Goal: Complete application form: Complete application form

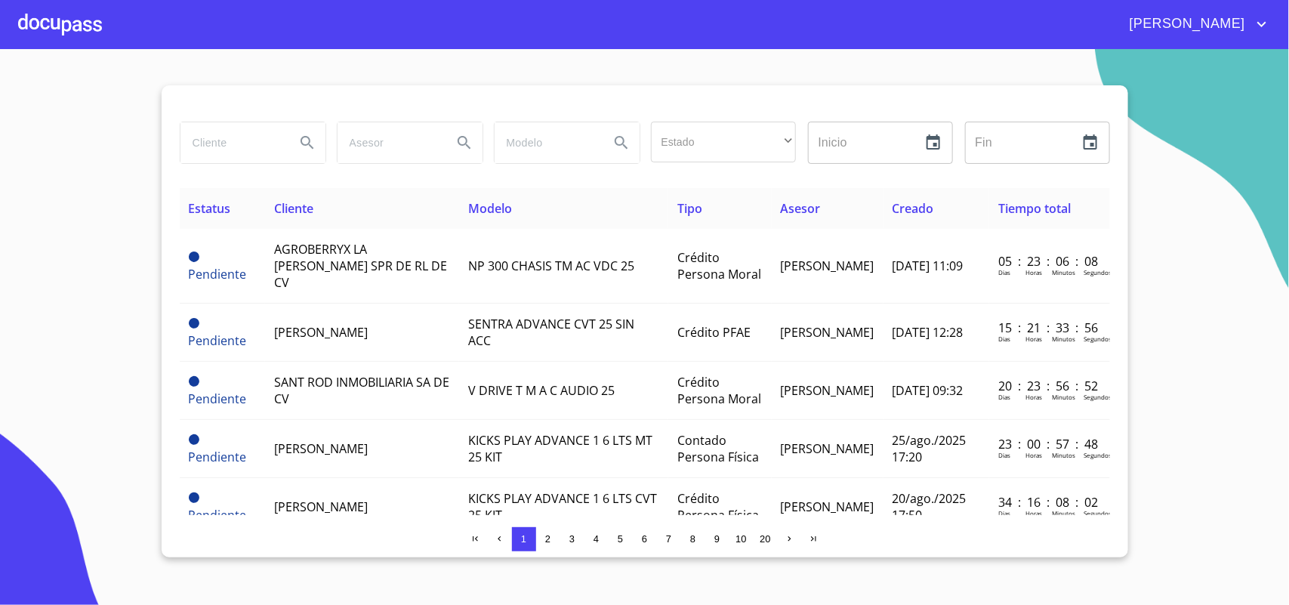
click at [23, 17] on div at bounding box center [60, 24] width 84 height 48
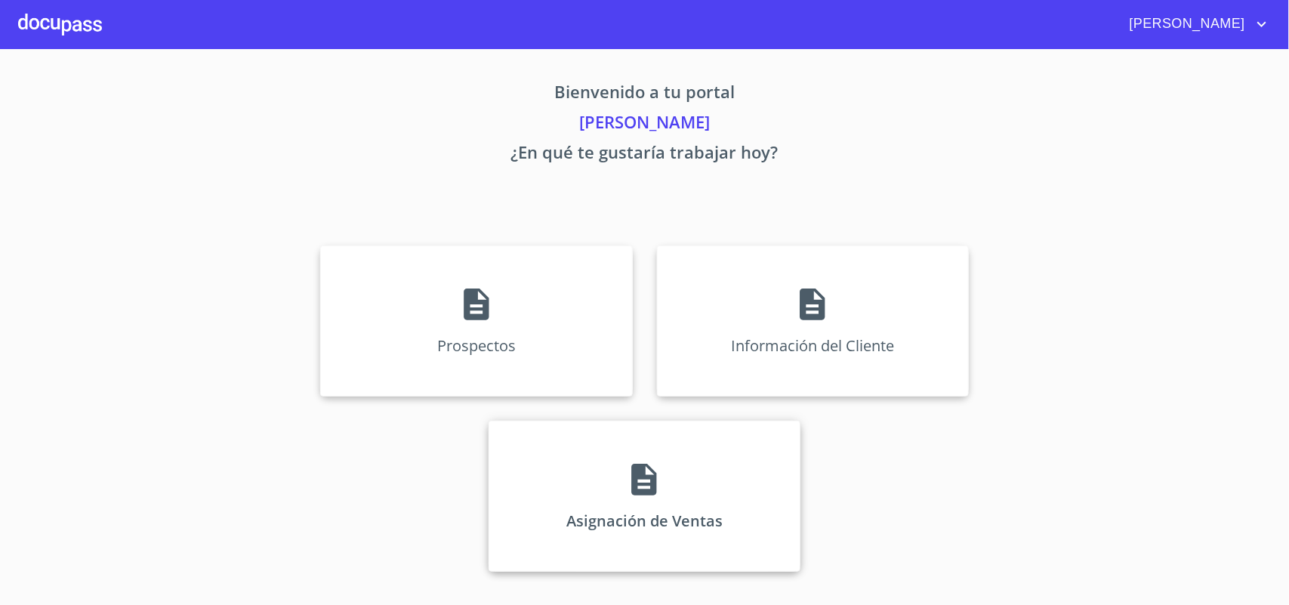
click at [757, 478] on div "Asignación de Ventas" at bounding box center [644, 496] width 312 height 151
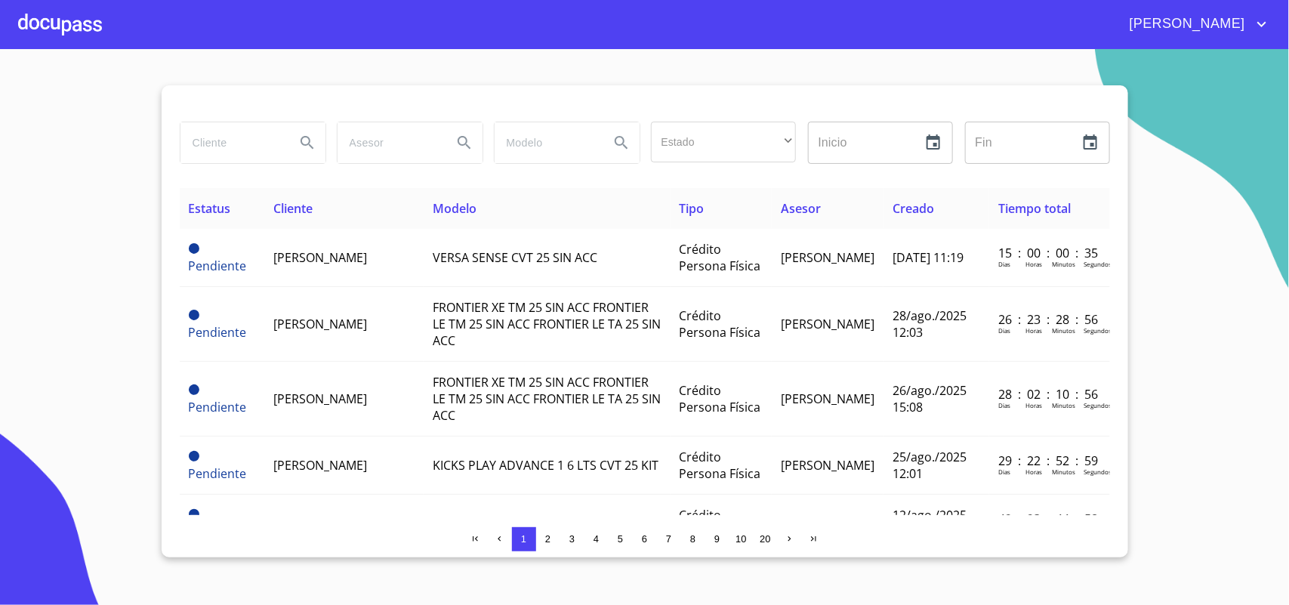
click at [100, 39] on div at bounding box center [60, 24] width 84 height 48
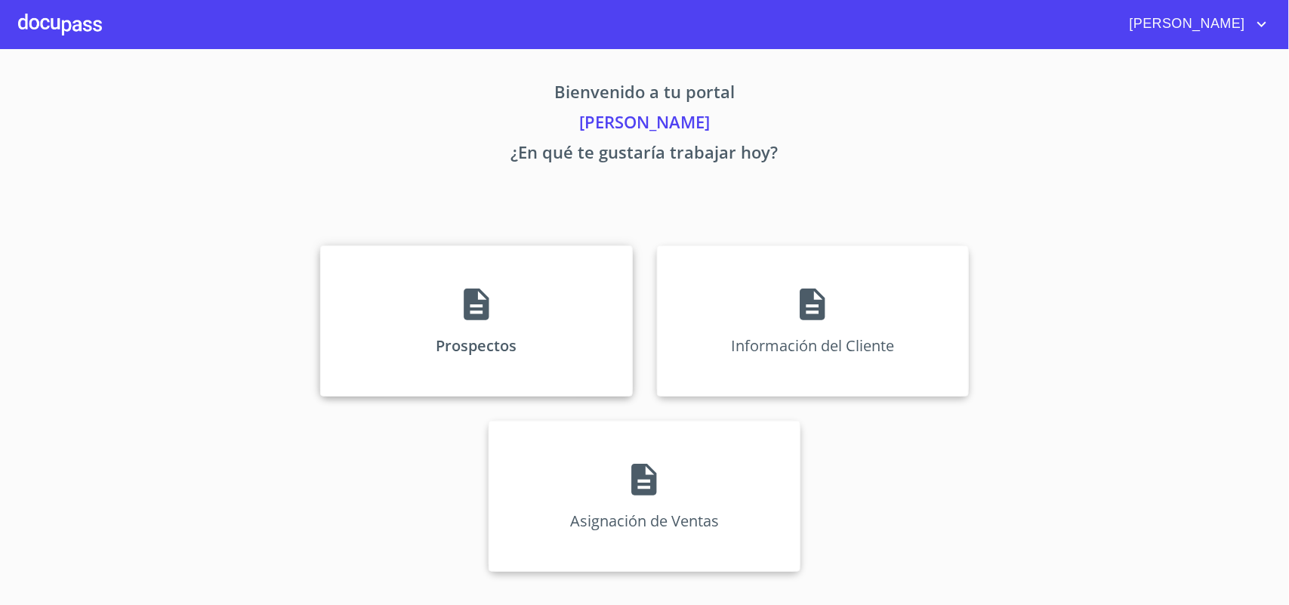
click at [435, 327] on div "Prospectos" at bounding box center [476, 320] width 312 height 151
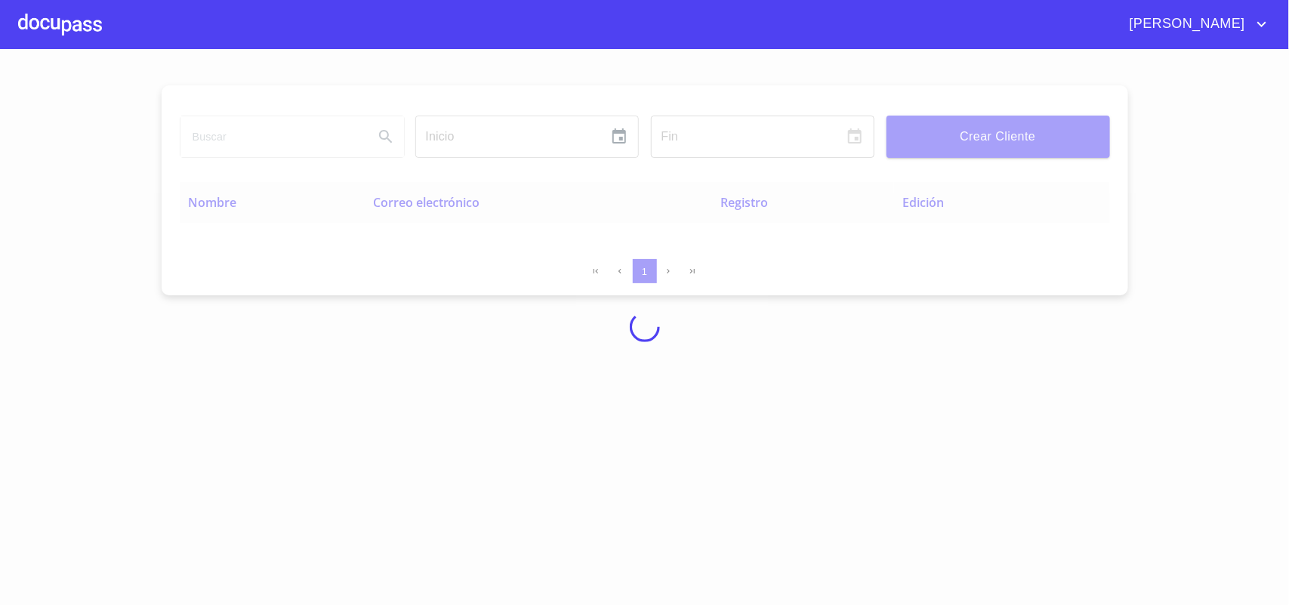
click at [976, 95] on div at bounding box center [644, 327] width 1289 height 556
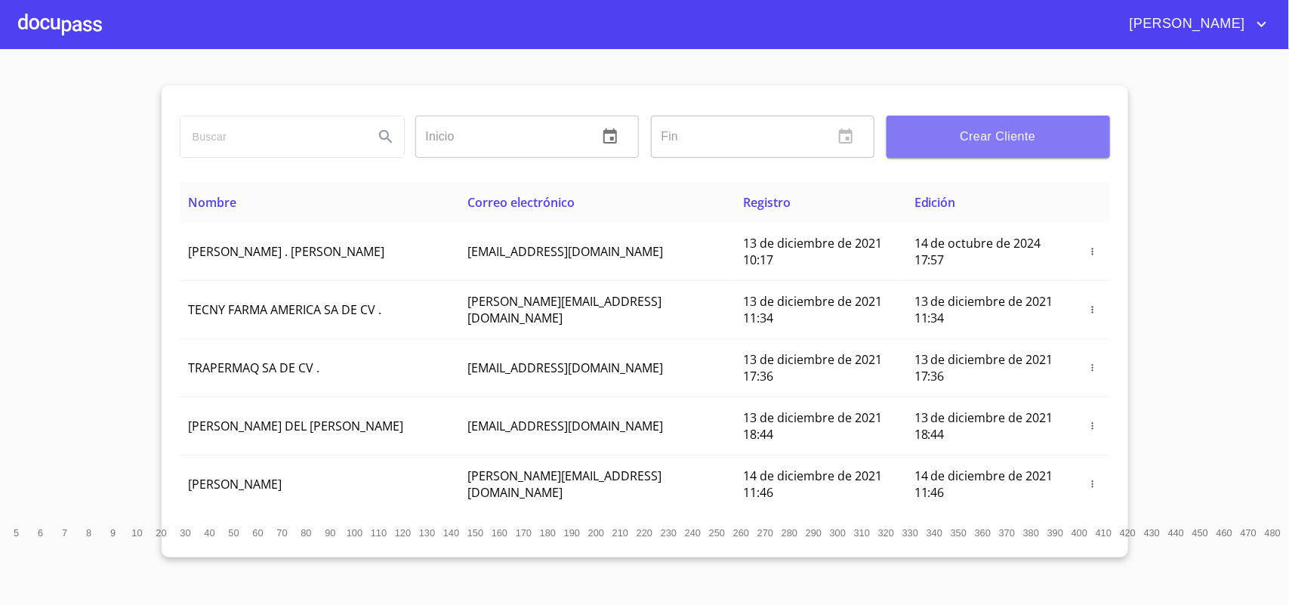
click at [980, 129] on span "Crear Cliente" at bounding box center [997, 136] width 199 height 21
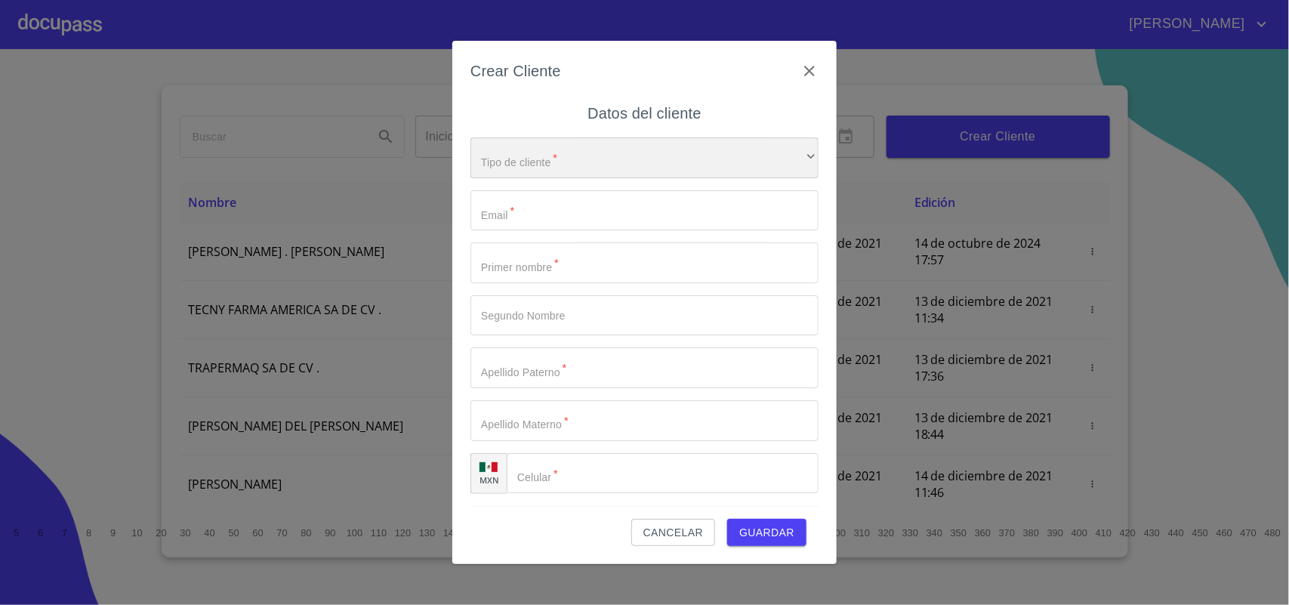
click at [630, 174] on div "​" at bounding box center [644, 157] width 348 height 41
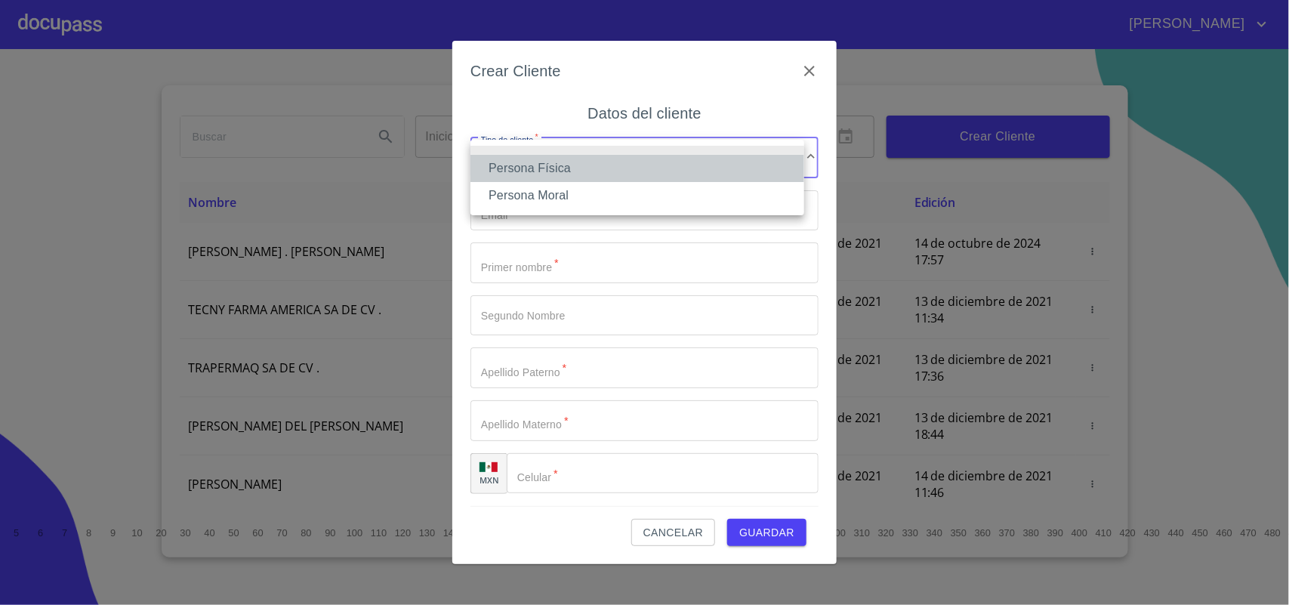
click at [565, 156] on li "Persona Física" at bounding box center [637, 168] width 334 height 27
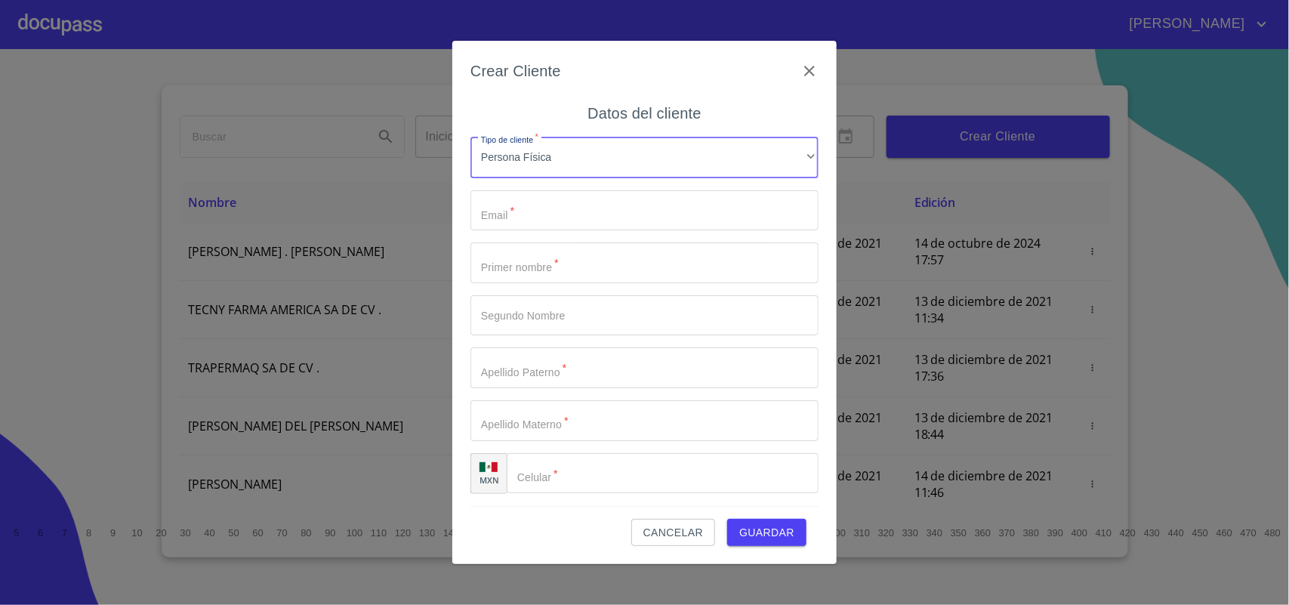
click at [532, 204] on input "Tipo de cliente   *" at bounding box center [644, 210] width 348 height 41
type input "[EMAIL_ADDRESS][DOMAIN_NAME]"
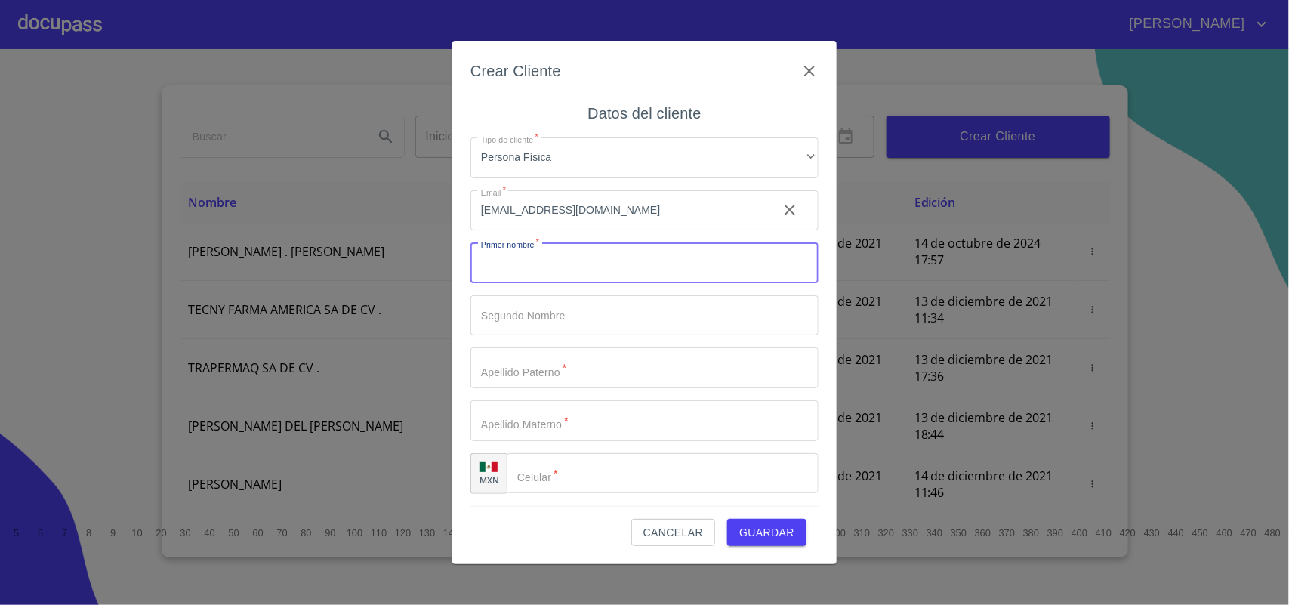
click at [549, 255] on input "Tipo de cliente   *" at bounding box center [644, 262] width 348 height 41
type input "e"
type input "D"
type input "[PERSON_NAME]"
type input "FRANCISCO"
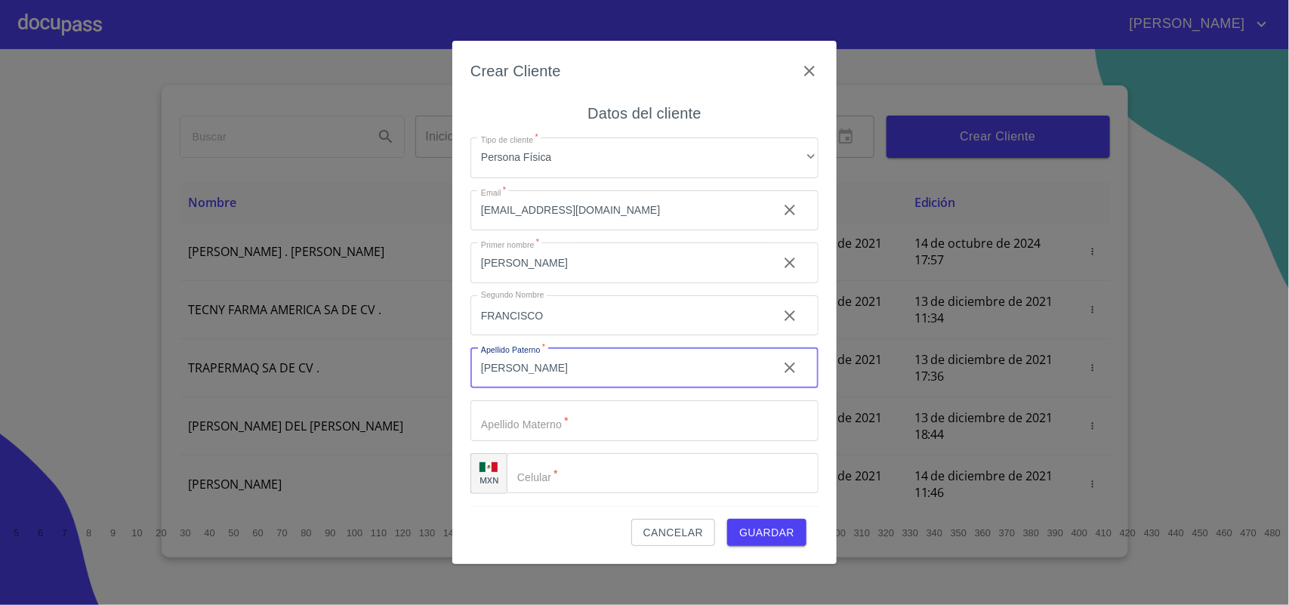
type input "[PERSON_NAME]"
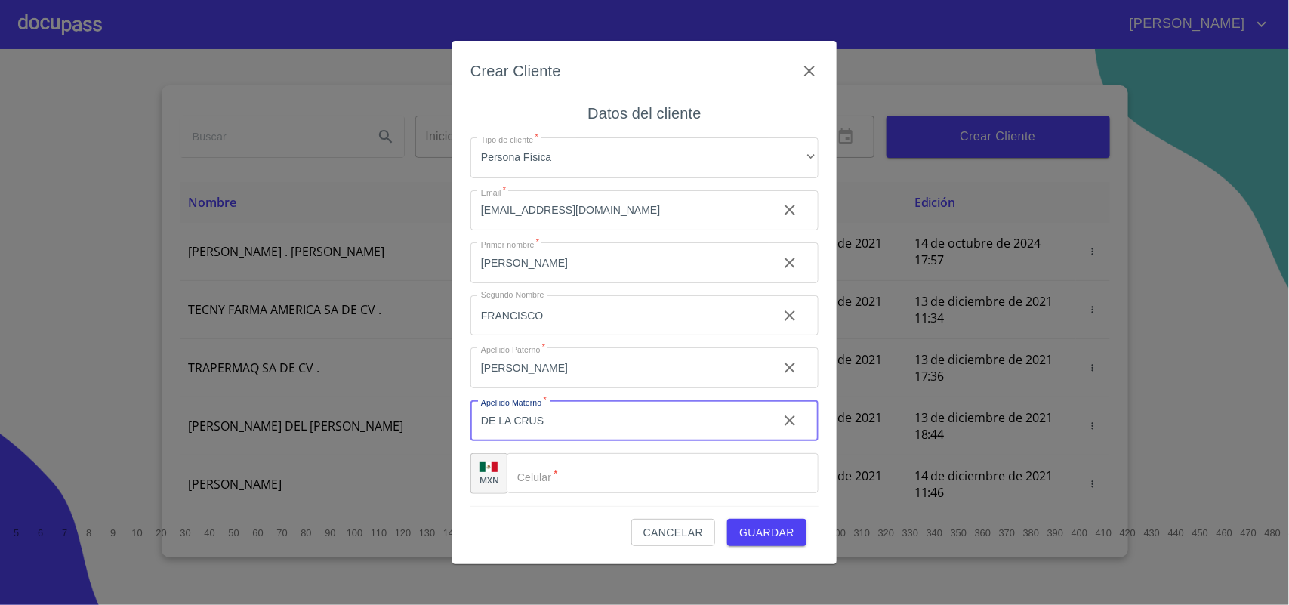
type input "DE LA CRUS"
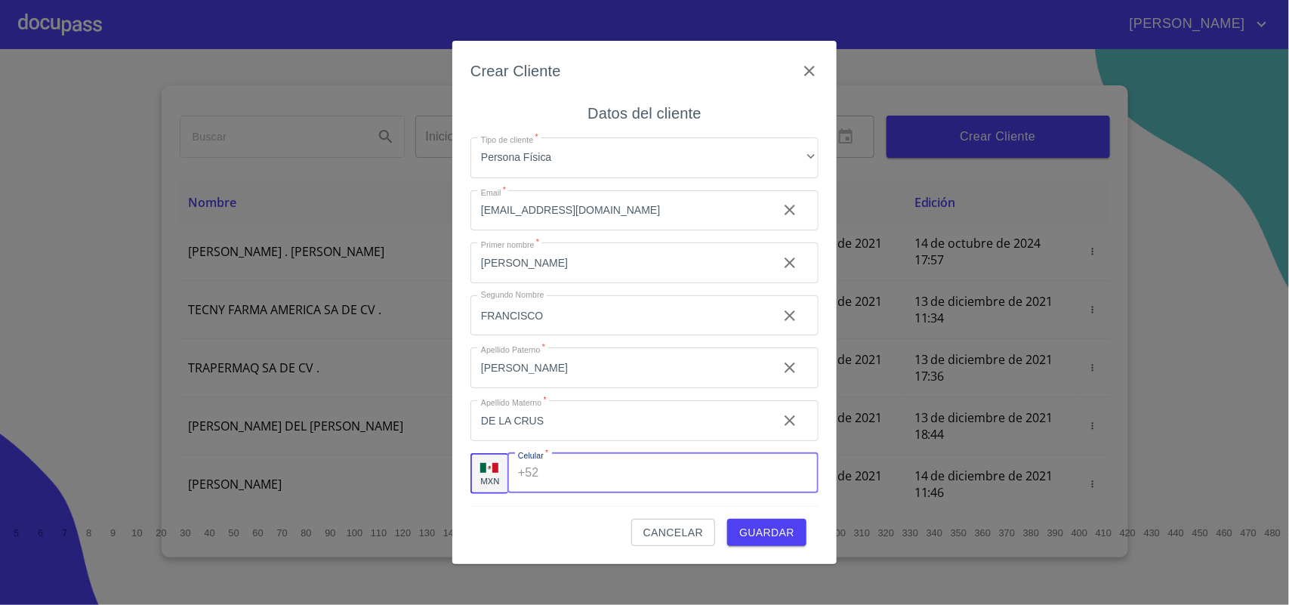
click at [578, 466] on input "Tipo de cliente   *" at bounding box center [681, 473] width 273 height 41
type input "[PHONE_NUMBER]"
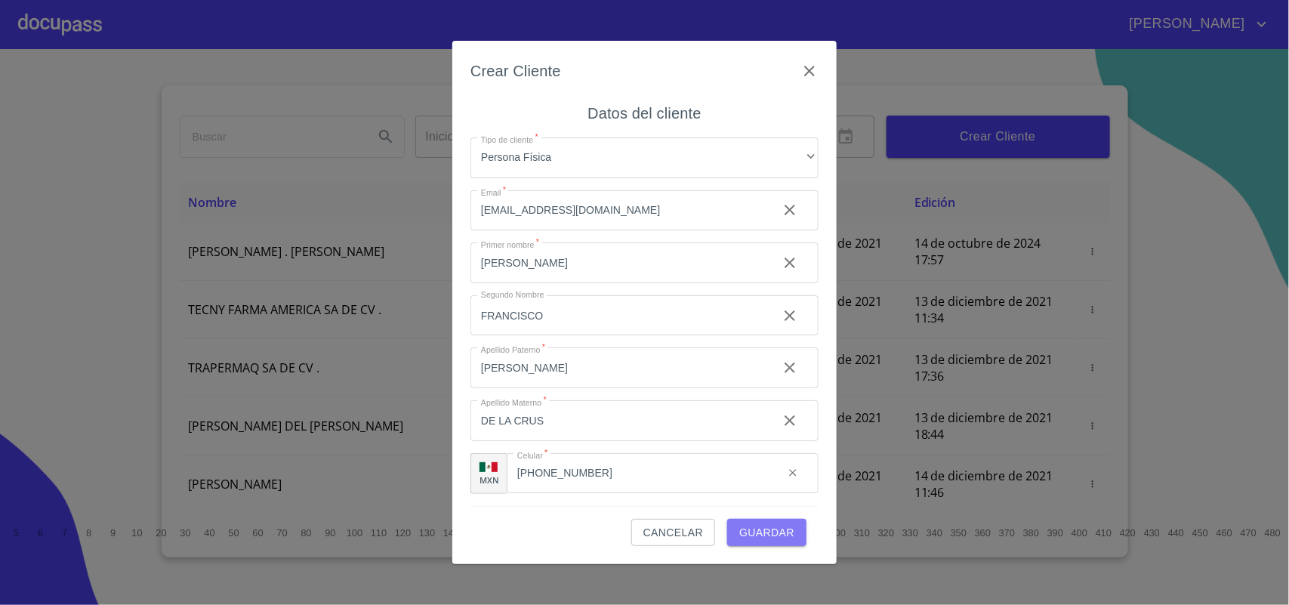
click at [753, 525] on span "Guardar" at bounding box center [766, 532] width 55 height 19
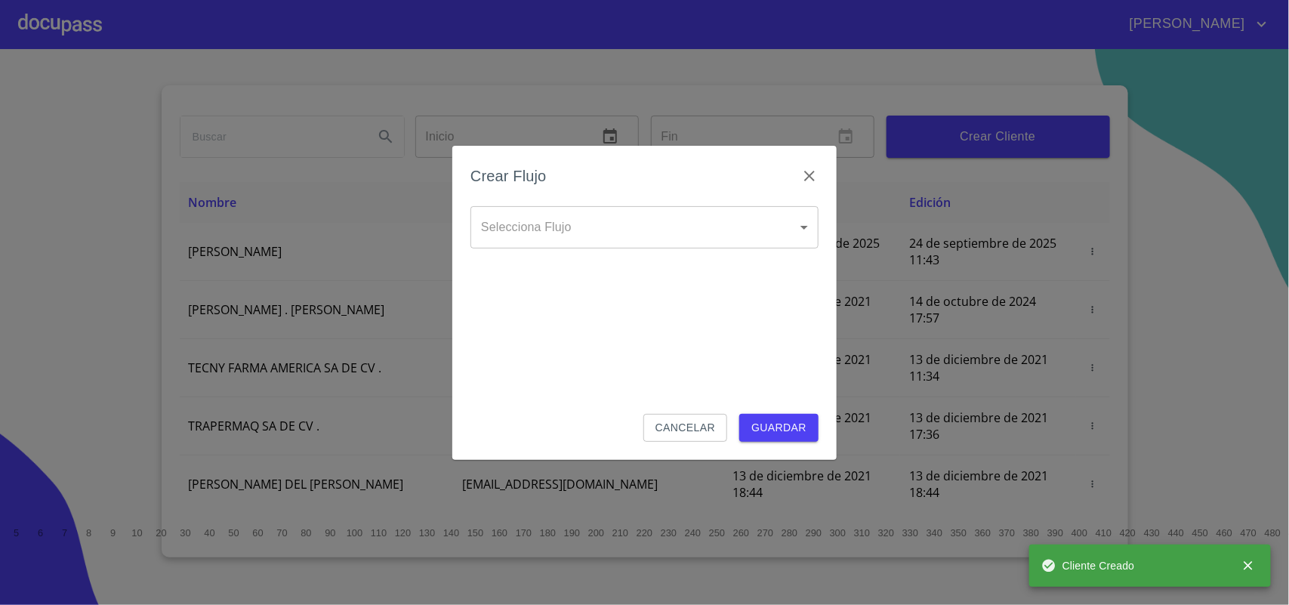
click at [759, 235] on body "[PERSON_NAME] ​ Fin ​ Crear Cliente Nombre Correo electrónico Registro Edición …" at bounding box center [644, 302] width 1289 height 605
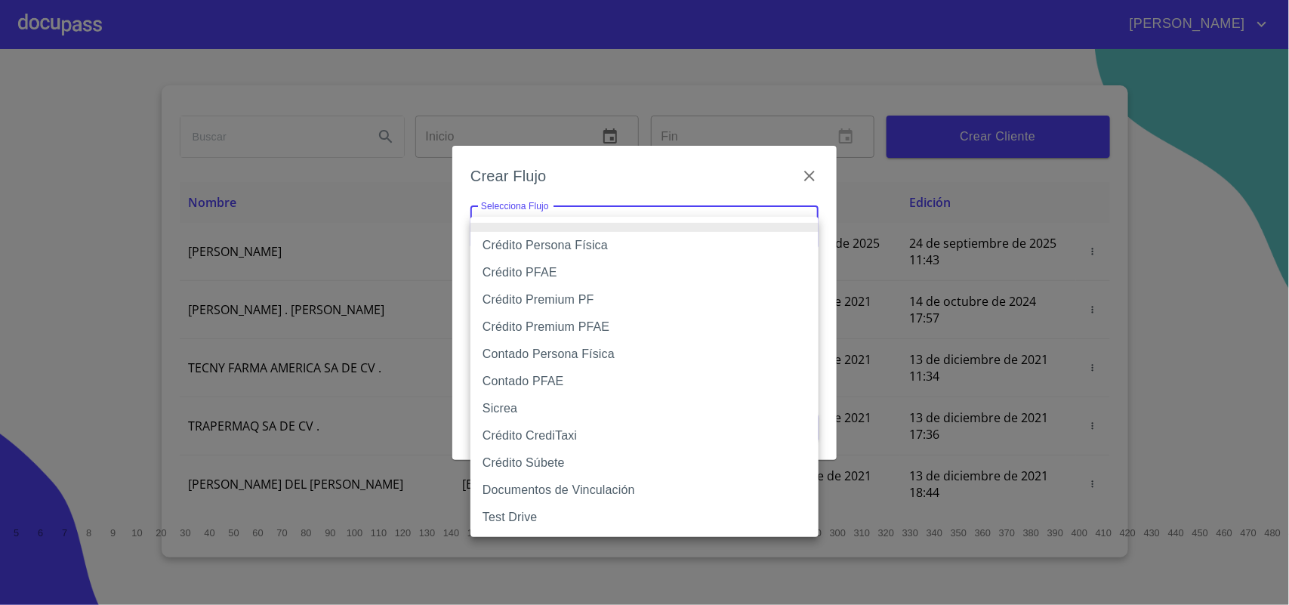
click at [575, 251] on li "Crédito Persona Física" at bounding box center [644, 245] width 348 height 27
type input "61b033e49b8c202ad5bb7912"
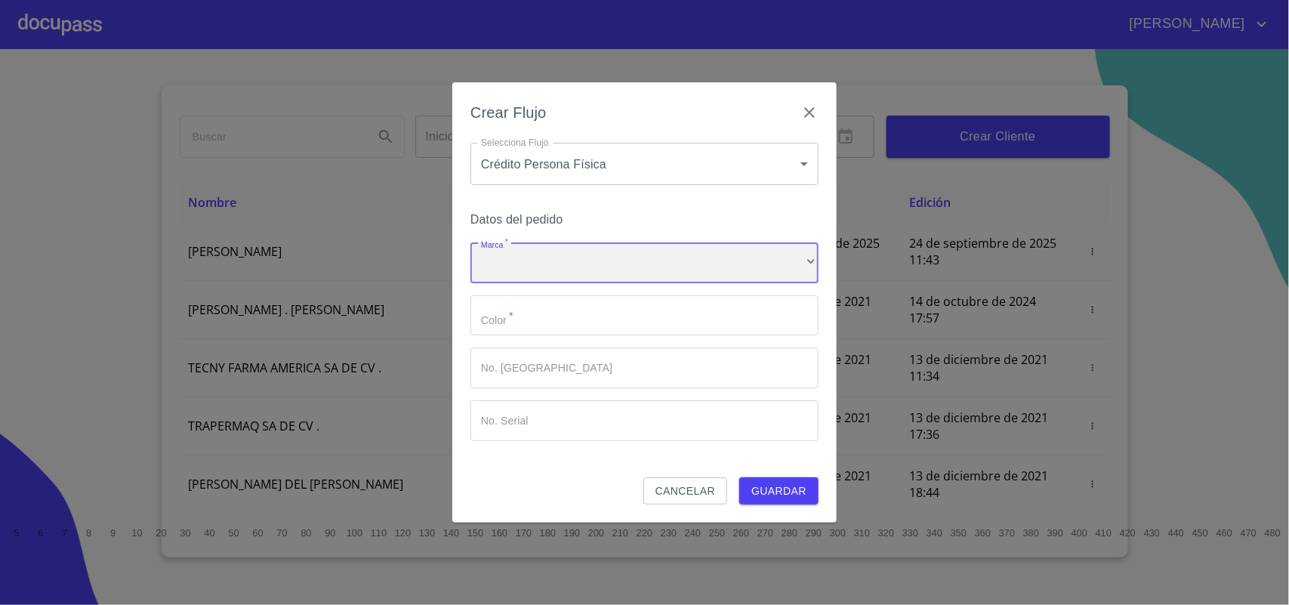
click at [582, 276] on div "​" at bounding box center [644, 262] width 348 height 41
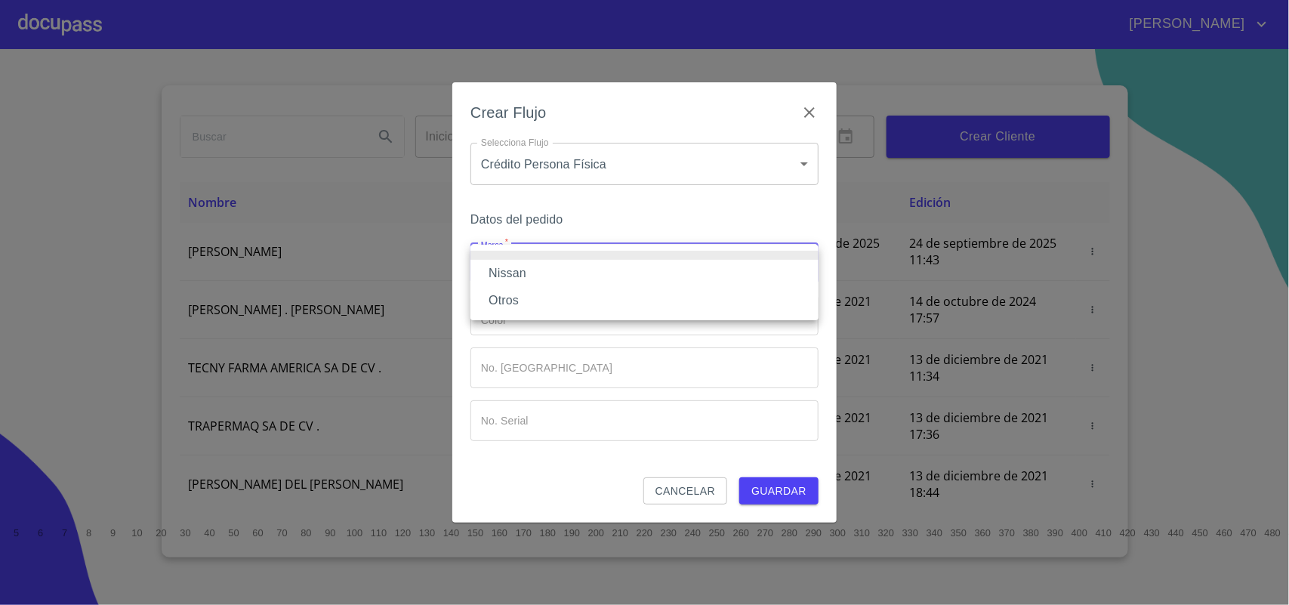
click at [461, 260] on div at bounding box center [644, 302] width 1289 height 605
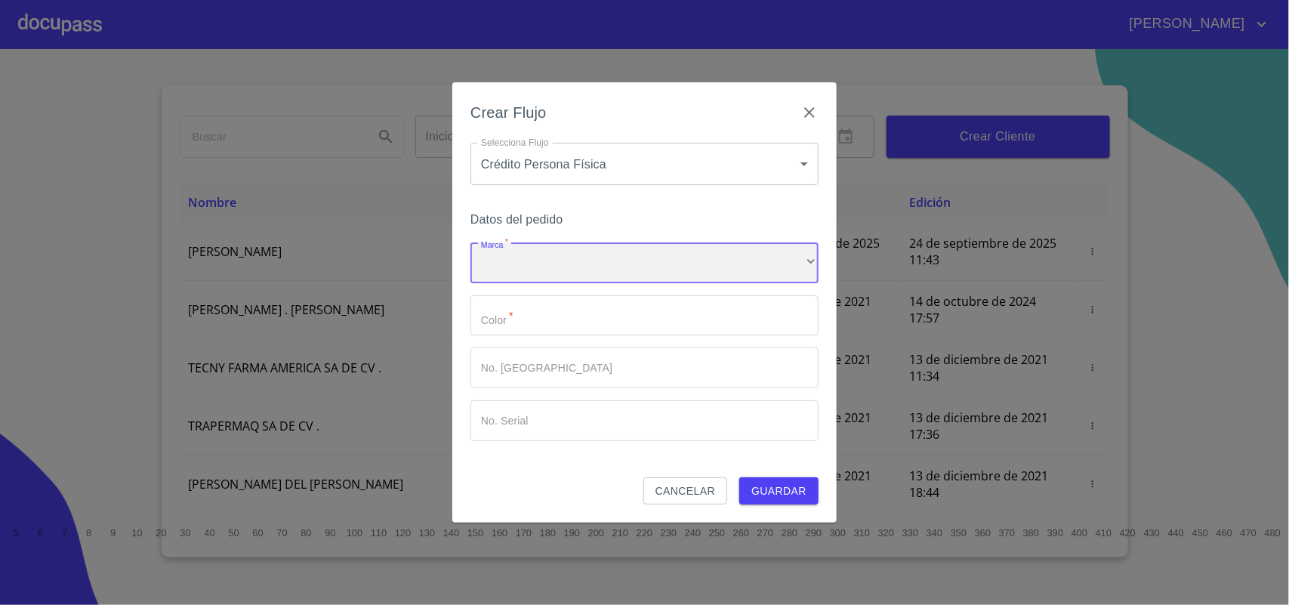
click at [508, 262] on div "​" at bounding box center [644, 262] width 348 height 41
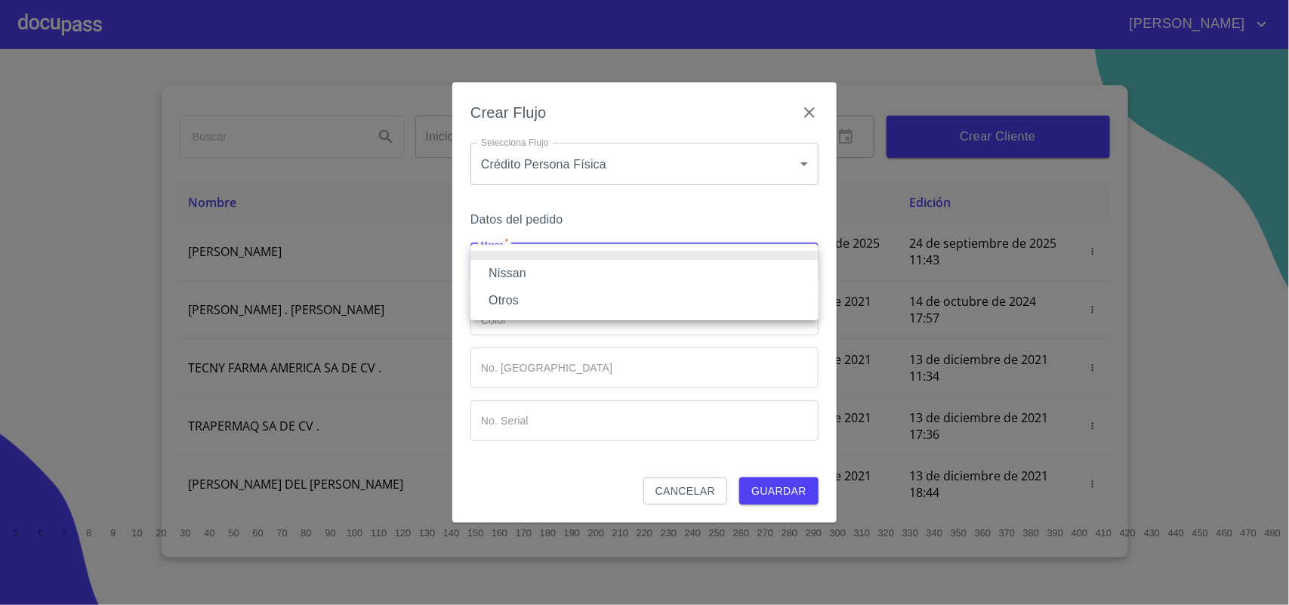
click at [510, 265] on li "Nissan" at bounding box center [644, 273] width 348 height 27
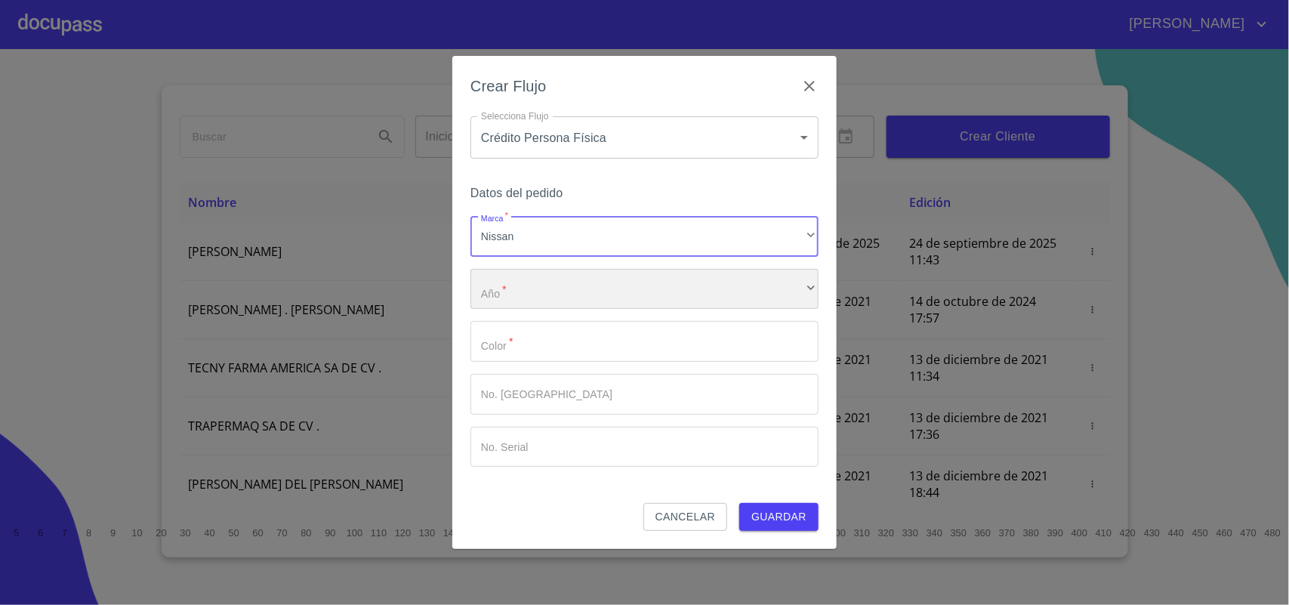
click at [518, 291] on div "​" at bounding box center [644, 289] width 348 height 41
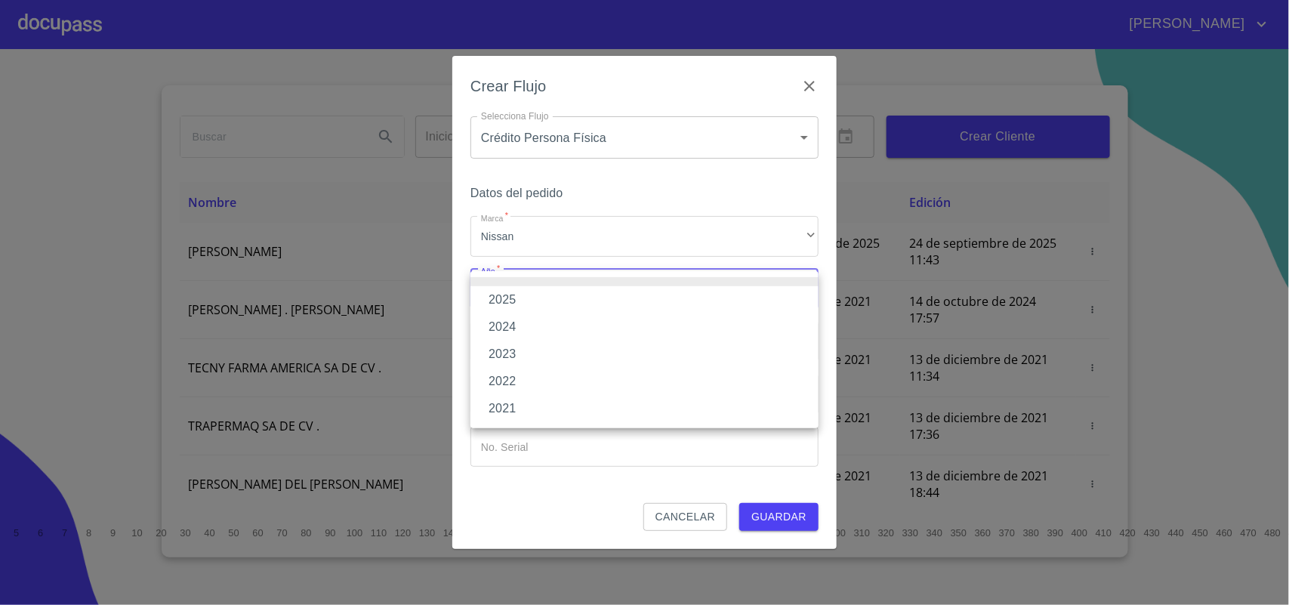
click at [519, 299] on li "2025" at bounding box center [644, 299] width 348 height 27
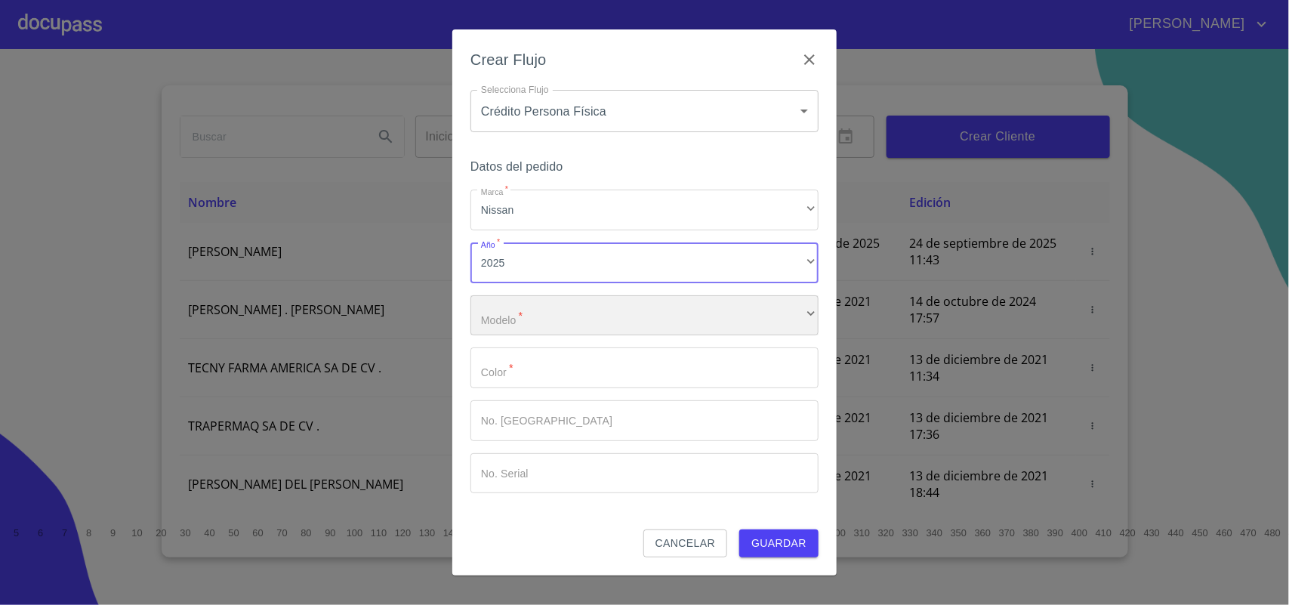
click at [518, 334] on div "​" at bounding box center [644, 315] width 348 height 41
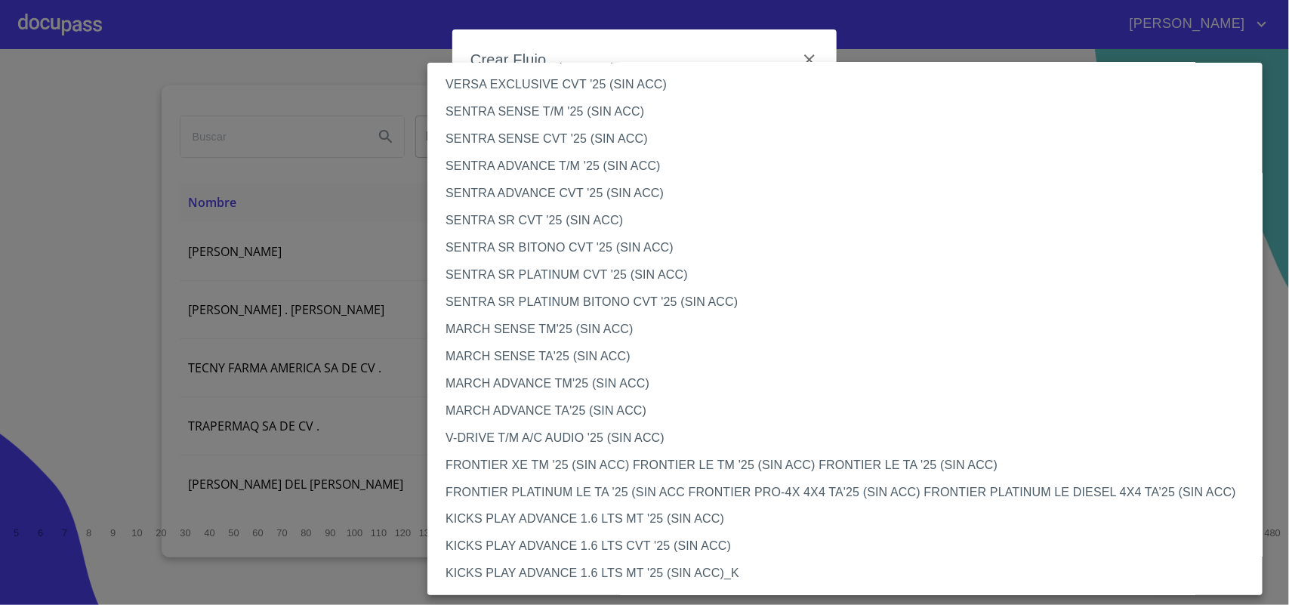
scroll to position [944, 0]
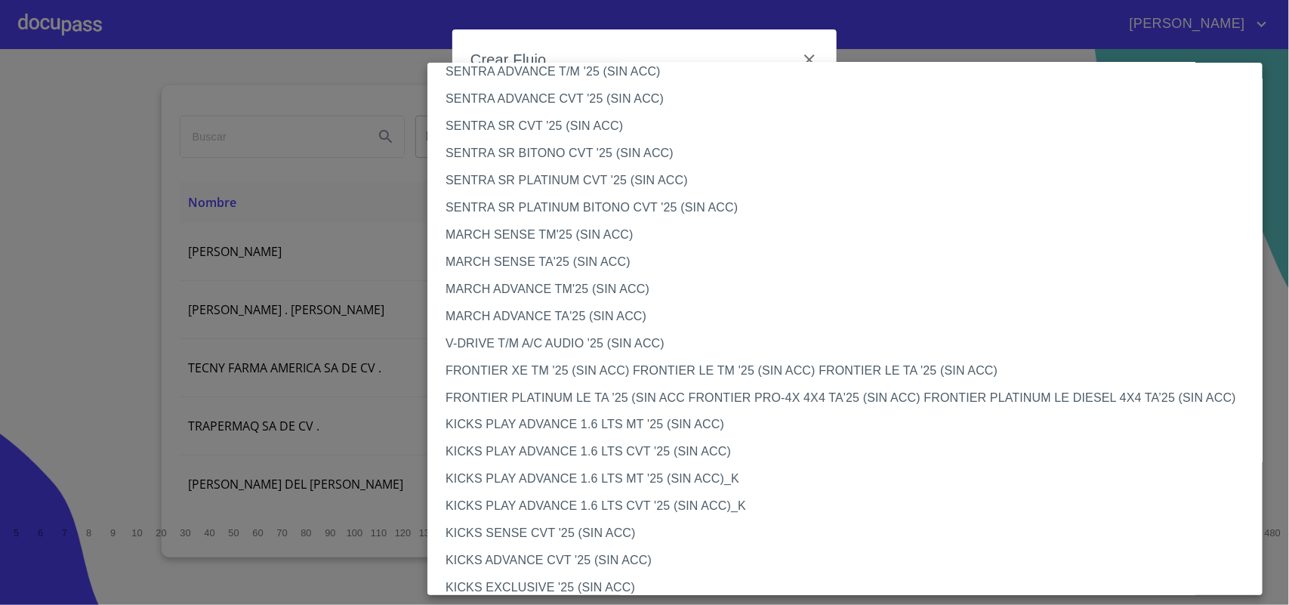
click at [548, 341] on li "V-DRIVE T/M A/C AUDIO '25 (SIN ACC)" at bounding box center [851, 343] width 849 height 27
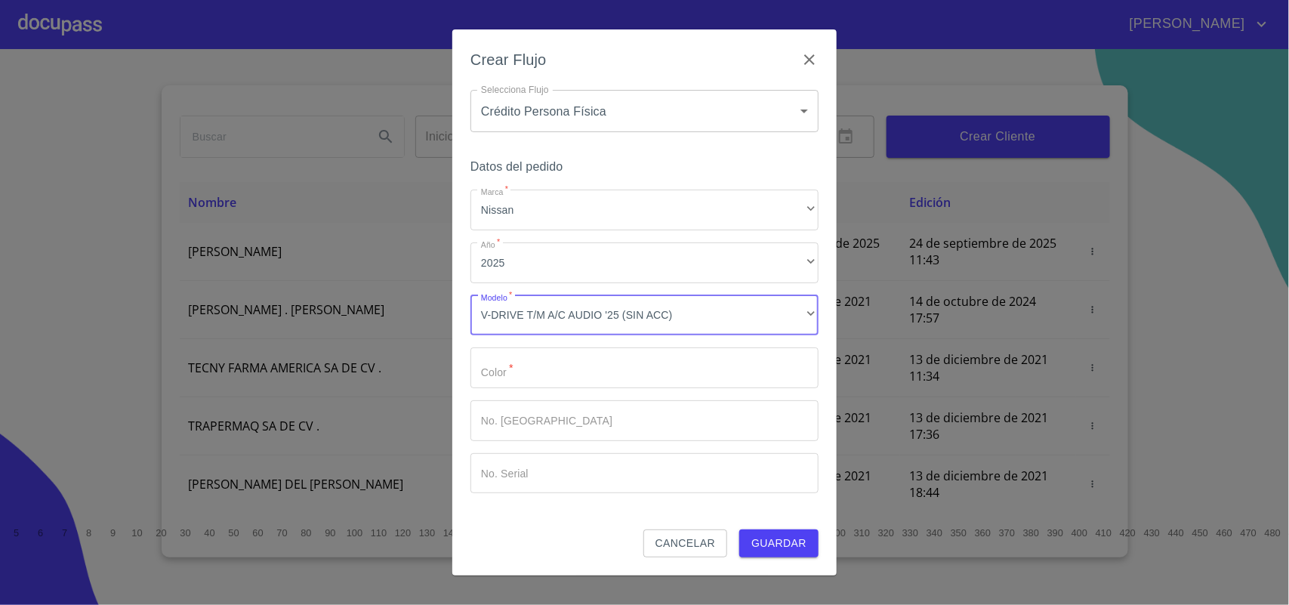
click at [596, 371] on input "Marca   *" at bounding box center [644, 367] width 348 height 41
type input "BLANCO"
click at [786, 534] on span "Guardar" at bounding box center [778, 543] width 55 height 19
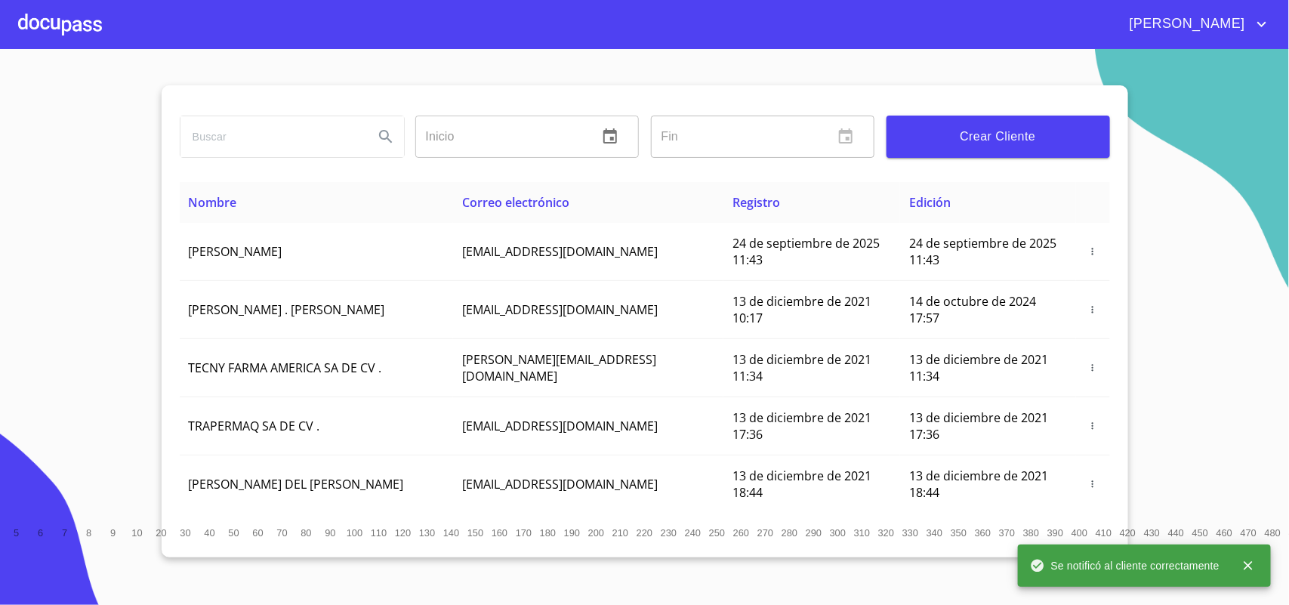
click at [72, 15] on div at bounding box center [60, 24] width 84 height 48
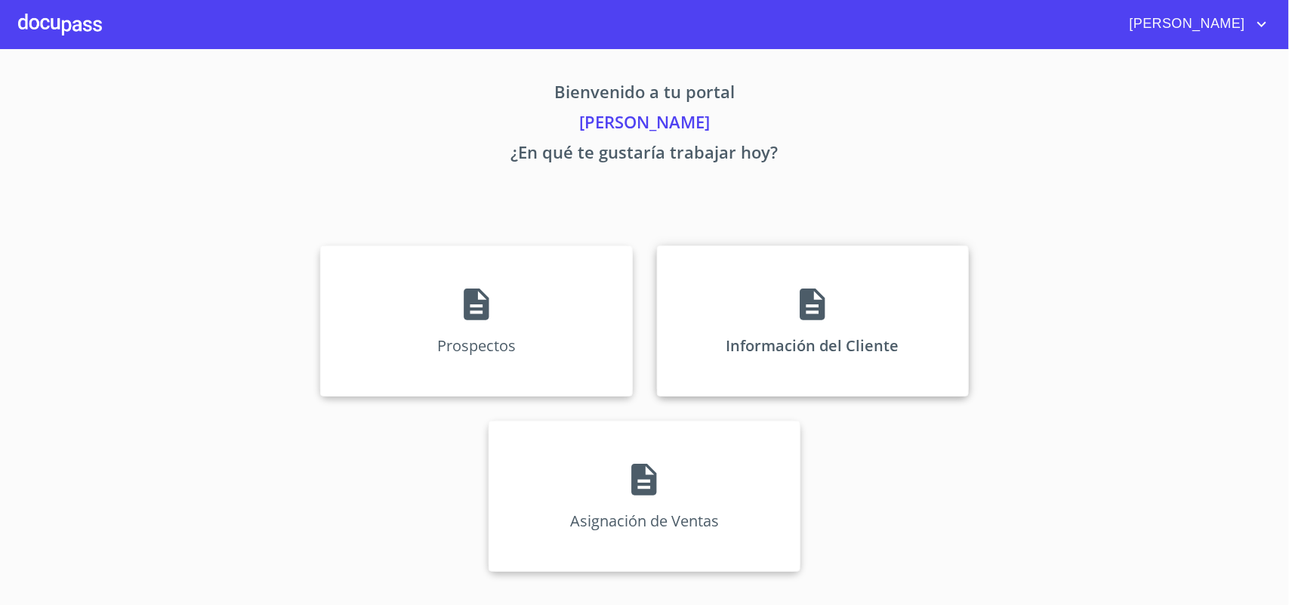
click at [732, 323] on div "Información del Cliente" at bounding box center [813, 320] width 312 height 151
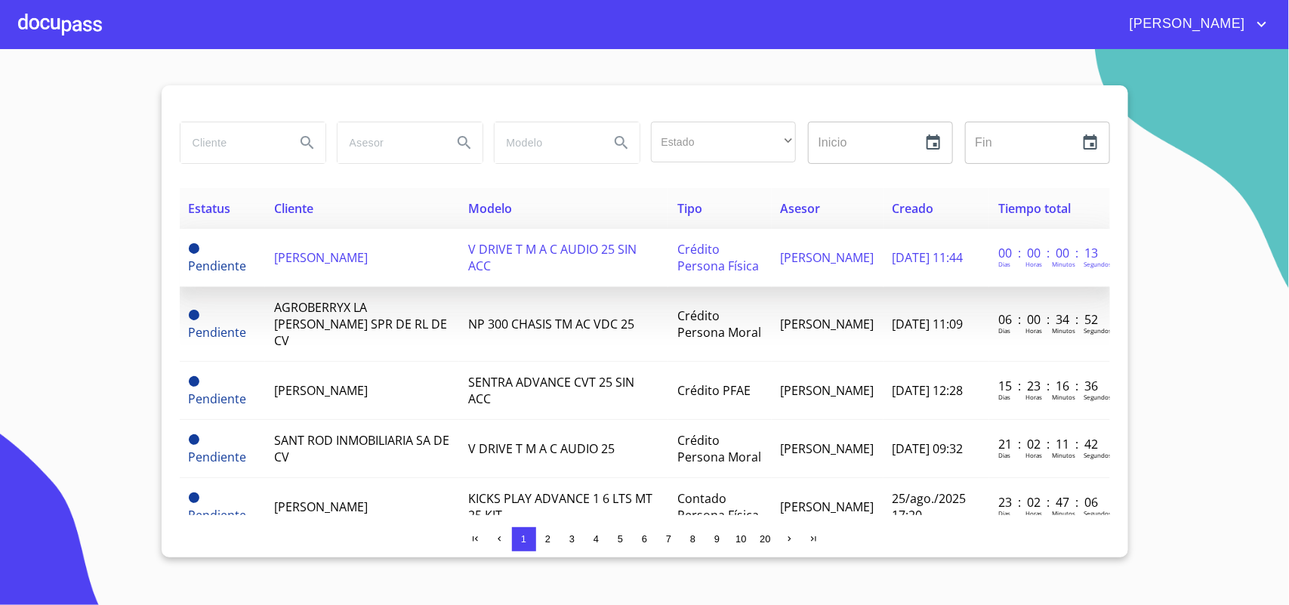
click at [408, 236] on td "[PERSON_NAME]" at bounding box center [362, 258] width 194 height 58
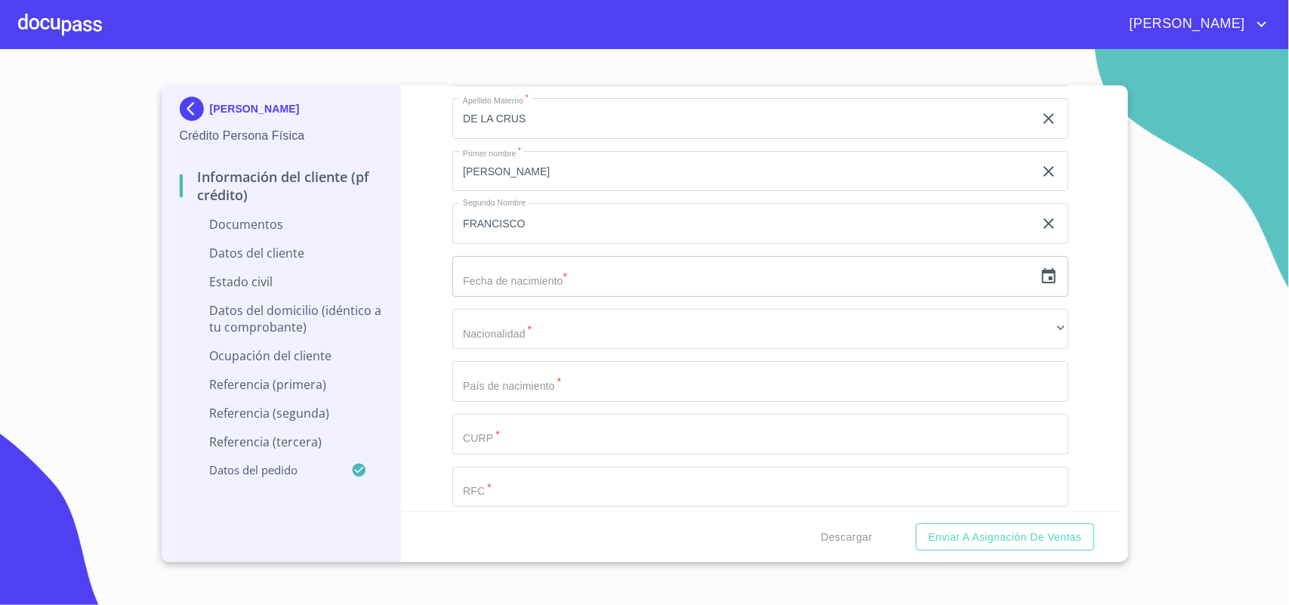
scroll to position [1888, 0]
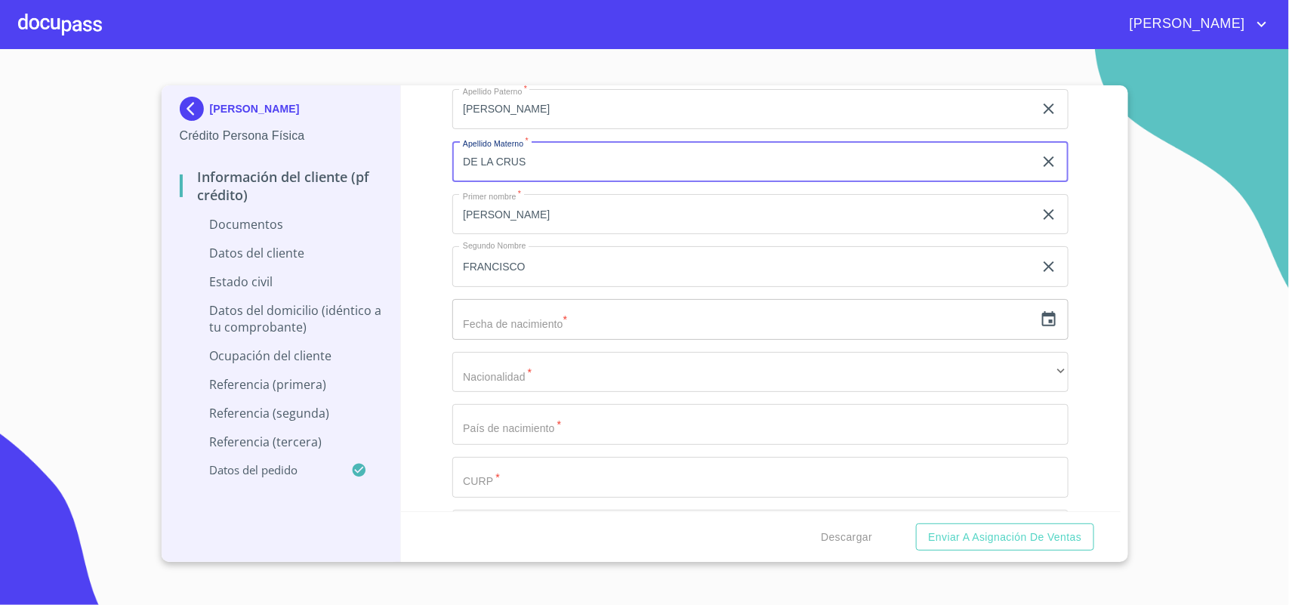
click at [552, 168] on input "DE LA CRUS" at bounding box center [742, 161] width 581 height 41
type input "DE LA [PERSON_NAME]"
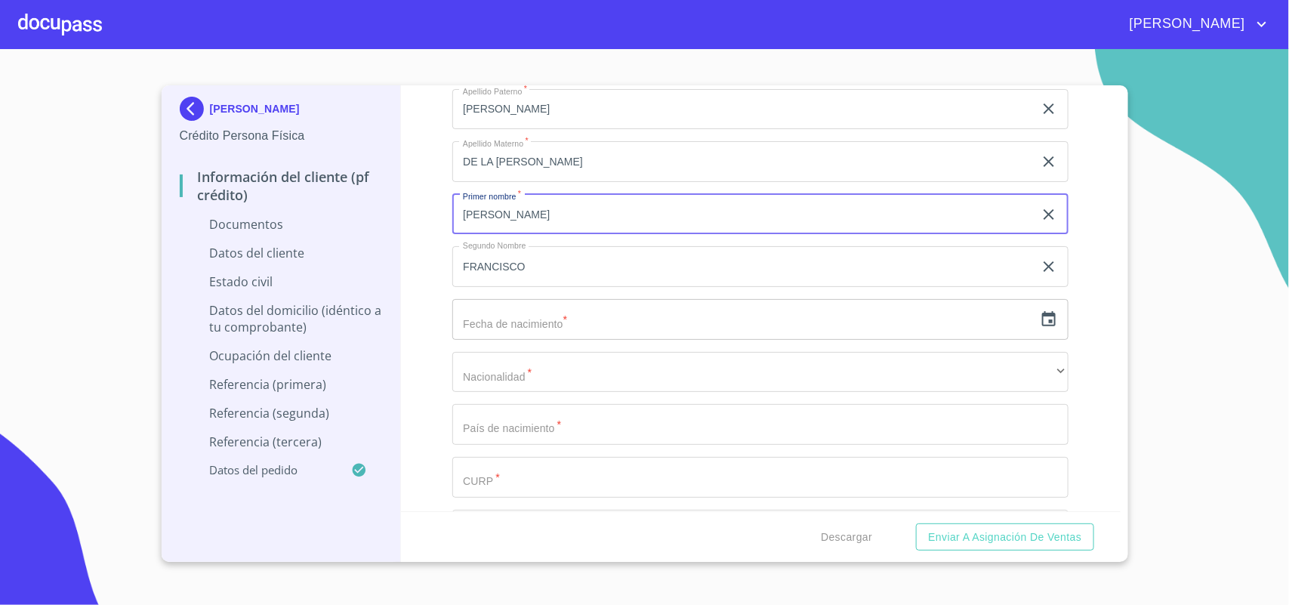
click at [579, 317] on input "text" at bounding box center [742, 319] width 581 height 41
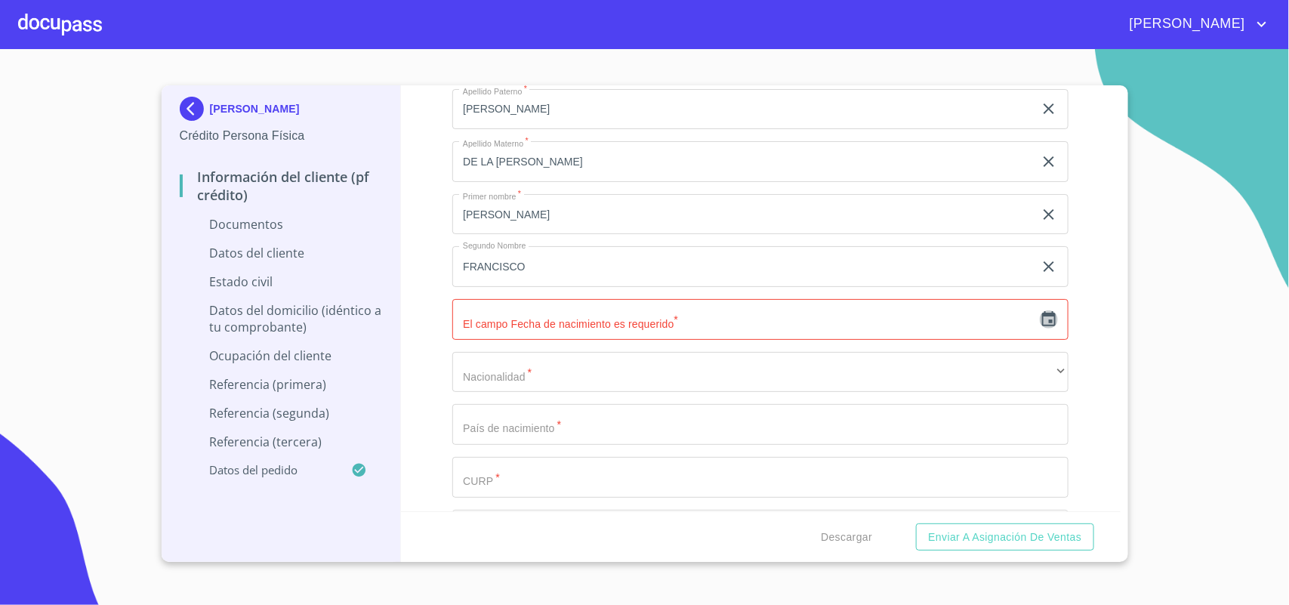
click at [1040, 321] on icon "button" at bounding box center [1049, 319] width 18 height 18
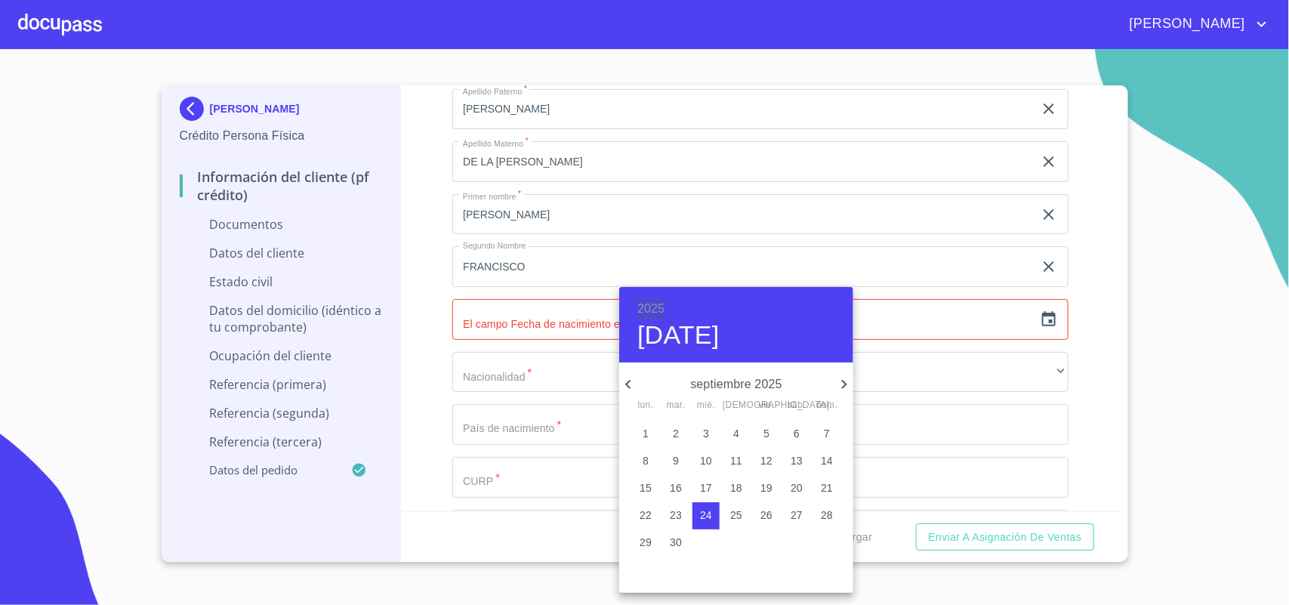
click at [653, 302] on h6 "2025" at bounding box center [650, 308] width 27 height 21
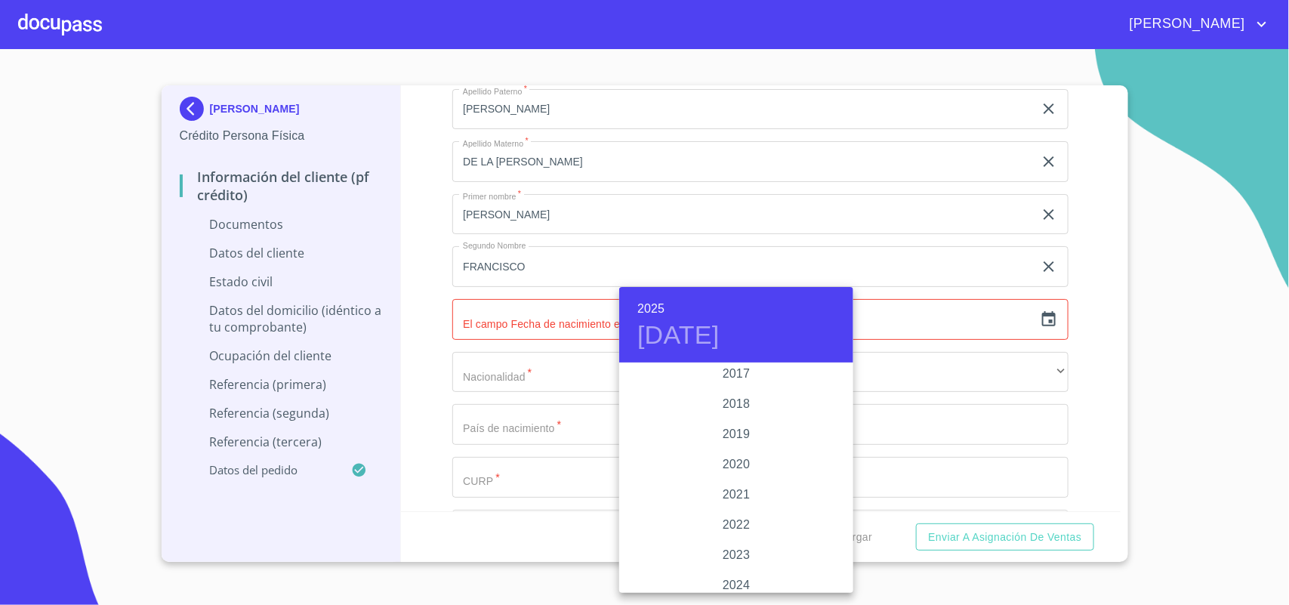
scroll to position [2741, 0]
click at [727, 451] on div "2018" at bounding box center [736, 448] width 234 height 30
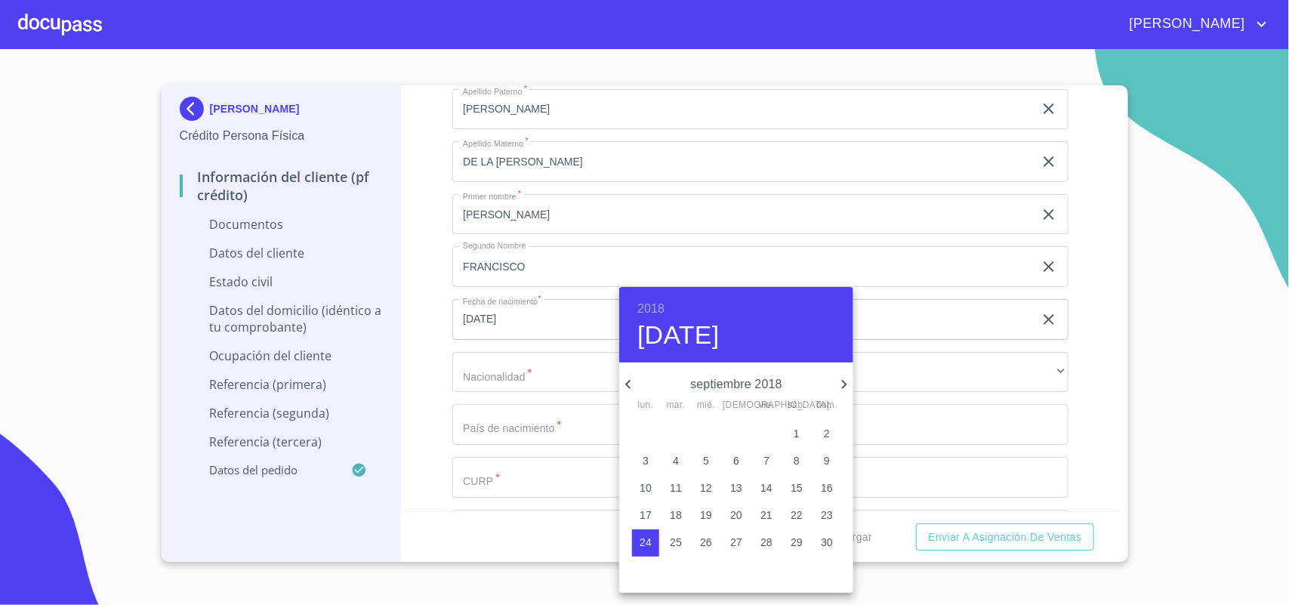
click at [649, 306] on h6 "2018" at bounding box center [650, 308] width 27 height 21
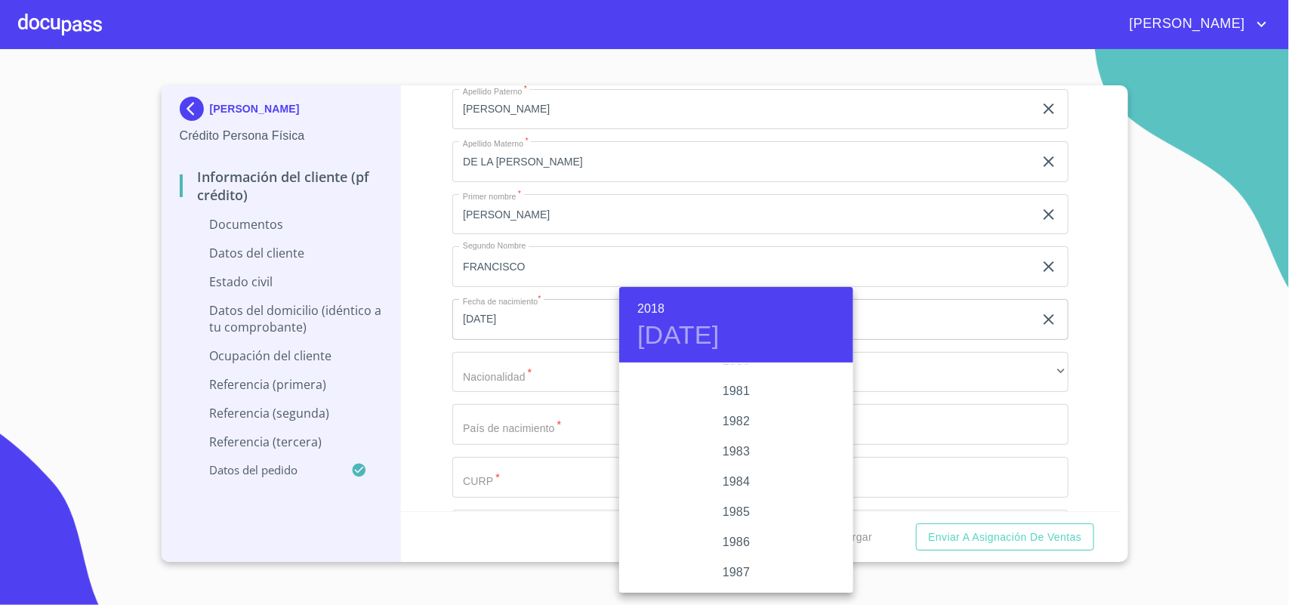
scroll to position [1586, 0]
click at [734, 451] on div "1980" at bounding box center [736, 455] width 234 height 30
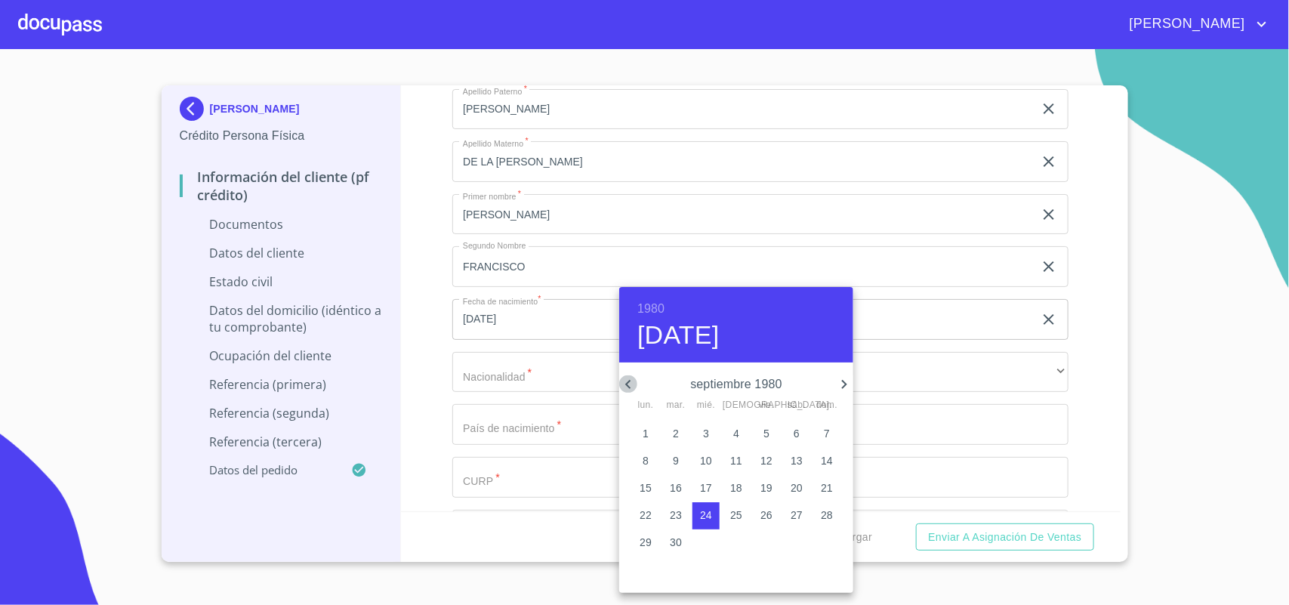
click at [628, 384] on icon "button" at bounding box center [628, 384] width 18 height 18
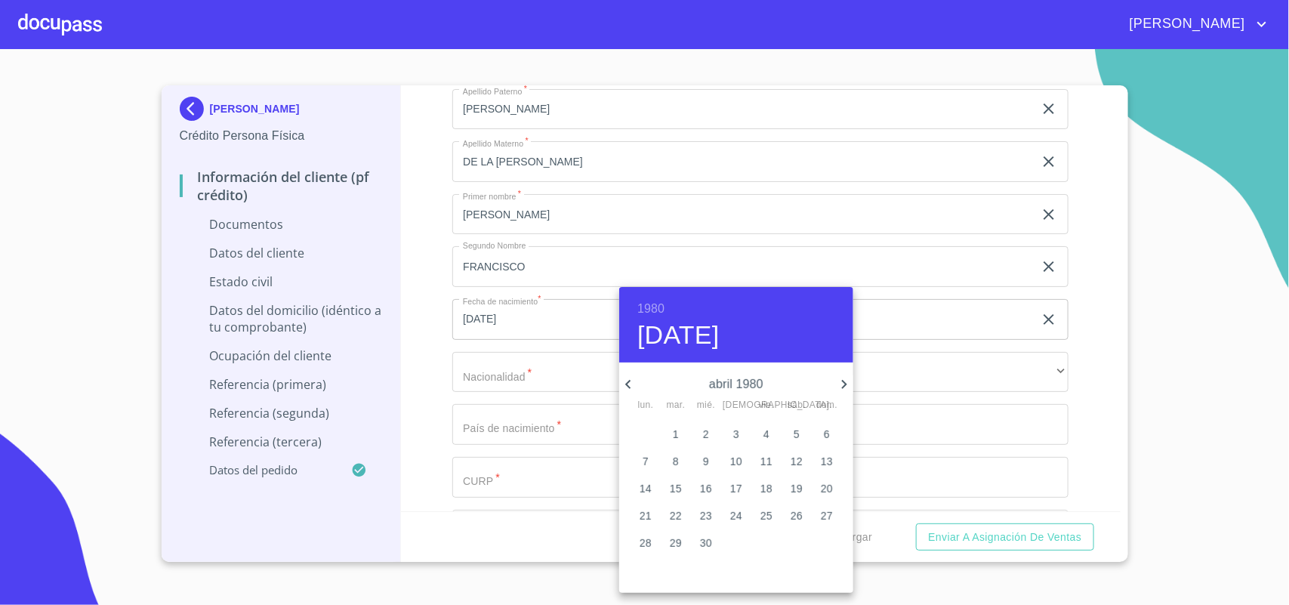
click at [628, 384] on icon "button" at bounding box center [628, 384] width 18 height 18
click at [703, 434] on p "2" at bounding box center [706, 433] width 6 height 15
type input "2 de ene. de 1980"
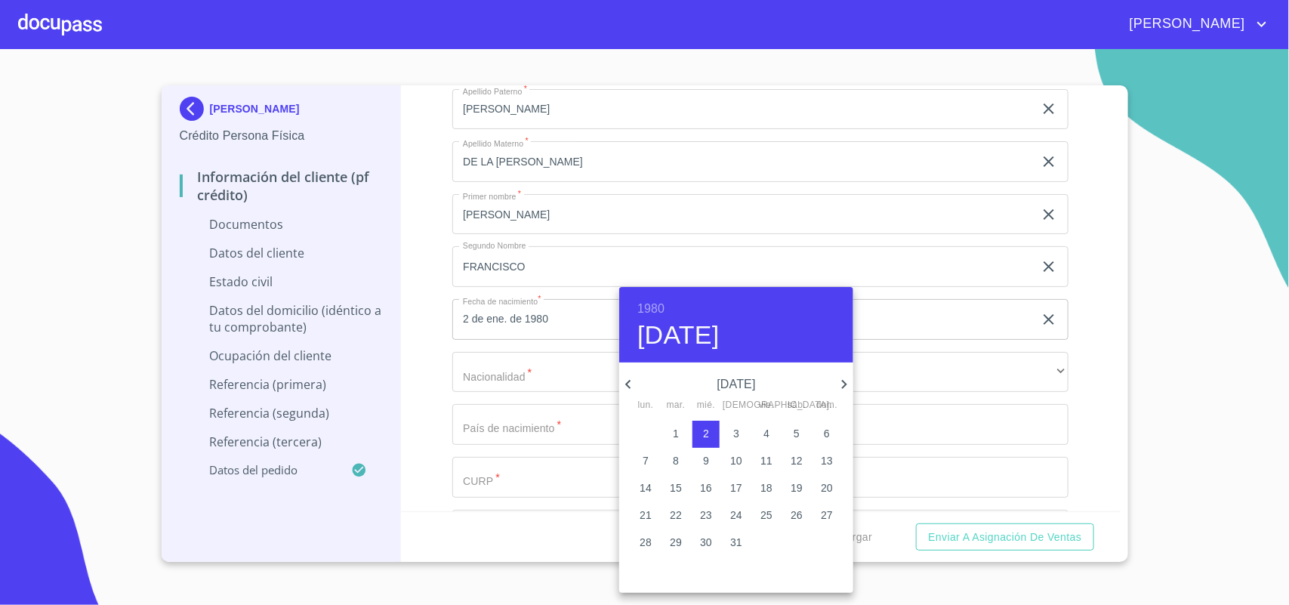
click at [535, 382] on div at bounding box center [644, 302] width 1289 height 605
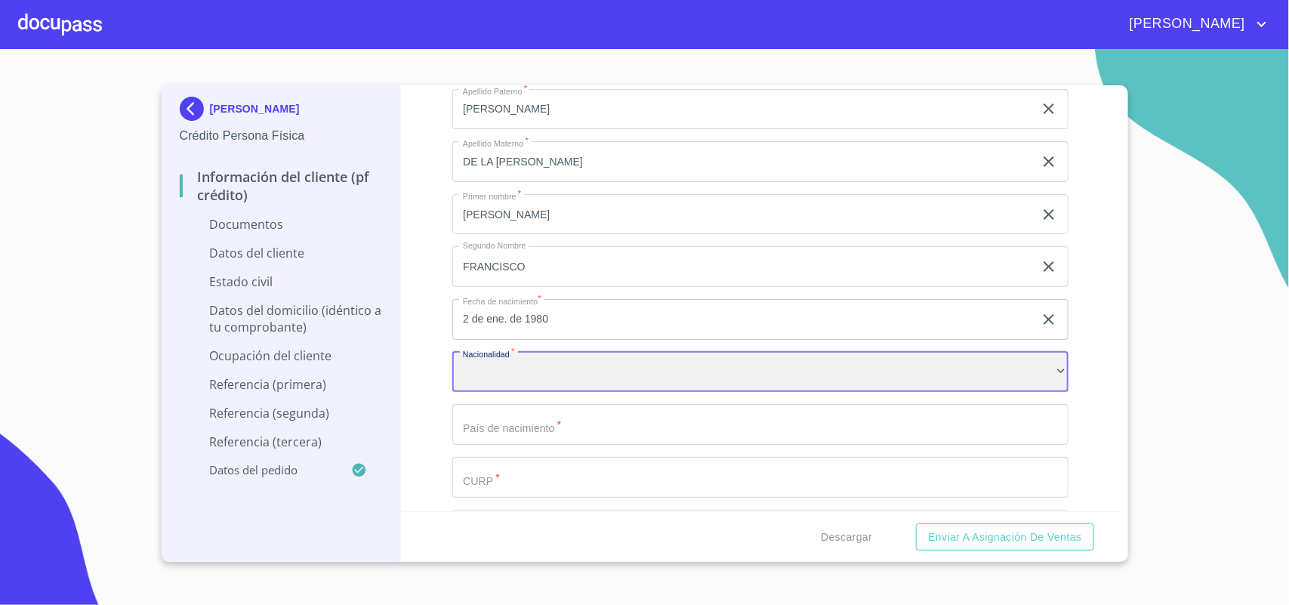
click at [545, 379] on div "​" at bounding box center [760, 372] width 616 height 41
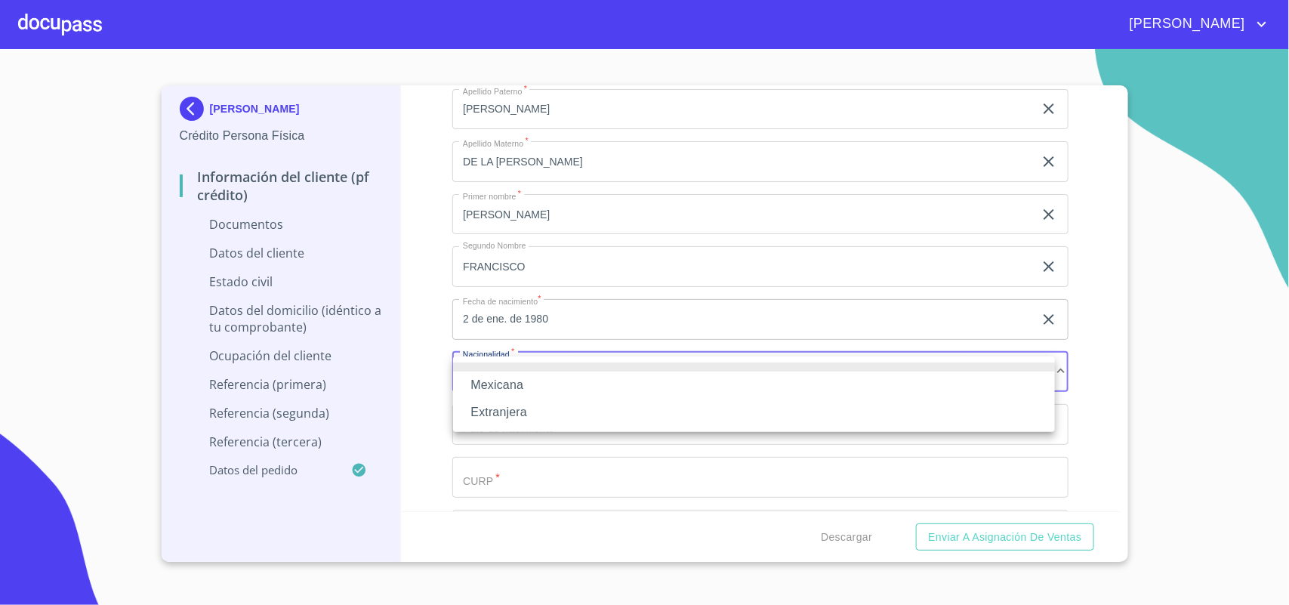
click at [514, 381] on li "Mexicana" at bounding box center [754, 384] width 602 height 27
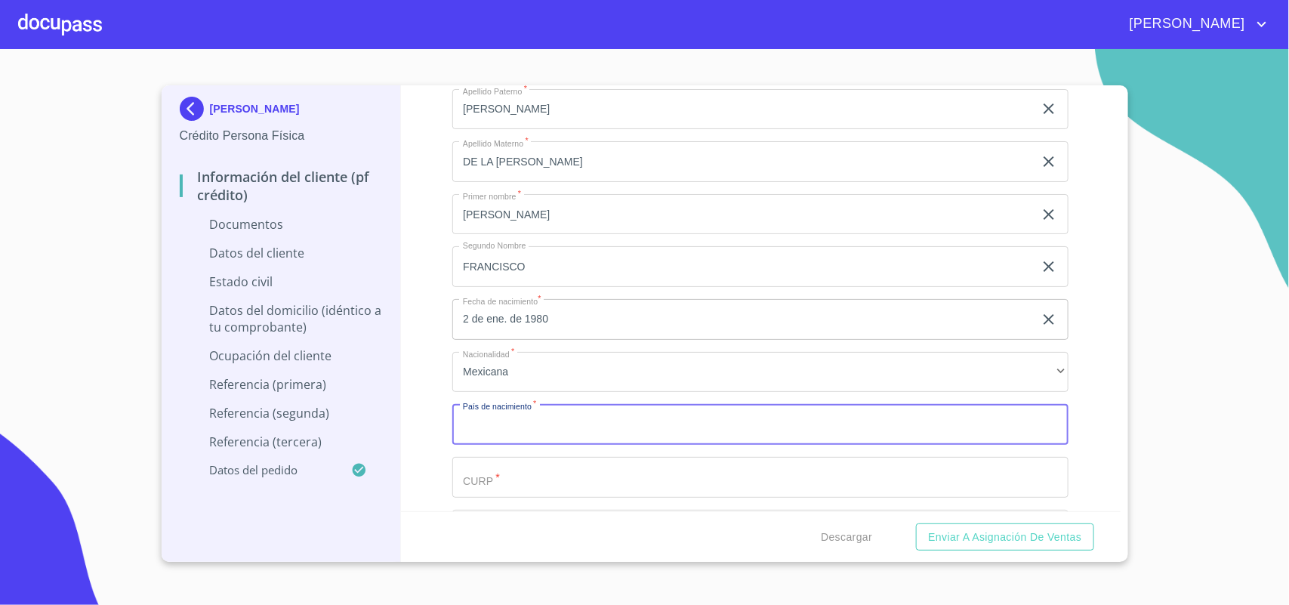
click at [563, 436] on input "Documento de identificación   *" at bounding box center [760, 424] width 616 height 41
type input "[GEOGRAPHIC_DATA]"
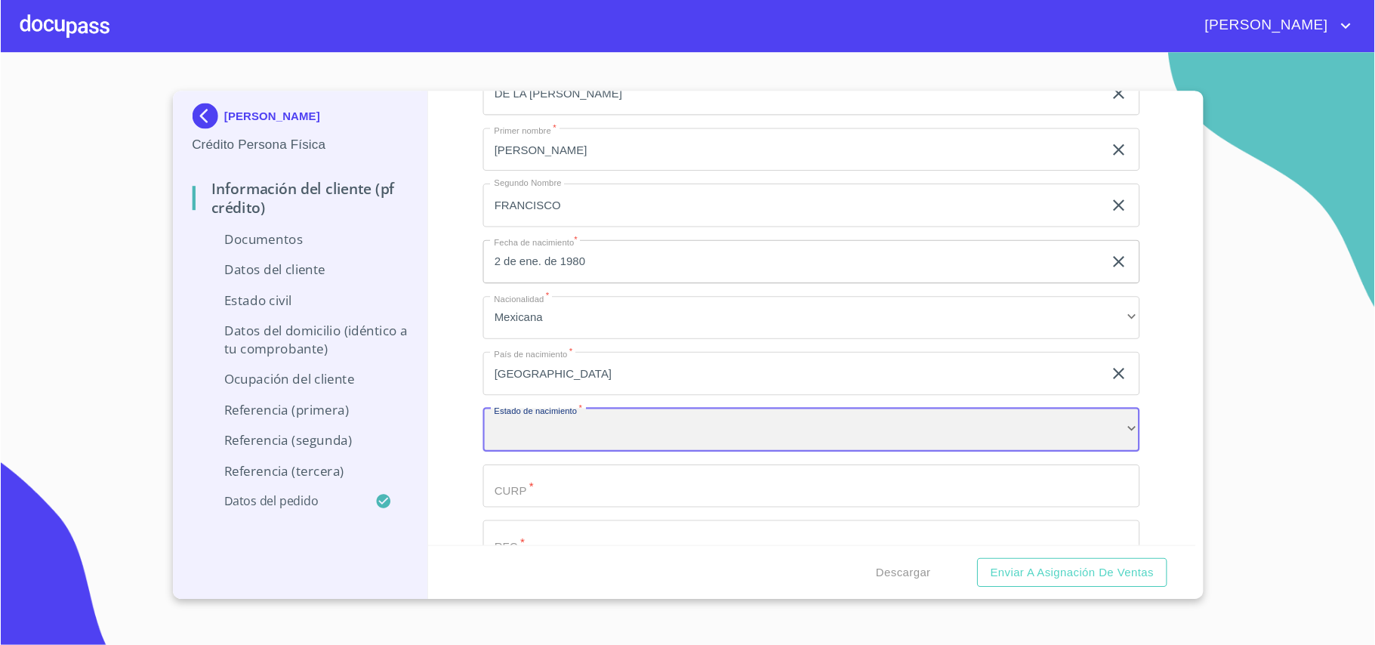
scroll to position [1982, 0]
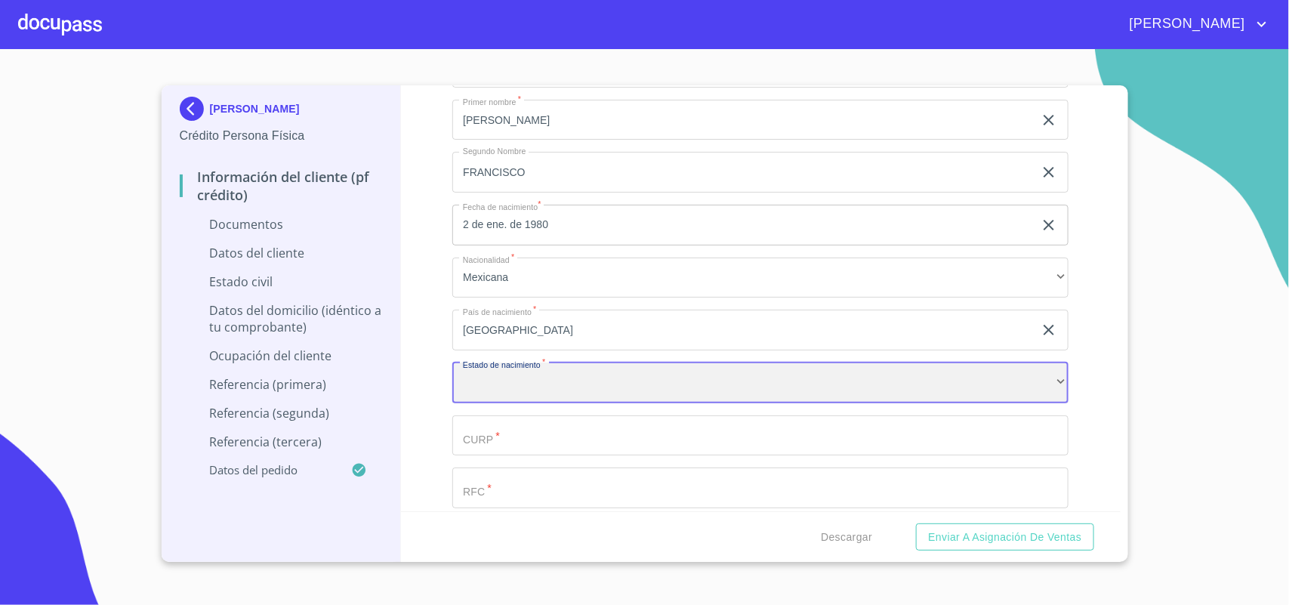
click at [535, 400] on div "​" at bounding box center [760, 382] width 616 height 41
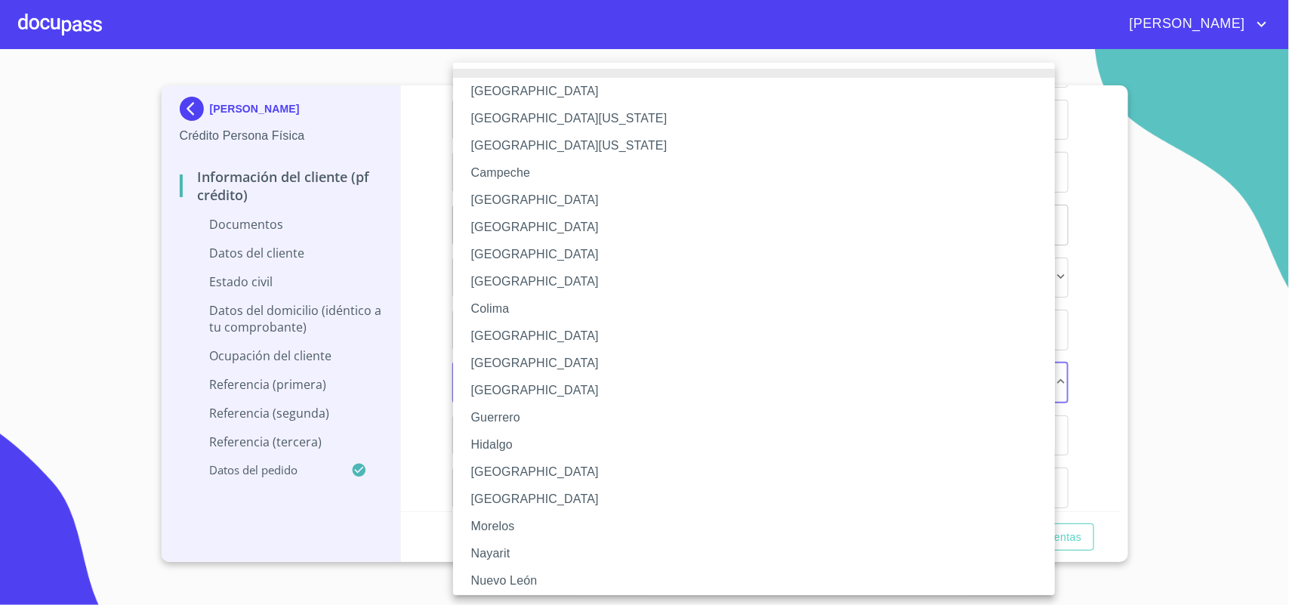
click at [499, 463] on li "[GEOGRAPHIC_DATA]" at bounding box center [761, 471] width 616 height 27
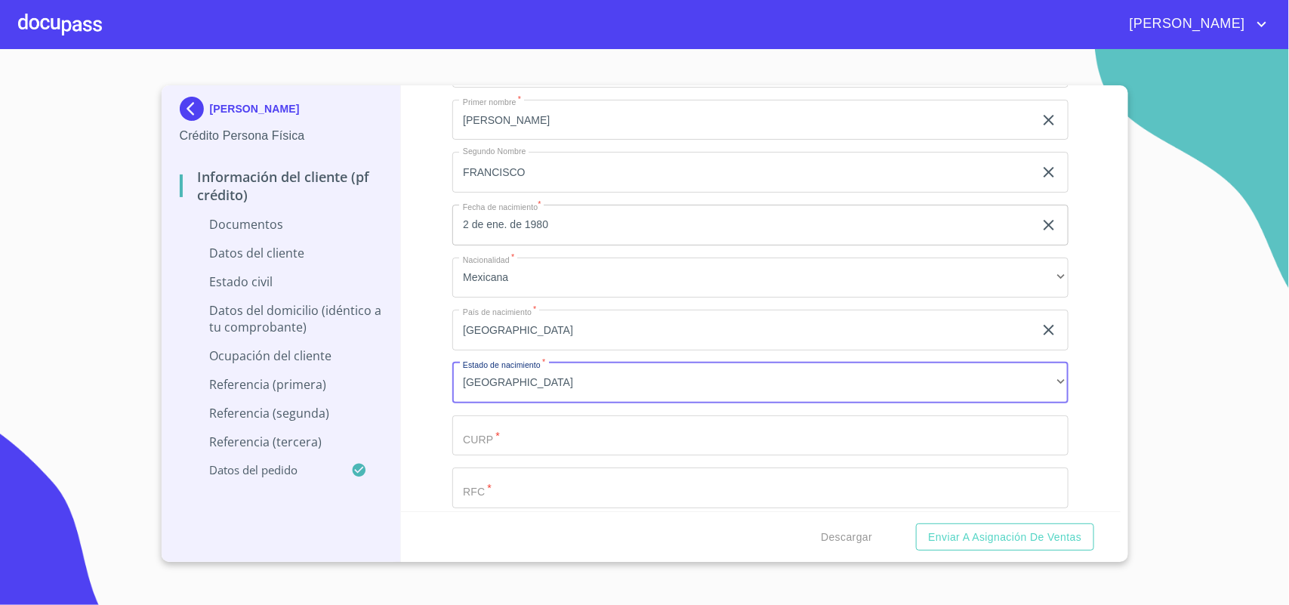
click at [519, 438] on input "Documento de identificación   *" at bounding box center [760, 435] width 616 height 41
type input "CACE800102HJCNRD04"
click at [550, 487] on input "Documento de identificación   *" at bounding box center [760, 487] width 616 height 41
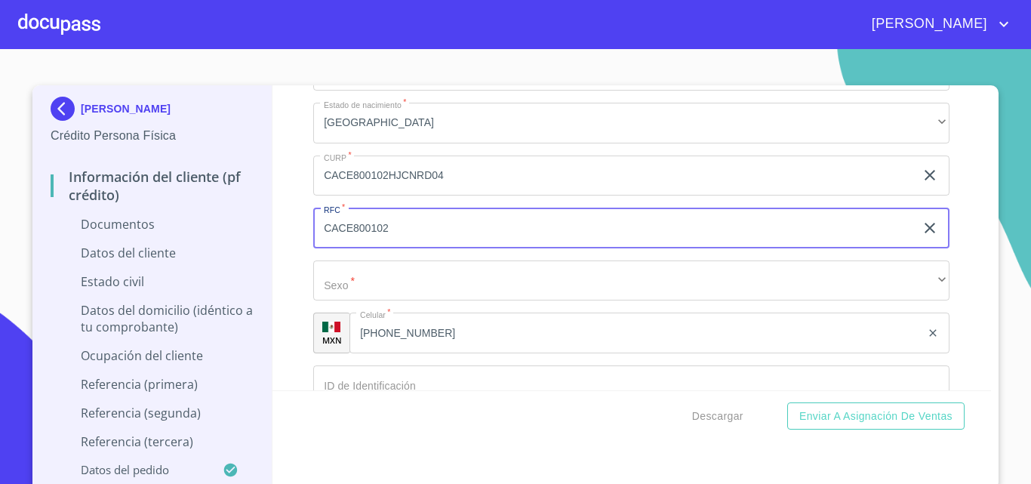
scroll to position [2360, 0]
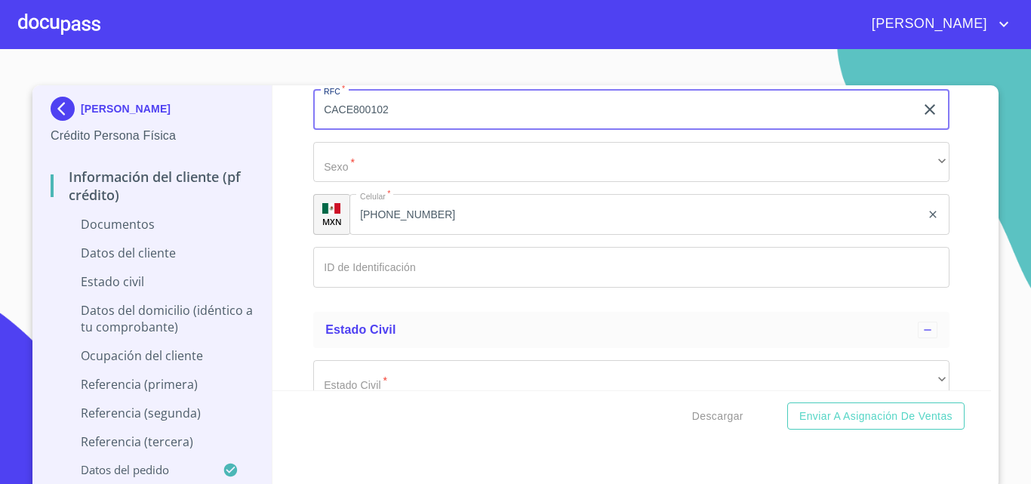
type input "CACE800102"
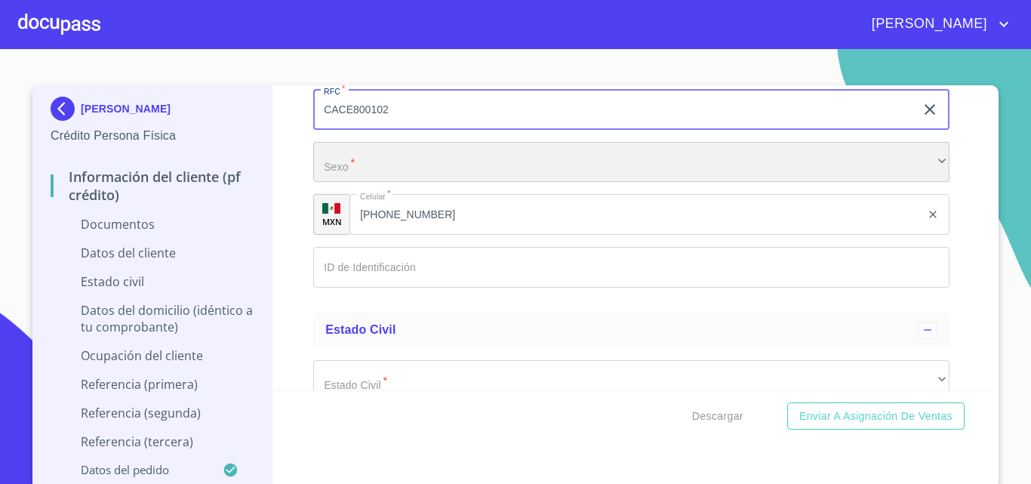
click at [372, 171] on div "​" at bounding box center [631, 162] width 636 height 41
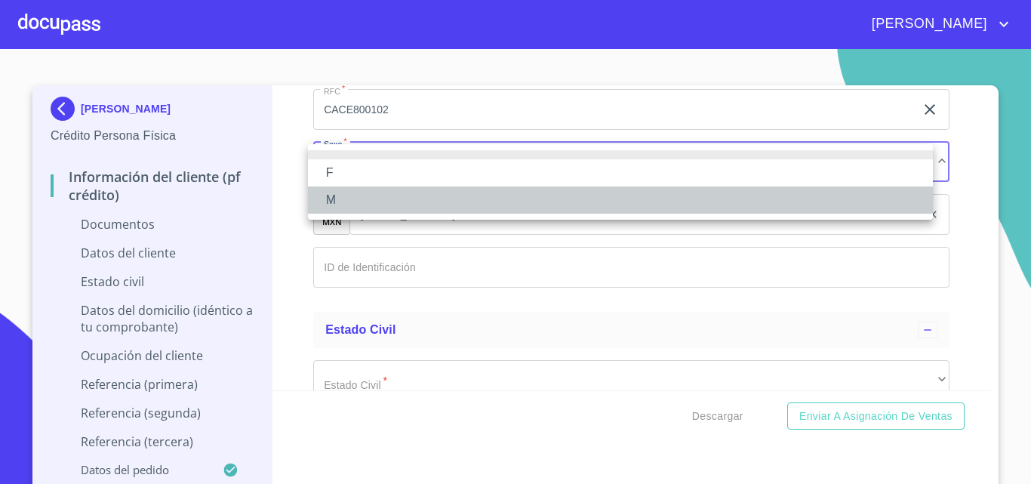
click at [339, 196] on li "M" at bounding box center [620, 199] width 625 height 27
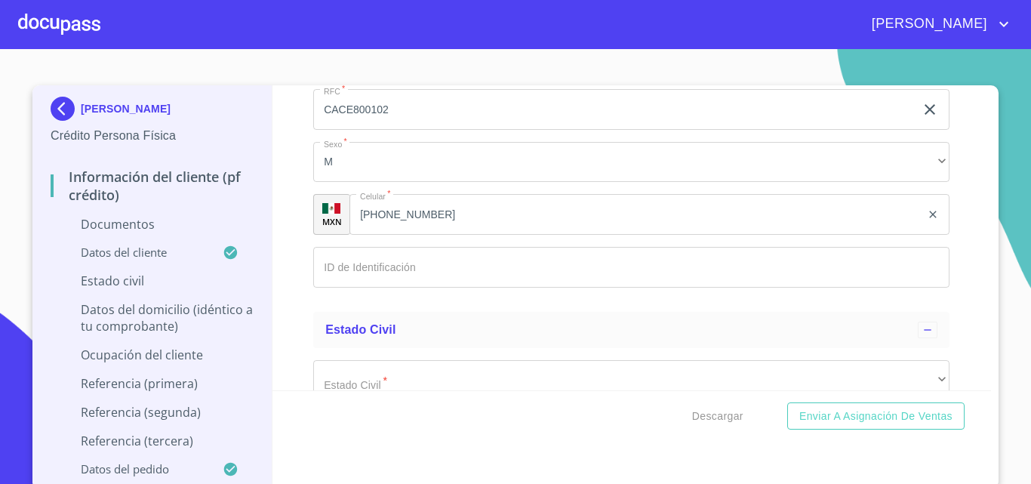
click at [381, 282] on input "Documento de identificación   *" at bounding box center [631, 267] width 636 height 41
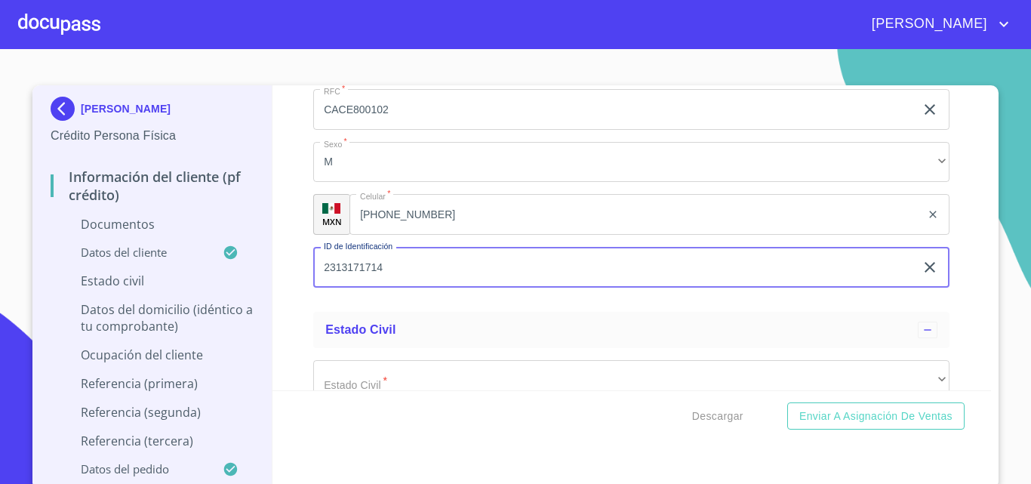
scroll to position [2436, 0]
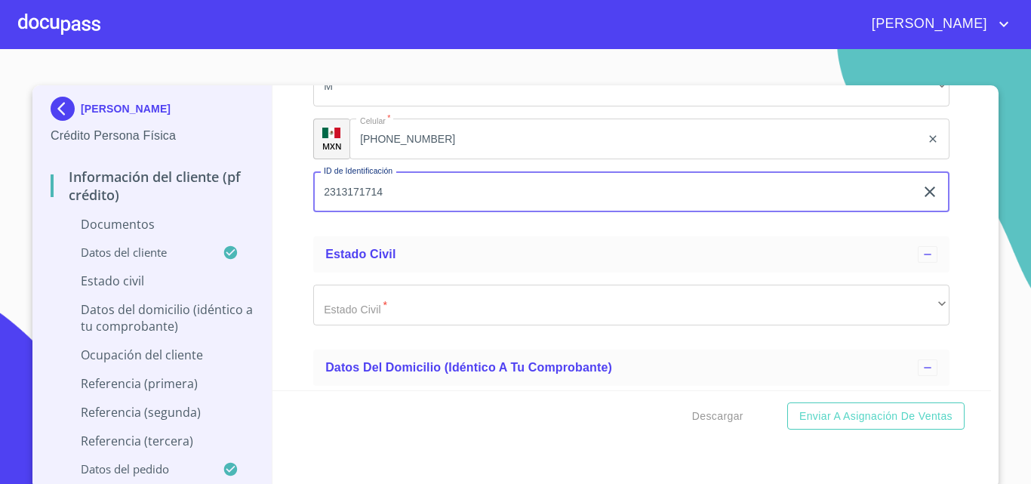
type input "2313171714"
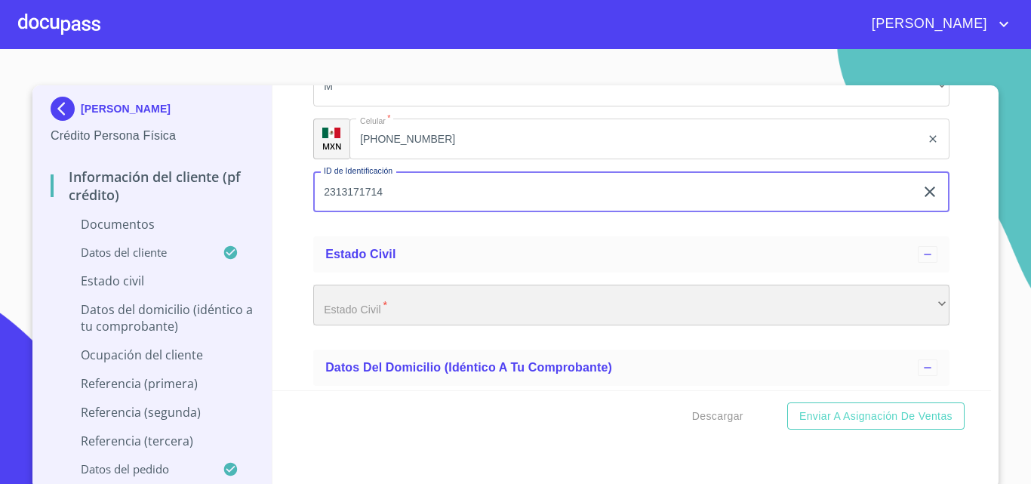
click at [368, 309] on div "​" at bounding box center [631, 305] width 636 height 41
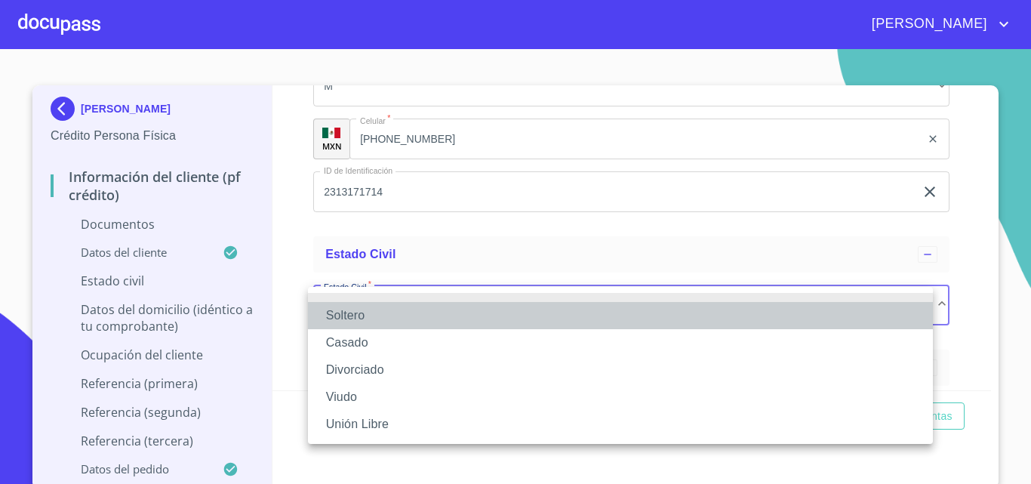
click at [380, 319] on li "Soltero" at bounding box center [620, 315] width 625 height 27
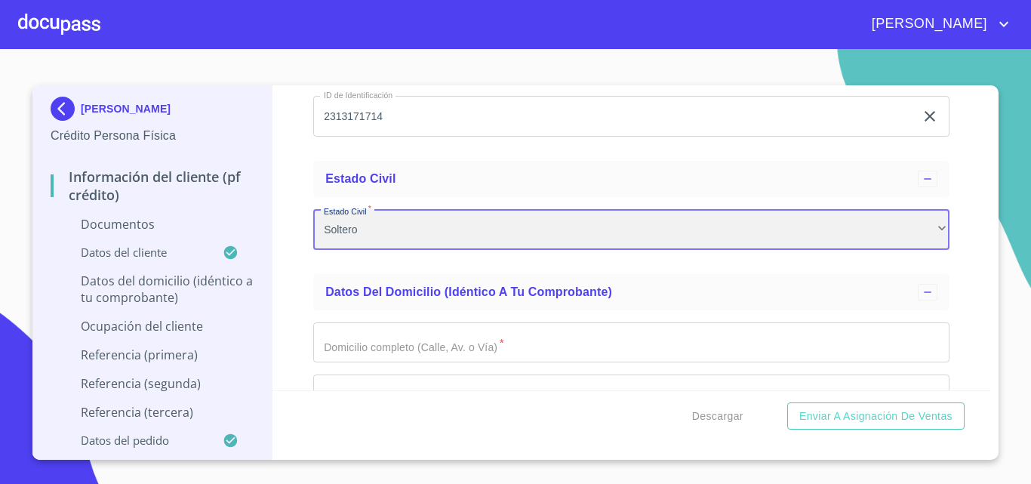
scroll to position [2587, 0]
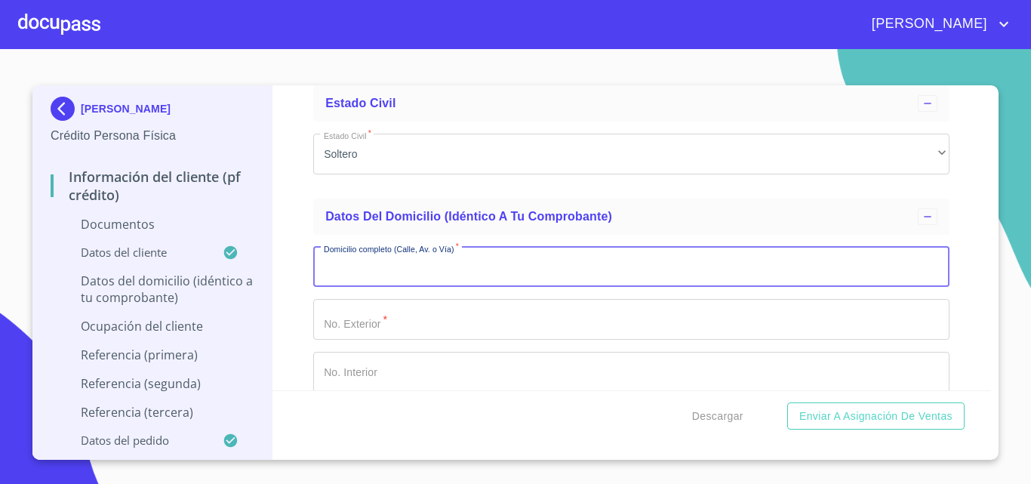
click at [418, 267] on input "Documento de identificación   *" at bounding box center [631, 267] width 636 height 41
type input "C [PERSON_NAME]"
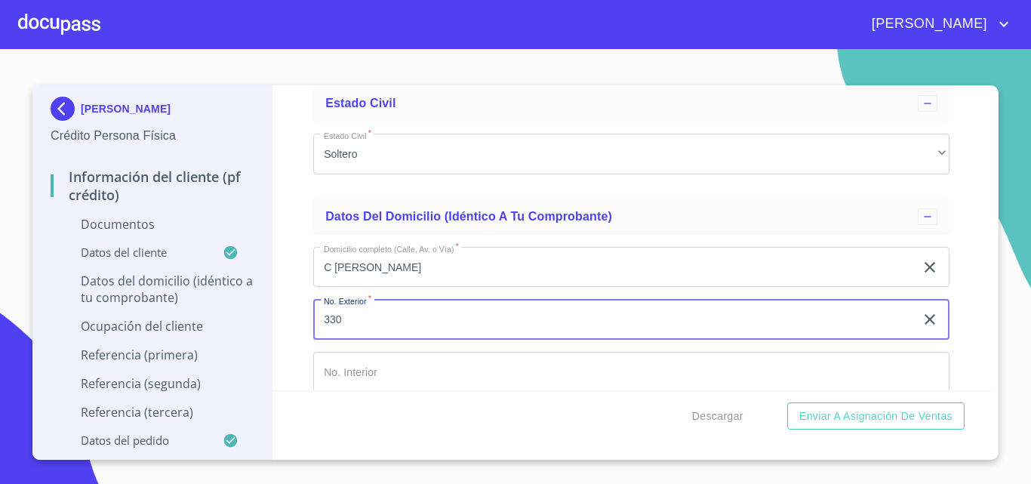
type input "330"
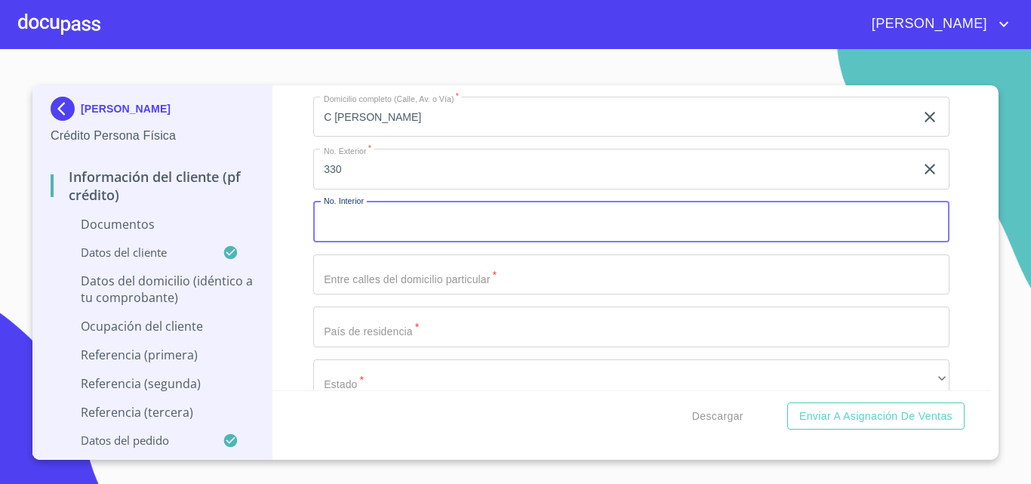
scroll to position [2740, 0]
click at [399, 280] on input "Documento de identificación   *" at bounding box center [631, 271] width 636 height 41
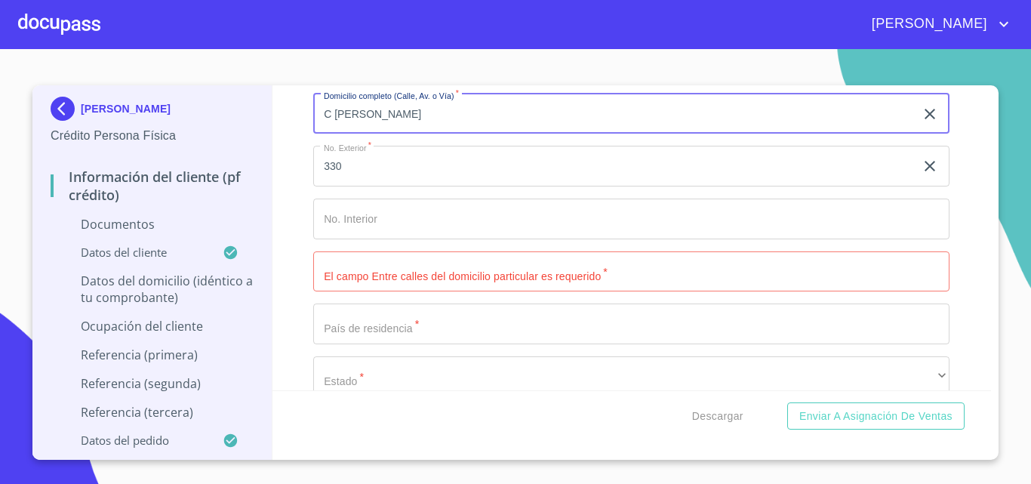
click at [416, 115] on input "C [PERSON_NAME]" at bounding box center [614, 114] width 602 height 41
type input "C [PERSON_NAME]"
click at [447, 268] on input "Documento de identificación   *" at bounding box center [631, 271] width 636 height 41
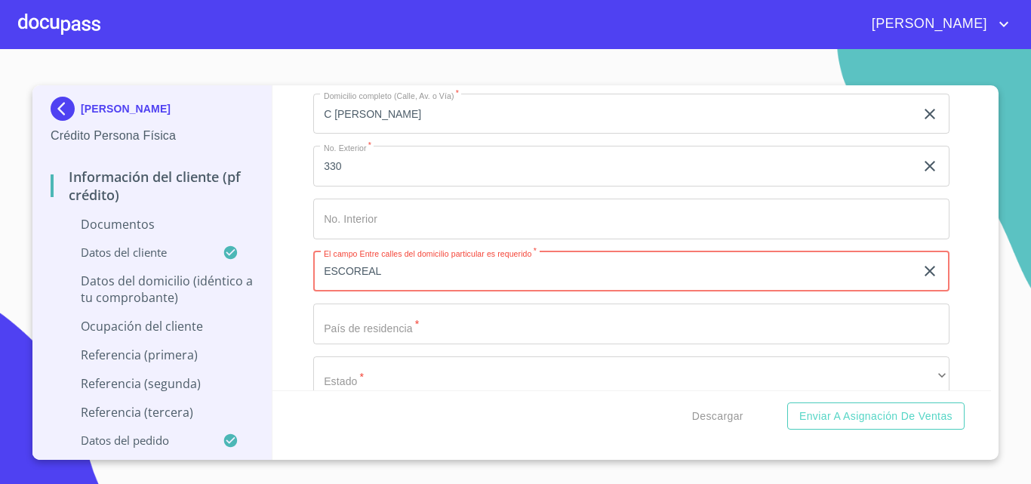
type input "ESCOREAL"
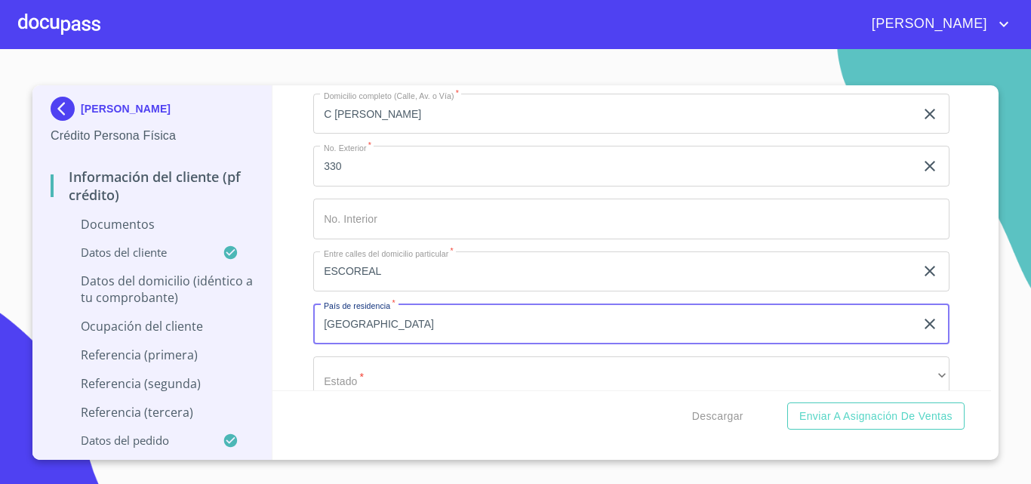
type input "[GEOGRAPHIC_DATA]"
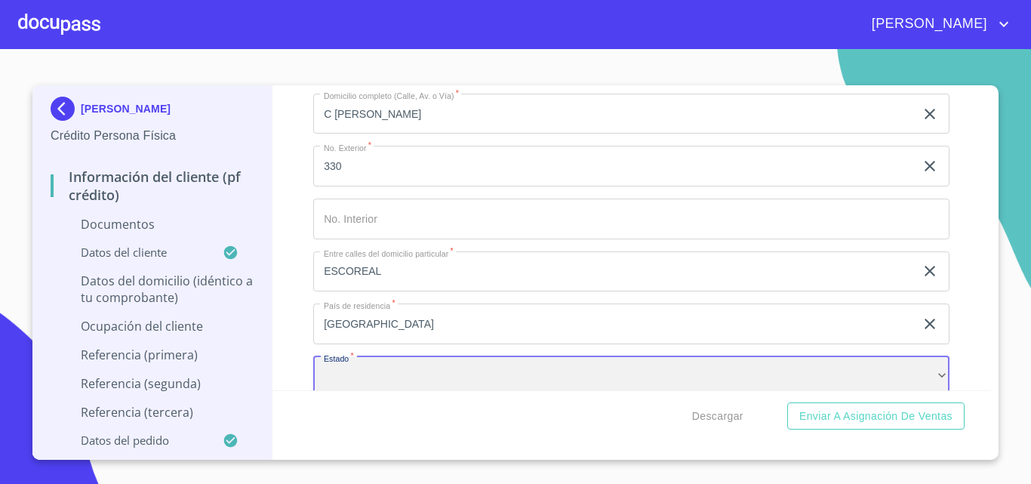
scroll to position [2747, 0]
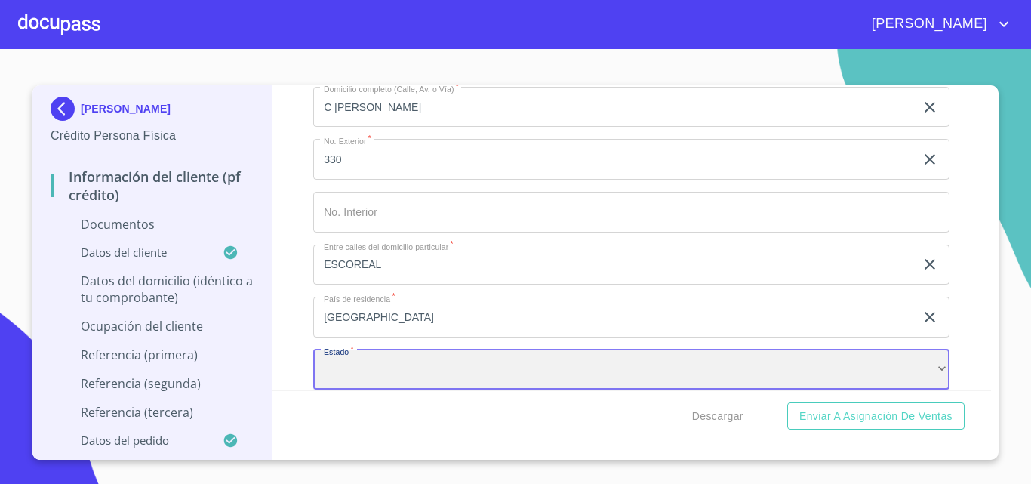
click at [383, 365] on div "​" at bounding box center [631, 370] width 636 height 41
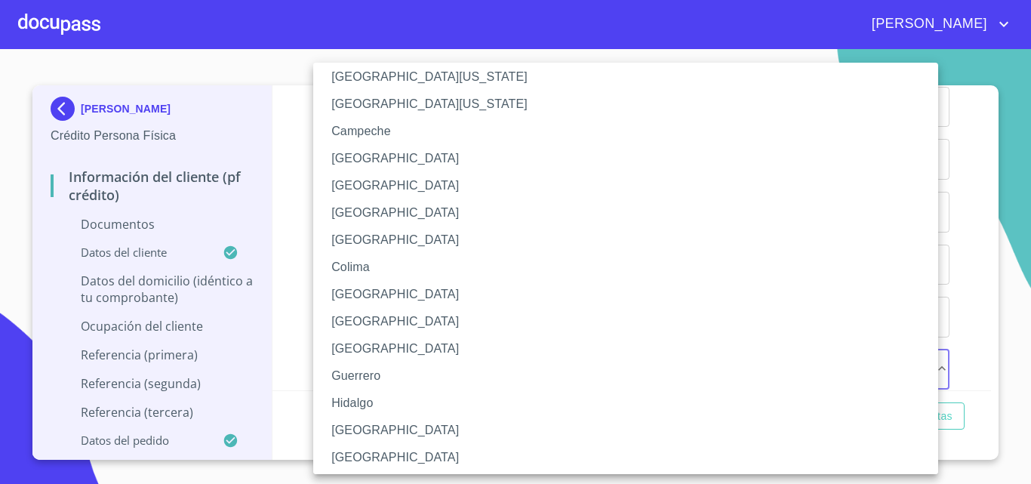
scroll to position [76, 0]
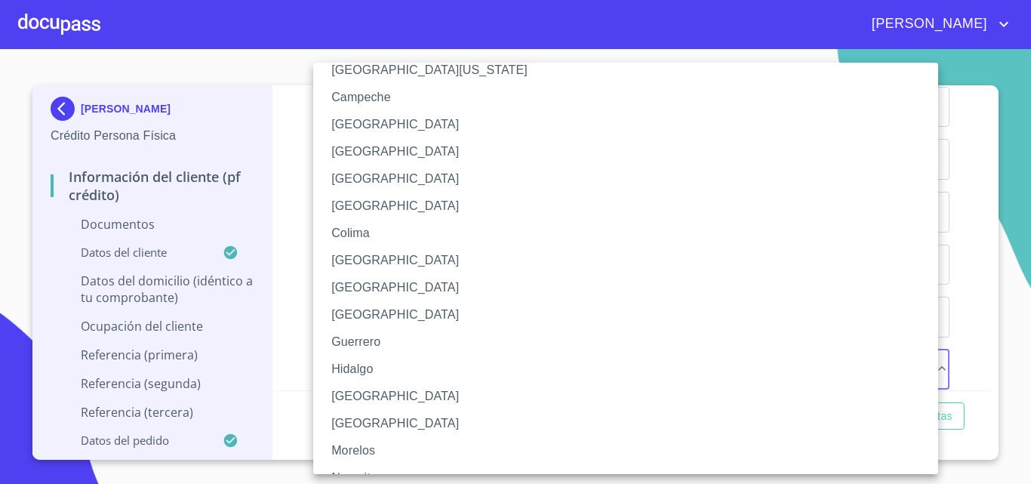
click at [377, 395] on li "[GEOGRAPHIC_DATA]" at bounding box center [631, 396] width 636 height 27
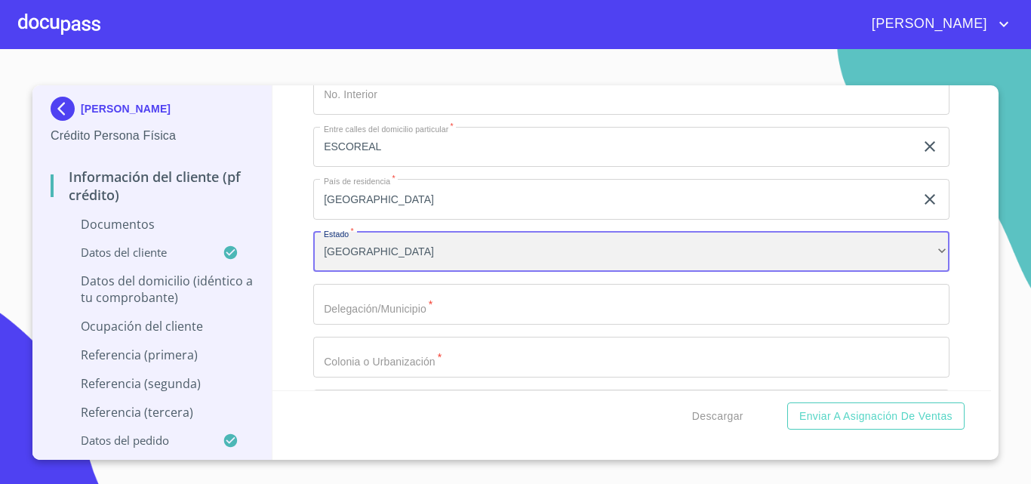
scroll to position [2898, 0]
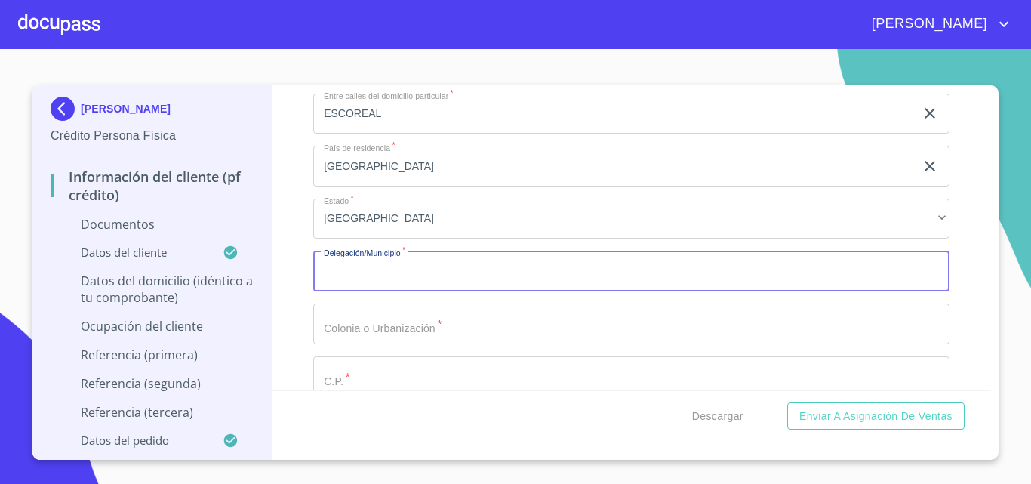
click at [373, 284] on input "Documento de identificación   *" at bounding box center [631, 271] width 636 height 41
type input "ZAPOPAN"
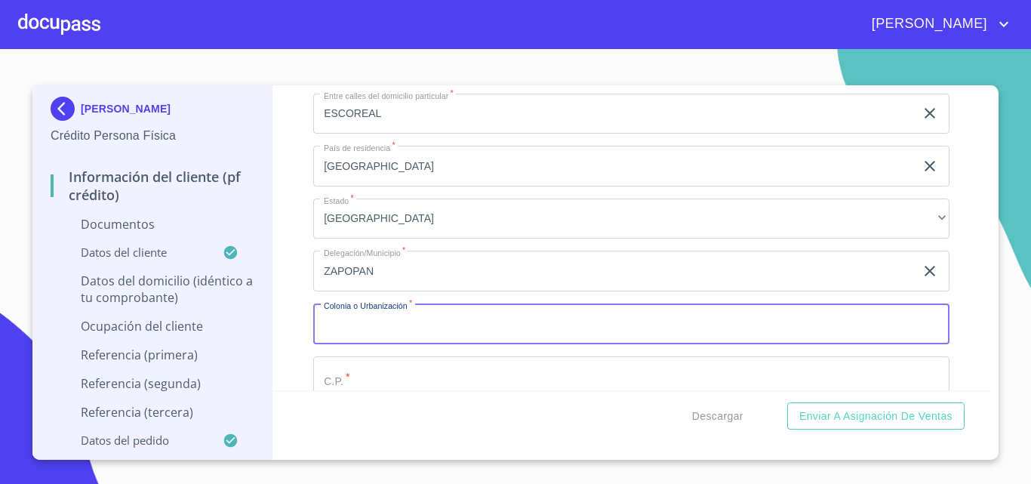
click at [412, 328] on input "Documento de identificación   *" at bounding box center [631, 324] width 636 height 41
type input "COL [PERSON_NAME][GEOGRAPHIC_DATA]"
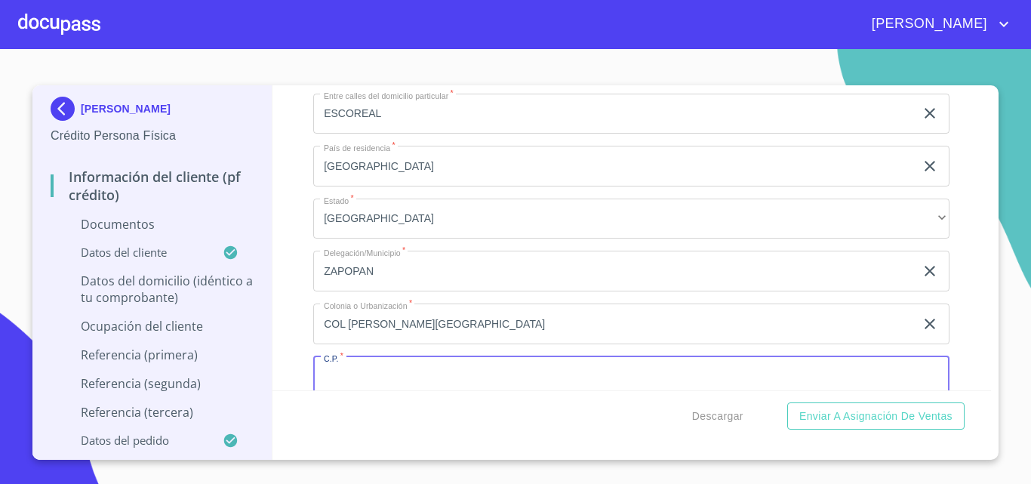
scroll to position [2905, 0]
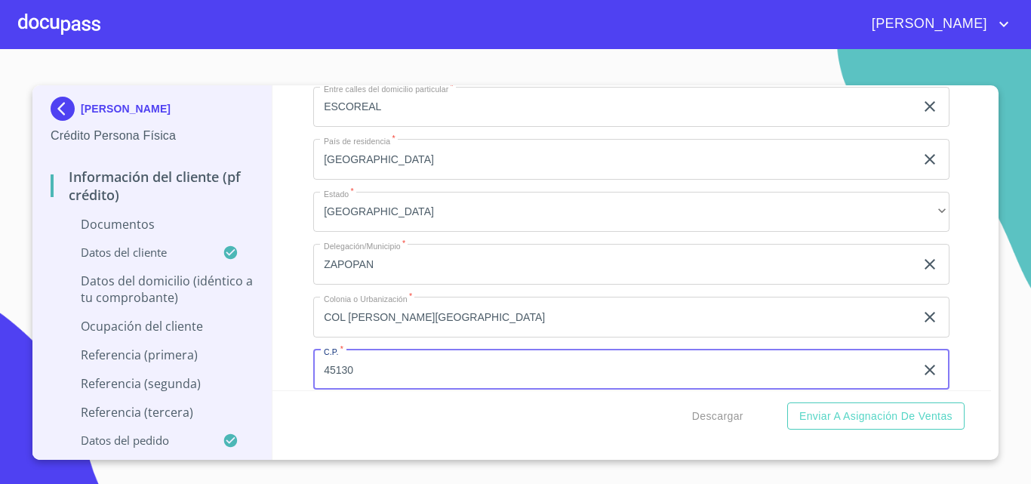
type input "45130"
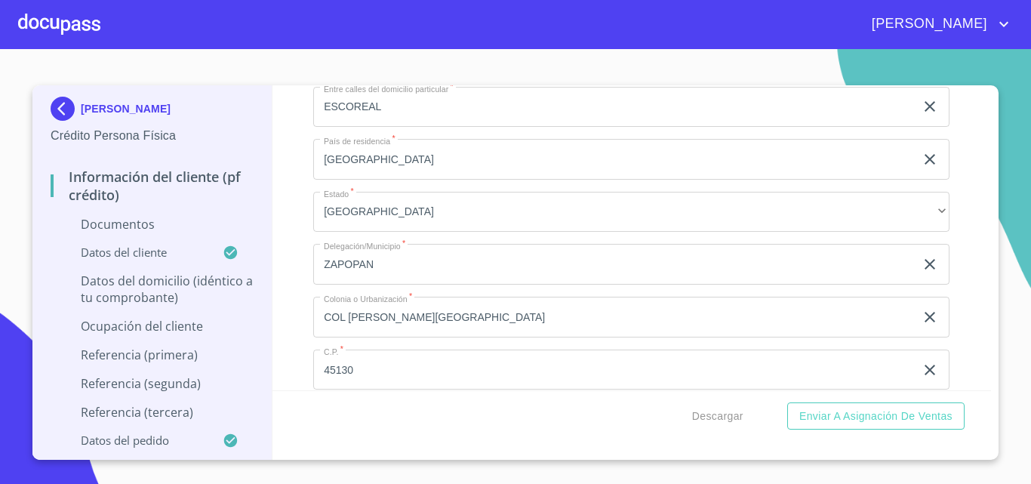
scroll to position [3089, 0]
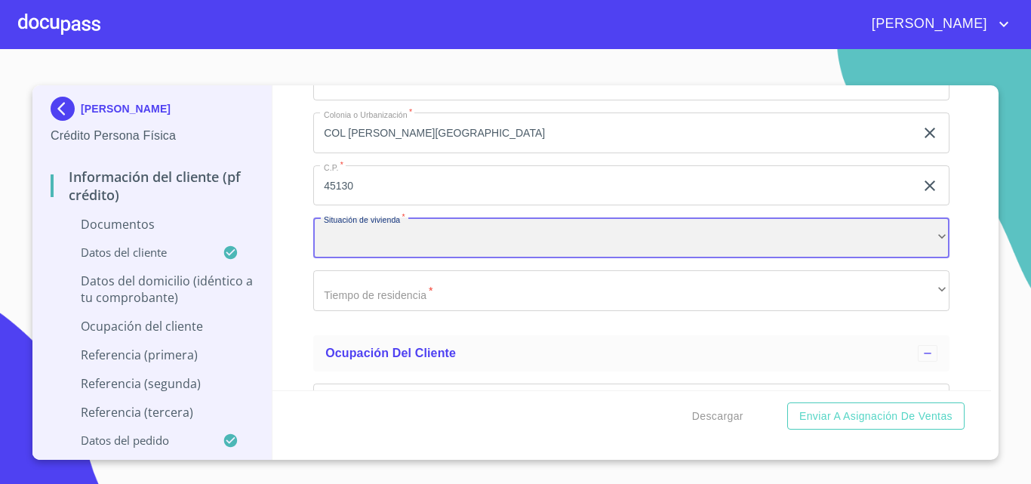
click at [365, 239] on div "​" at bounding box center [631, 237] width 636 height 41
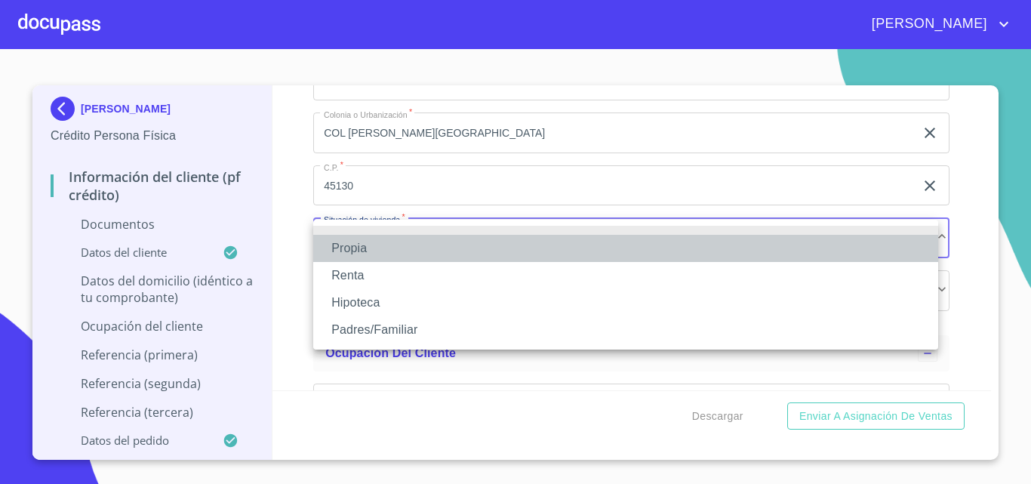
click at [347, 240] on li "Propia" at bounding box center [625, 248] width 625 height 27
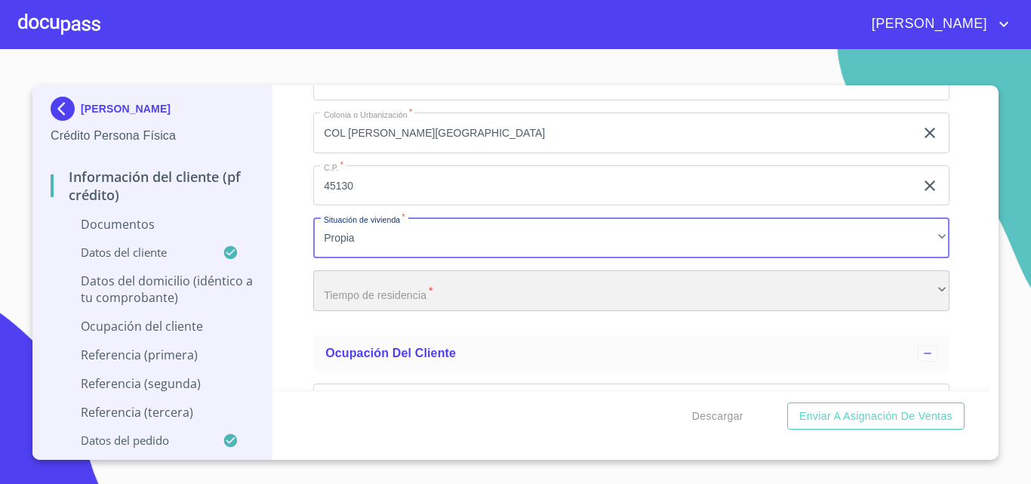
click at [400, 291] on div "​" at bounding box center [631, 290] width 636 height 41
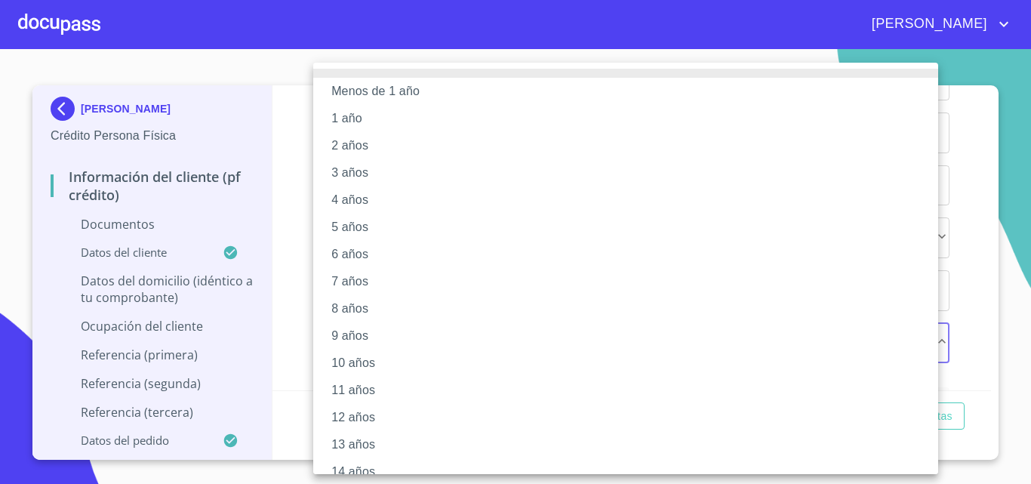
click at [357, 371] on li "10 años" at bounding box center [631, 363] width 636 height 27
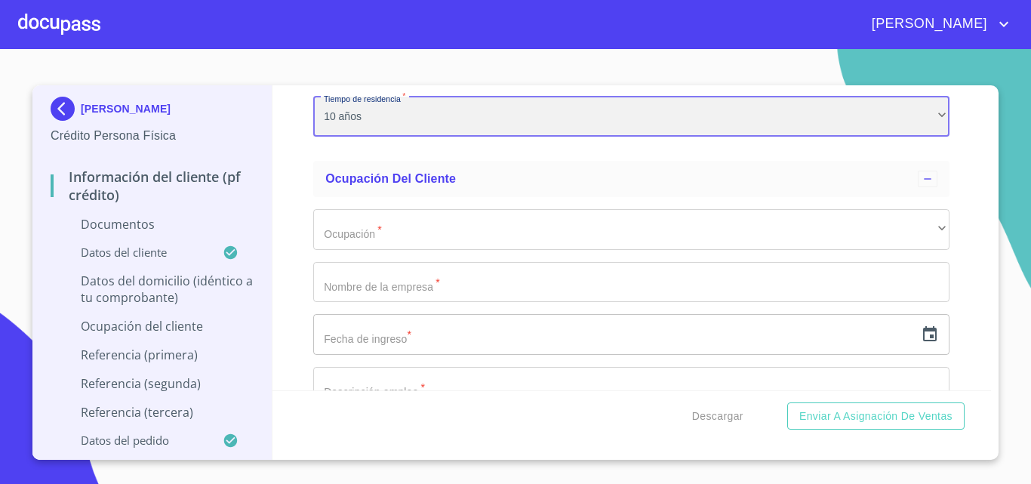
scroll to position [3164, 0]
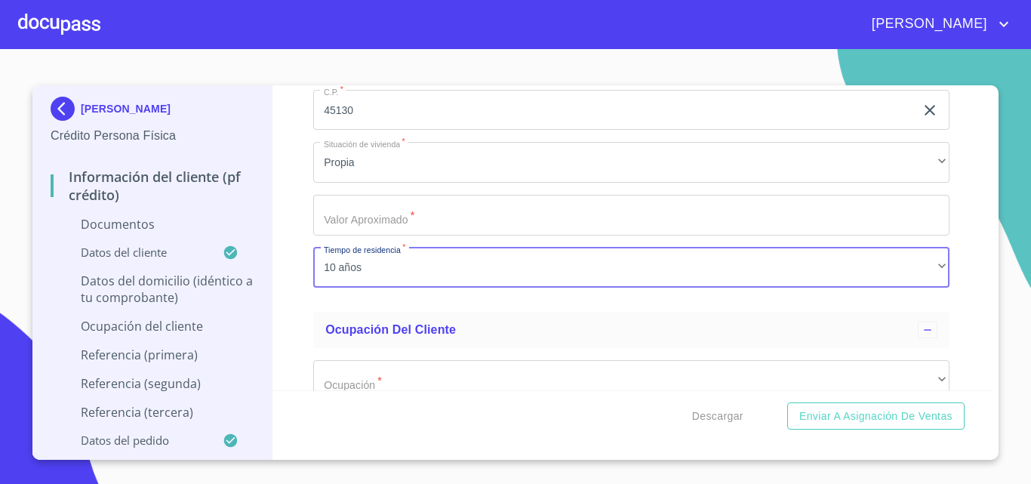
click at [426, 221] on input "Documento de identificación   *" at bounding box center [631, 215] width 636 height 41
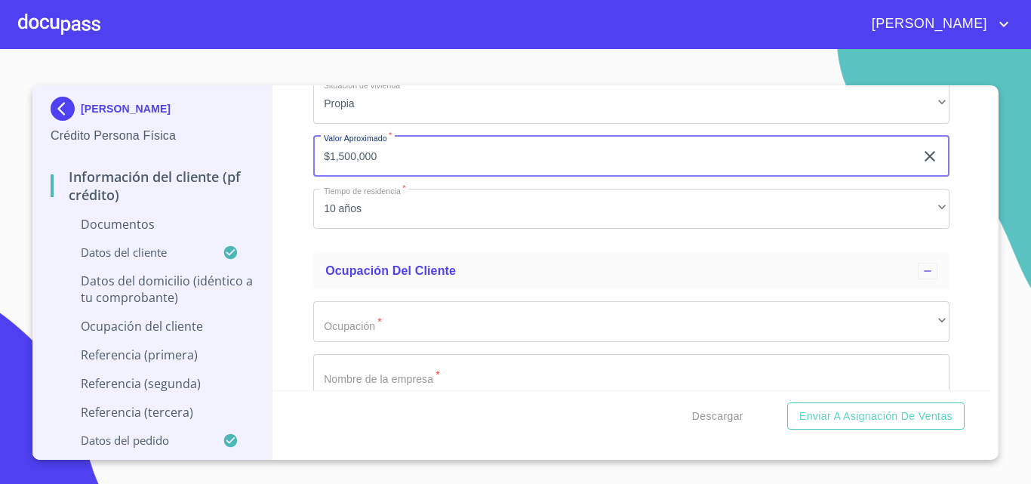
scroll to position [3240, 0]
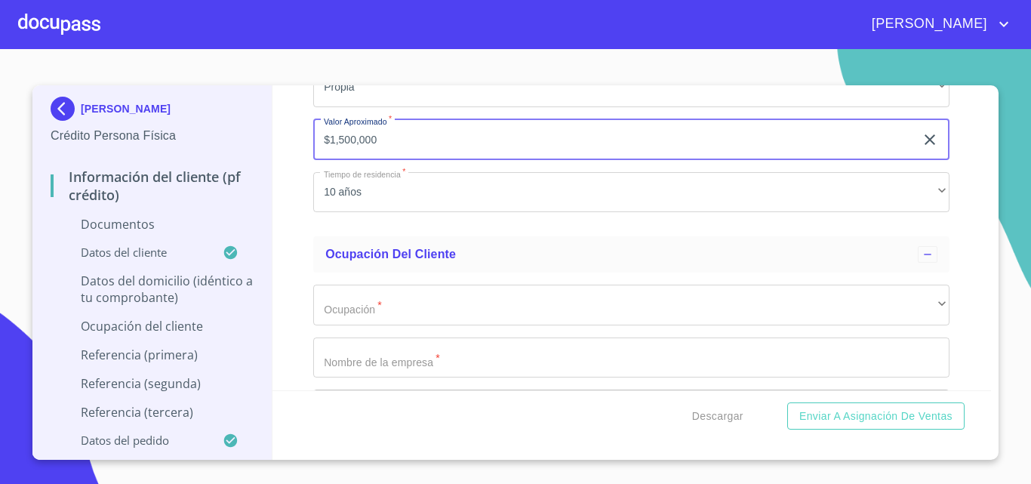
type input "$1,500,000"
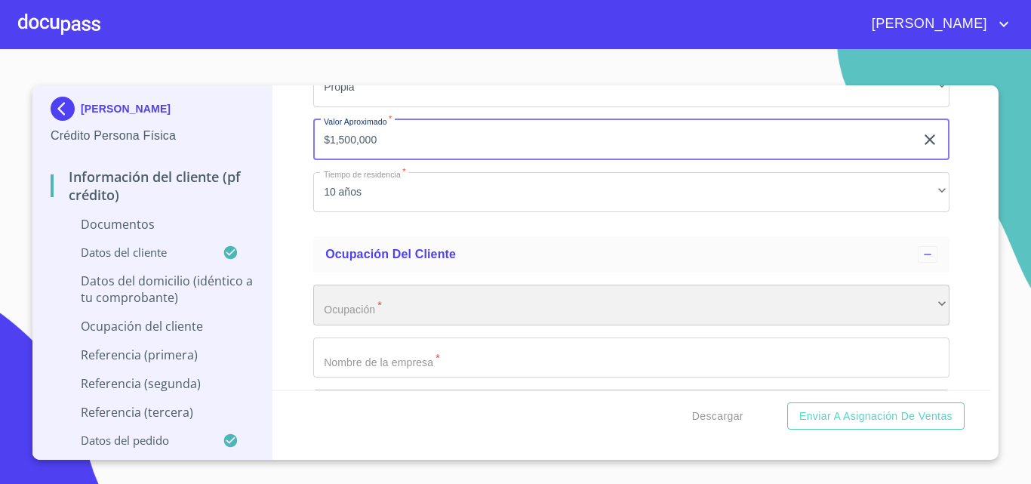
click at [395, 308] on div "​" at bounding box center [631, 305] width 636 height 41
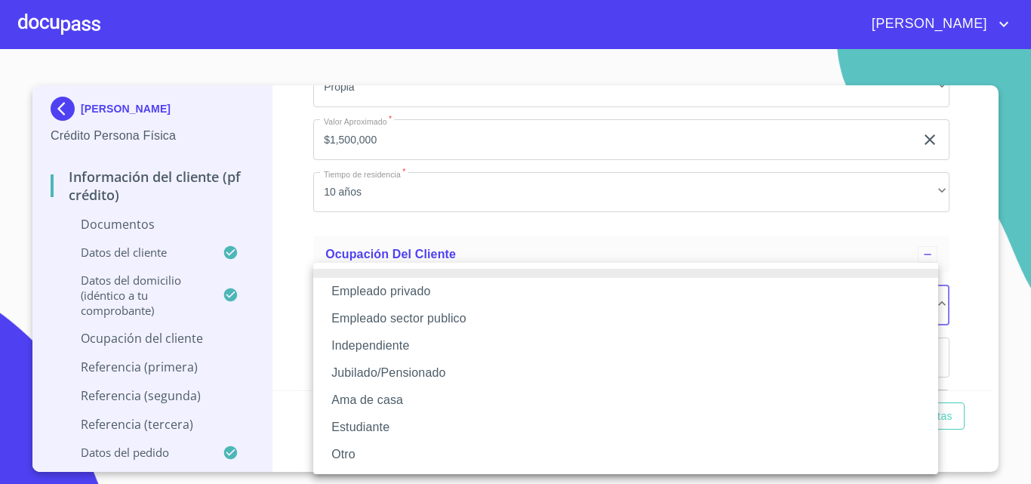
click at [415, 285] on li "Empleado privado" at bounding box center [625, 291] width 625 height 27
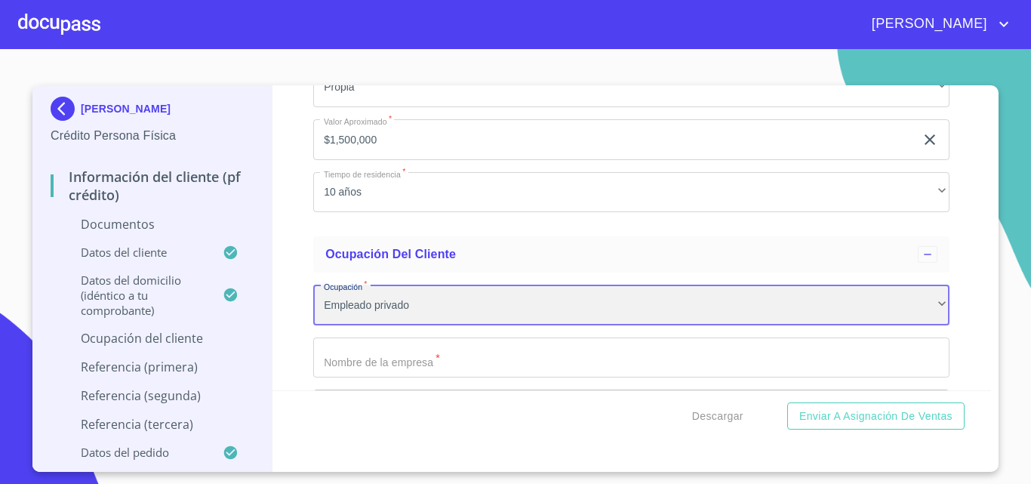
click at [421, 297] on div "Empleado privado" at bounding box center [631, 305] width 636 height 41
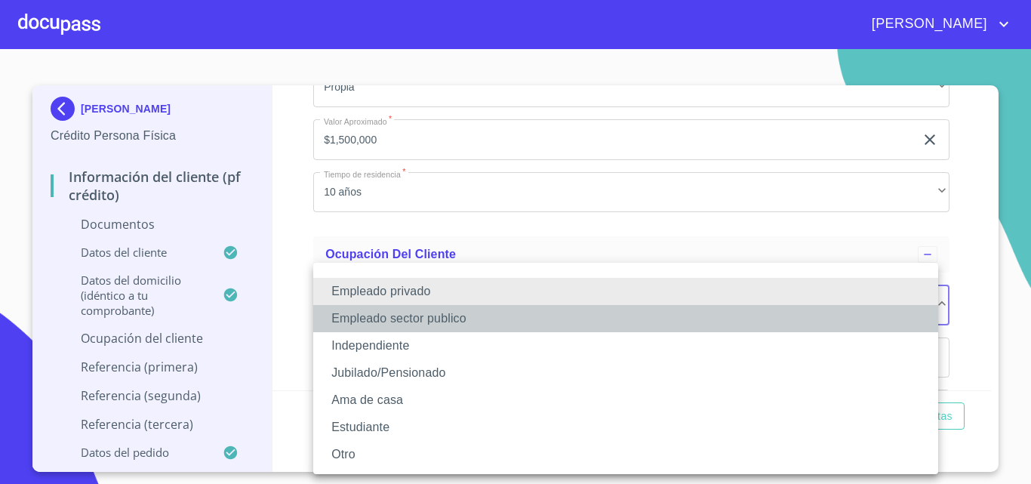
click at [453, 322] on li "Empleado sector publico" at bounding box center [625, 318] width 625 height 27
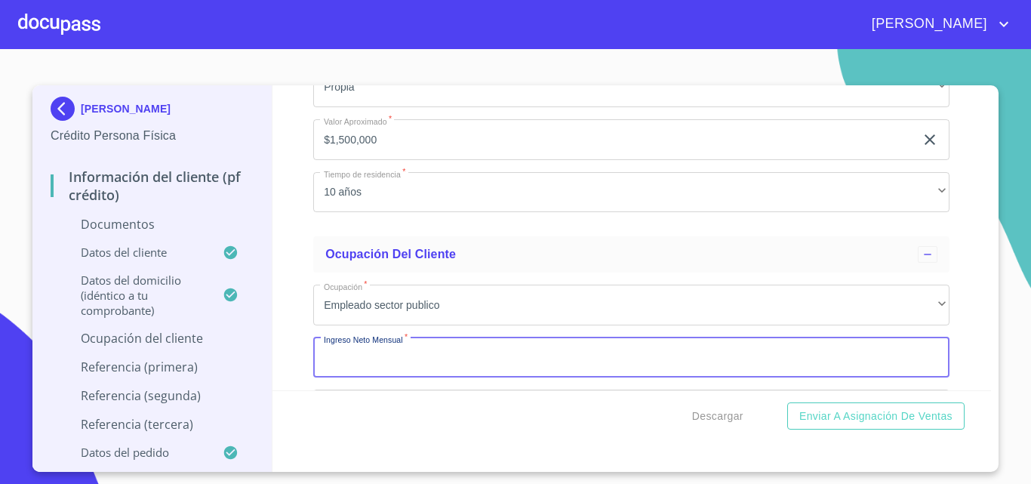
click at [410, 352] on input "Documento de identificación   *" at bounding box center [631, 357] width 636 height 41
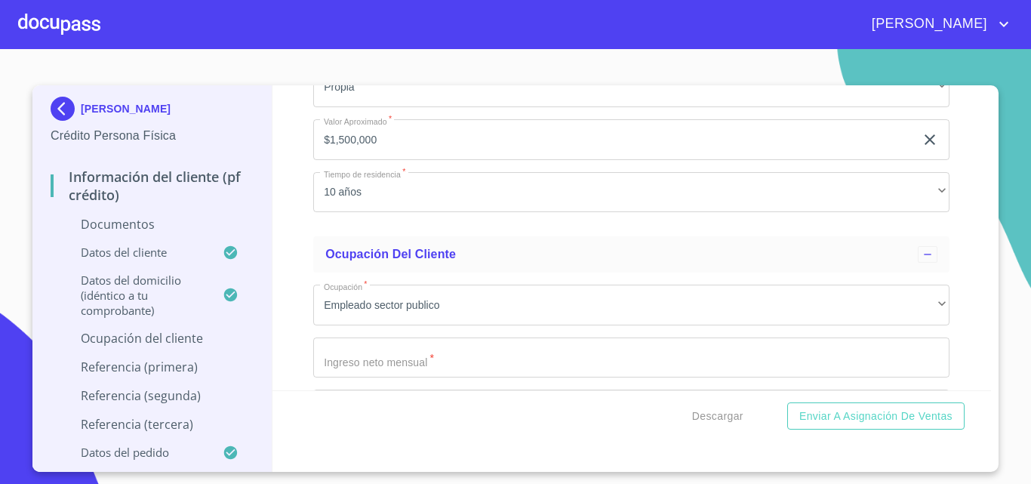
click at [530, 357] on input "Documento de identificación   *" at bounding box center [631, 357] width 636 height 41
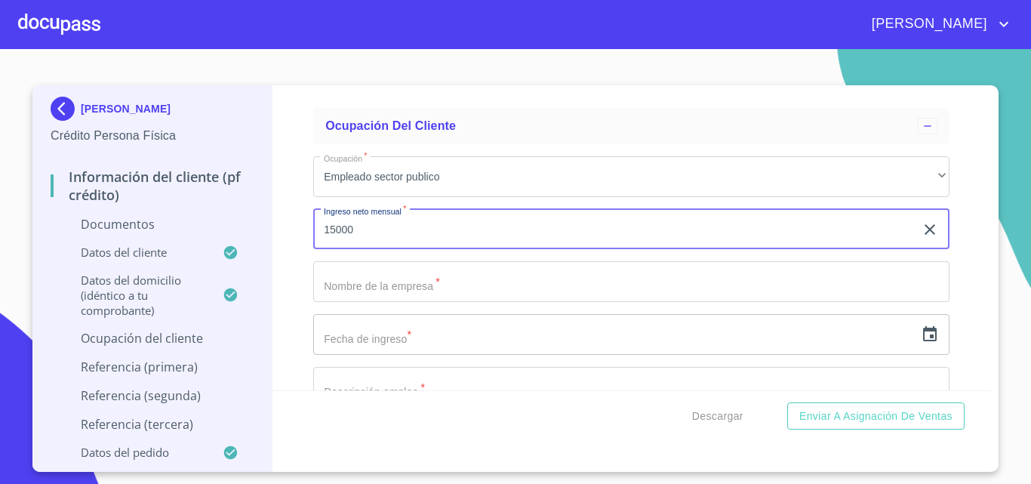
scroll to position [3391, 0]
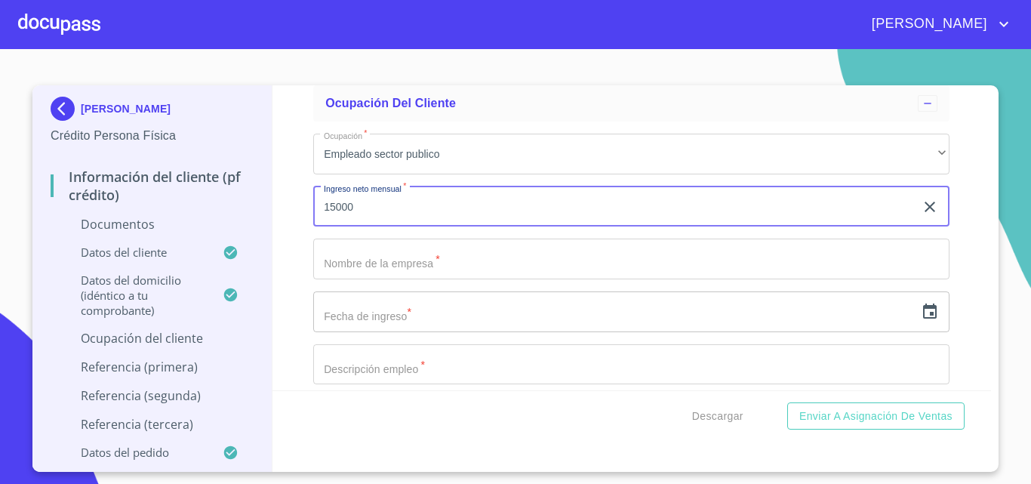
type input "15000"
click at [401, 264] on input "Documento de identificación   *" at bounding box center [631, 259] width 636 height 41
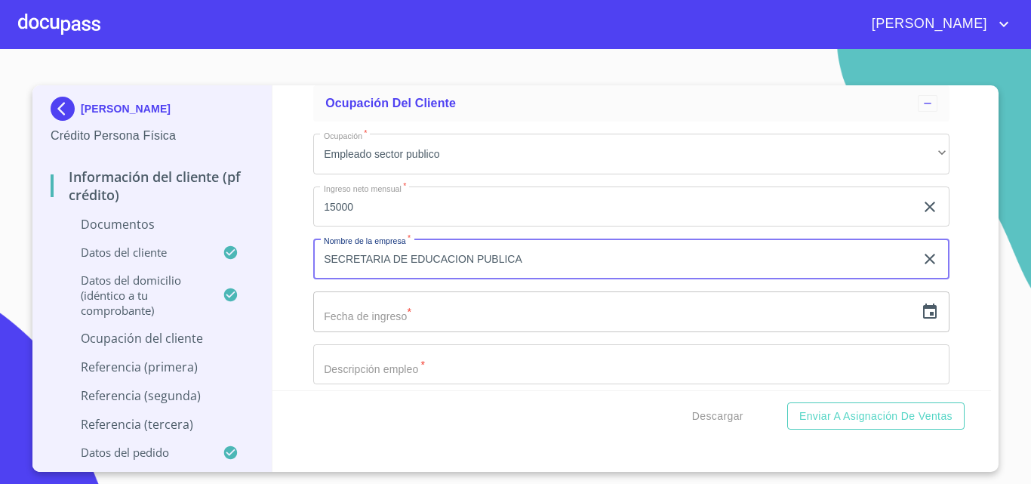
type input "SECRETARIA DE EDUCACION PUBLICA"
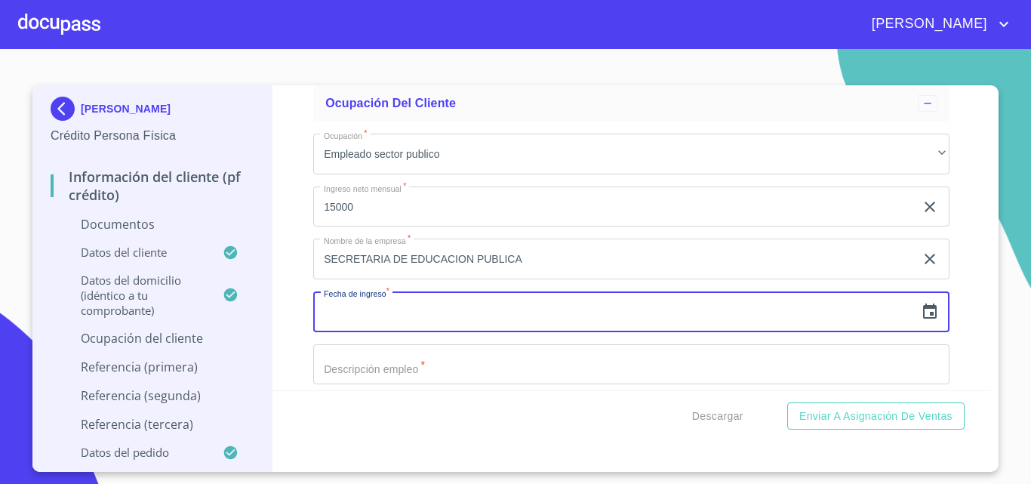
click at [355, 314] on input "text" at bounding box center [614, 311] width 602 height 41
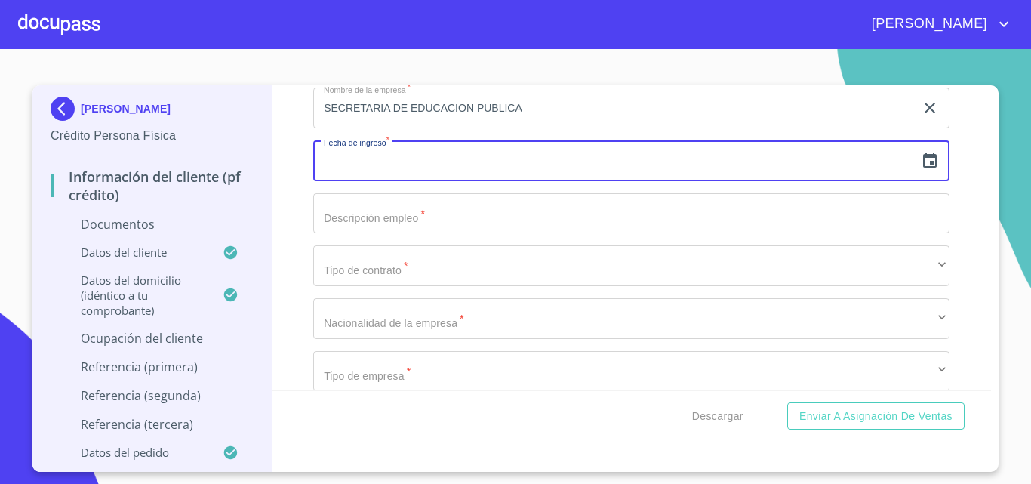
scroll to position [3617, 0]
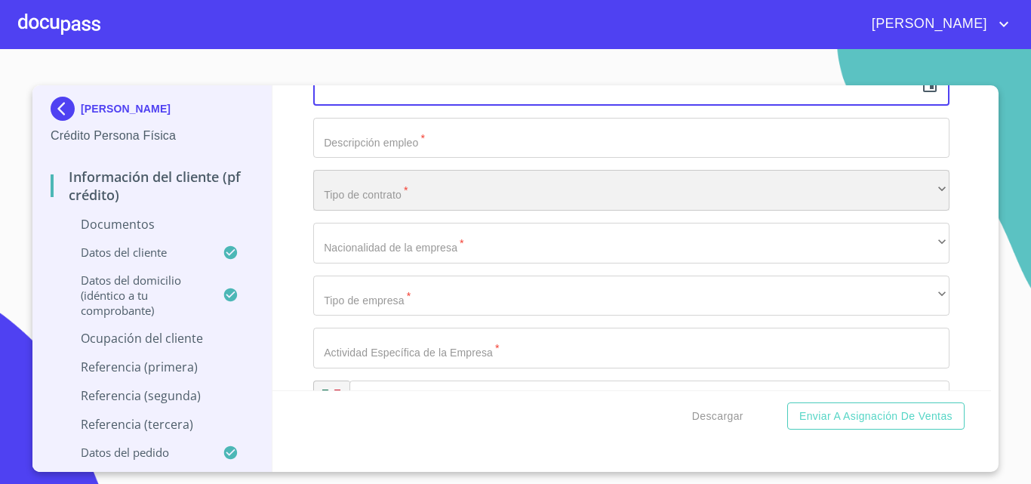
click at [405, 189] on div "​" at bounding box center [631, 190] width 636 height 41
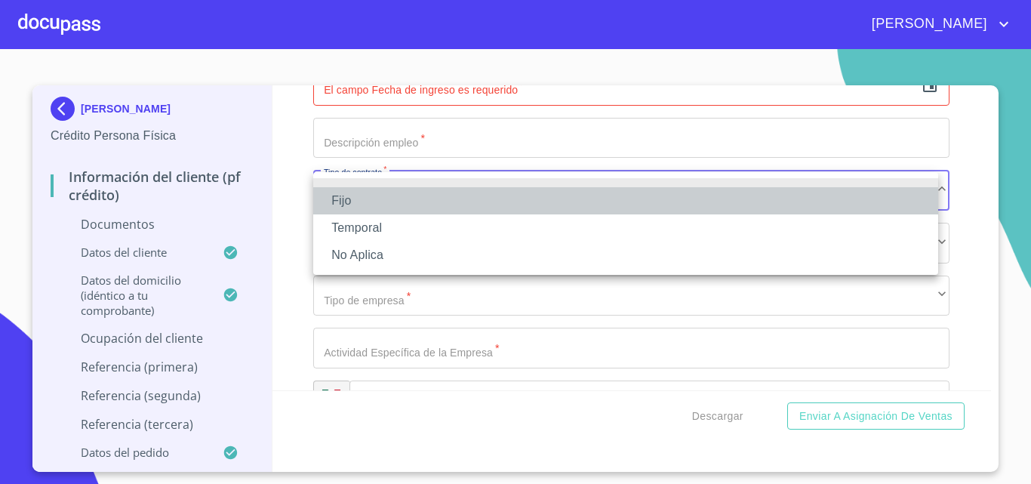
click at [356, 208] on li "Fijo" at bounding box center [625, 200] width 625 height 27
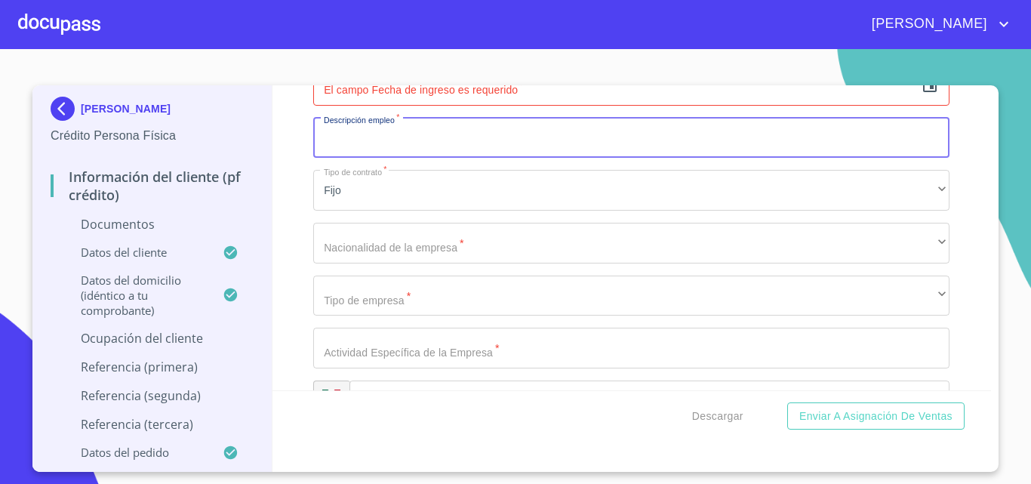
click at [439, 141] on input "Documento de identificación   *" at bounding box center [631, 138] width 636 height 41
type input "LIMPIEZA"
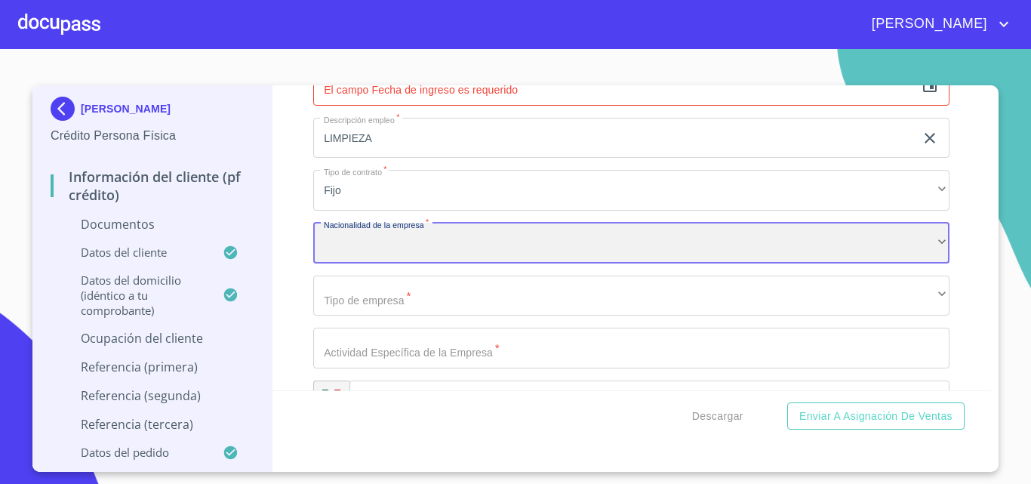
click at [390, 228] on div "​" at bounding box center [631, 243] width 636 height 41
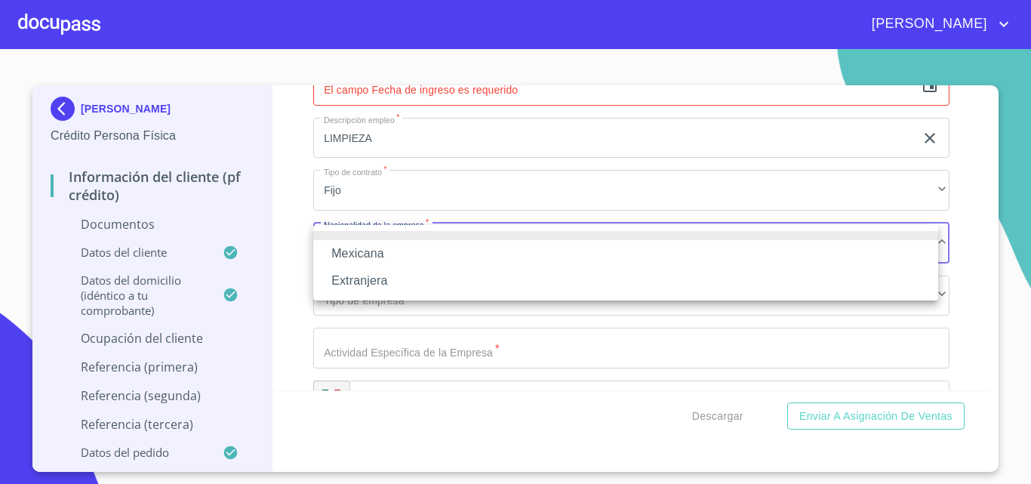
click at [384, 242] on li "Mexicana" at bounding box center [625, 253] width 625 height 27
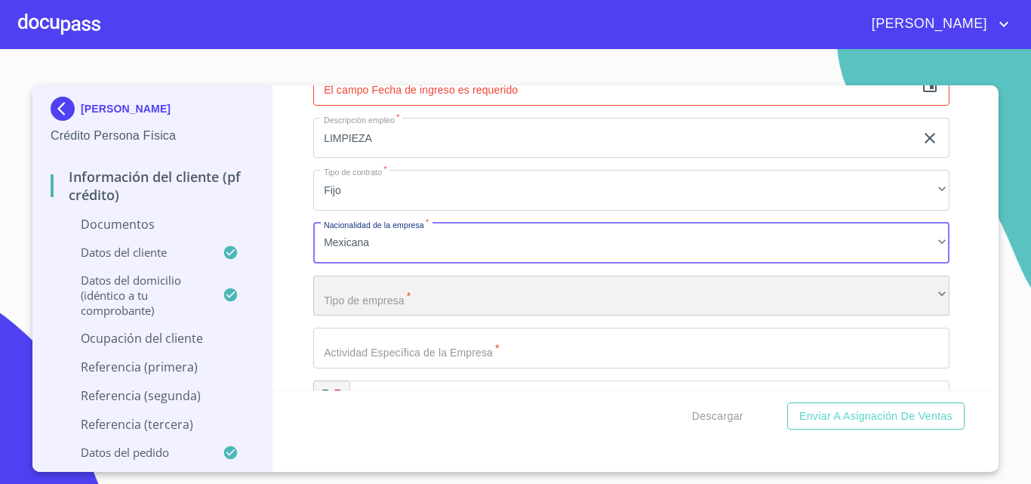
click at [391, 299] on div "​" at bounding box center [631, 296] width 636 height 41
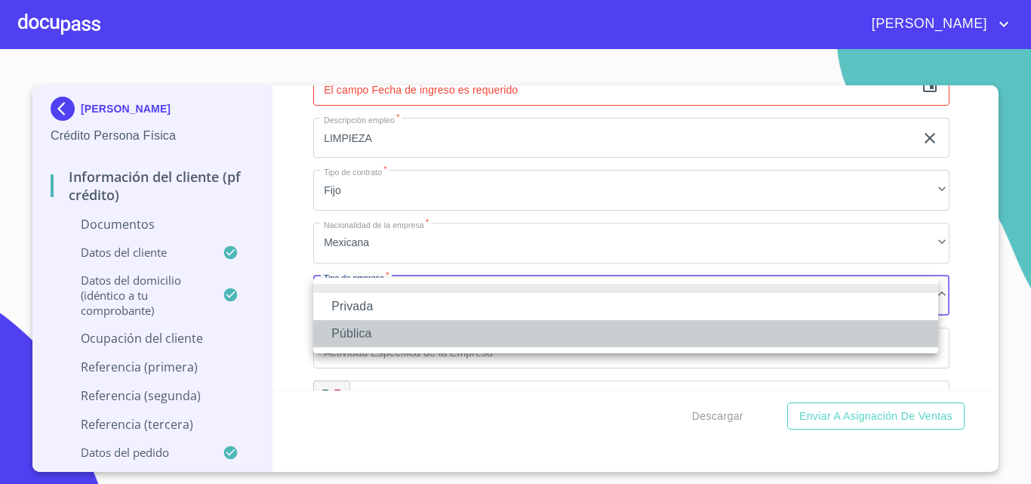
click at [360, 338] on li "Pública" at bounding box center [625, 333] width 625 height 27
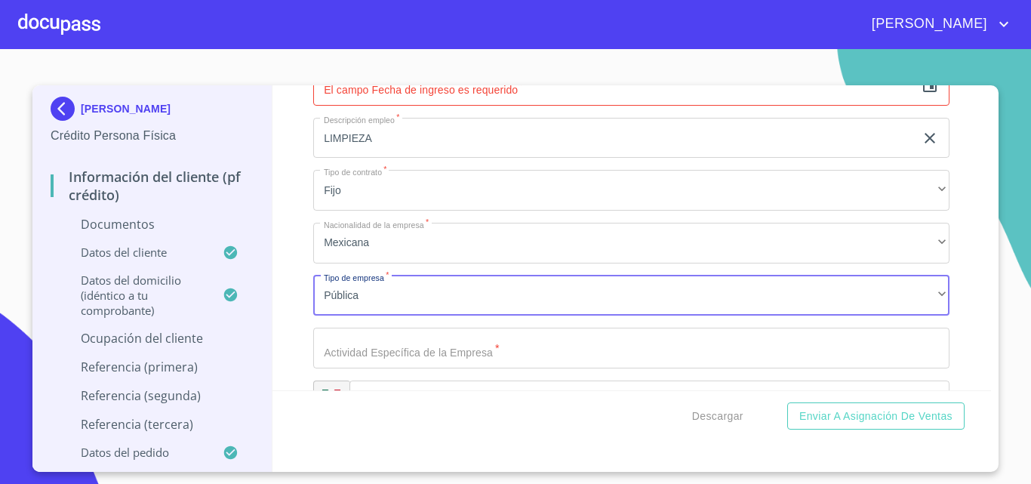
click at [402, 353] on input "Documento de identificación   *" at bounding box center [631, 348] width 636 height 41
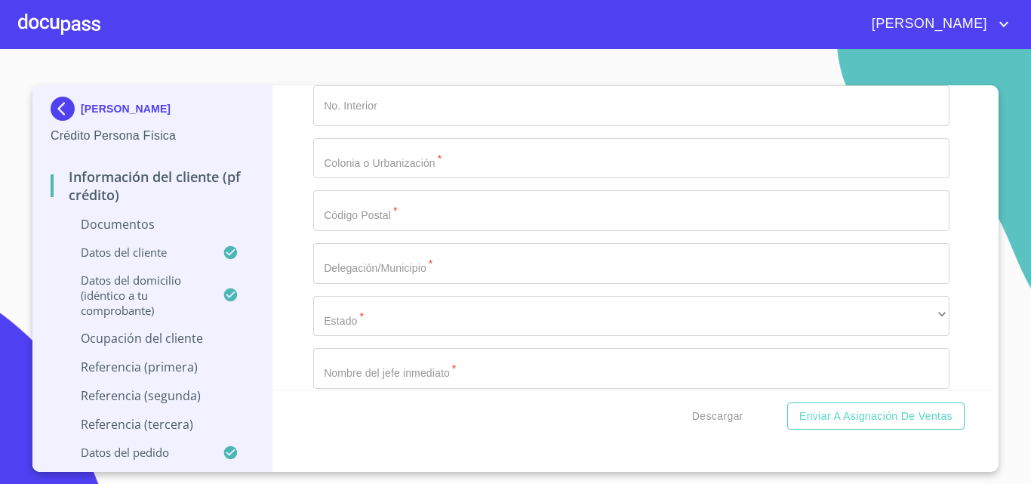
scroll to position [4146, 0]
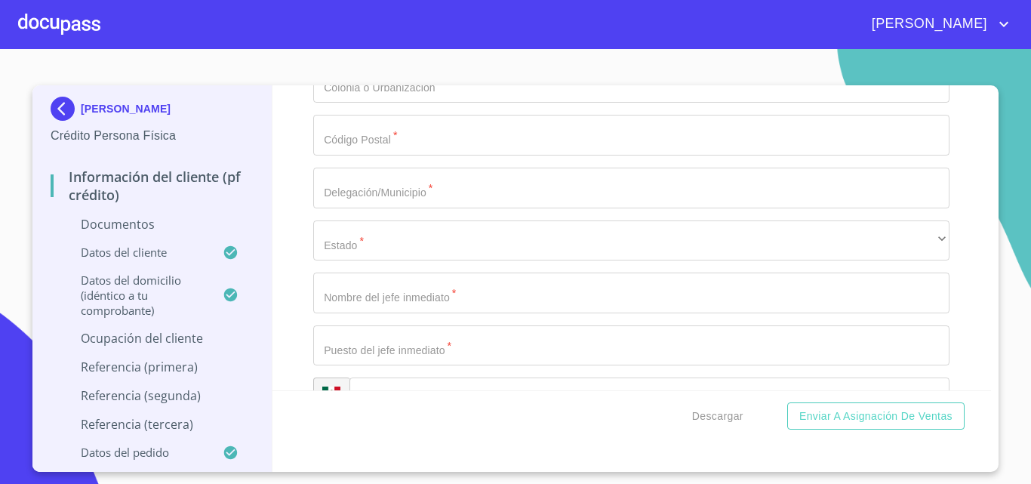
type input "EDUCACION"
click at [405, 202] on input "Documento de identificación   *" at bounding box center [631, 188] width 636 height 41
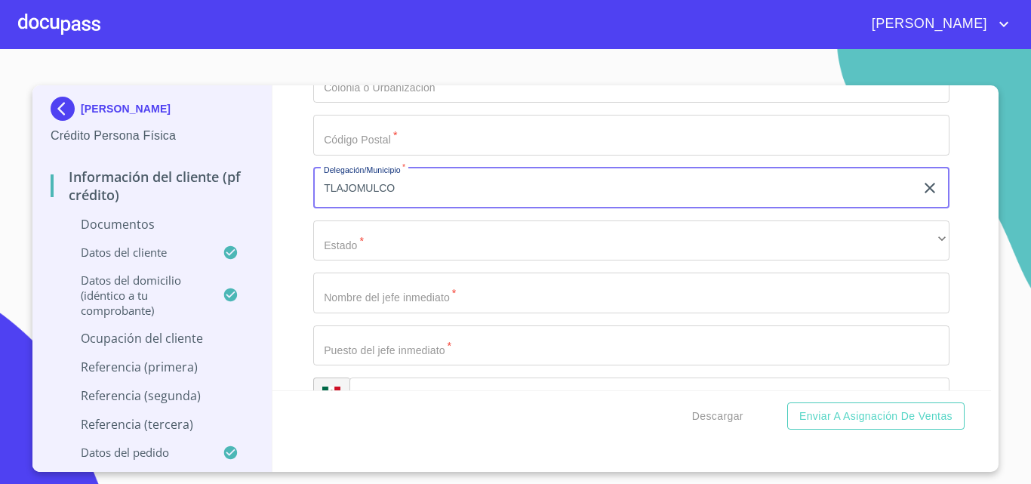
type input "TLAJOMULCO"
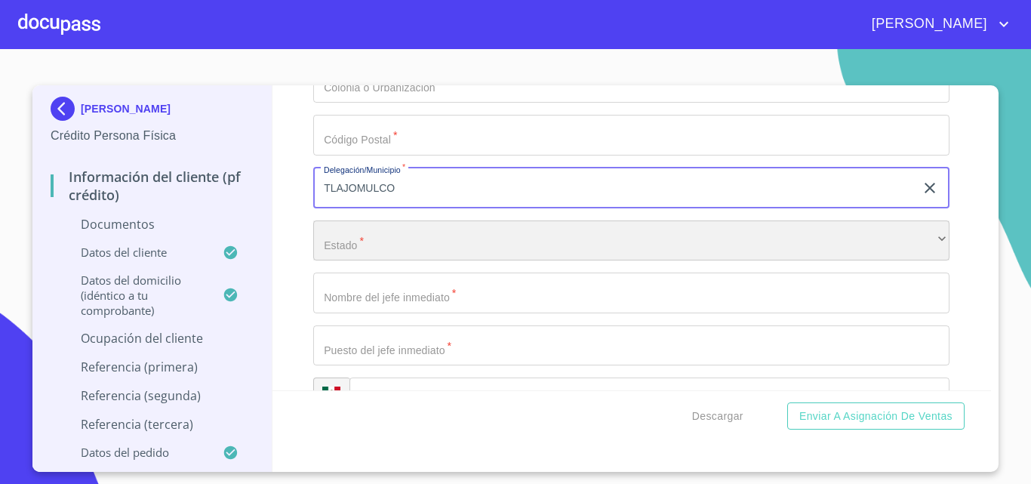
click at [390, 230] on div "​" at bounding box center [631, 240] width 636 height 41
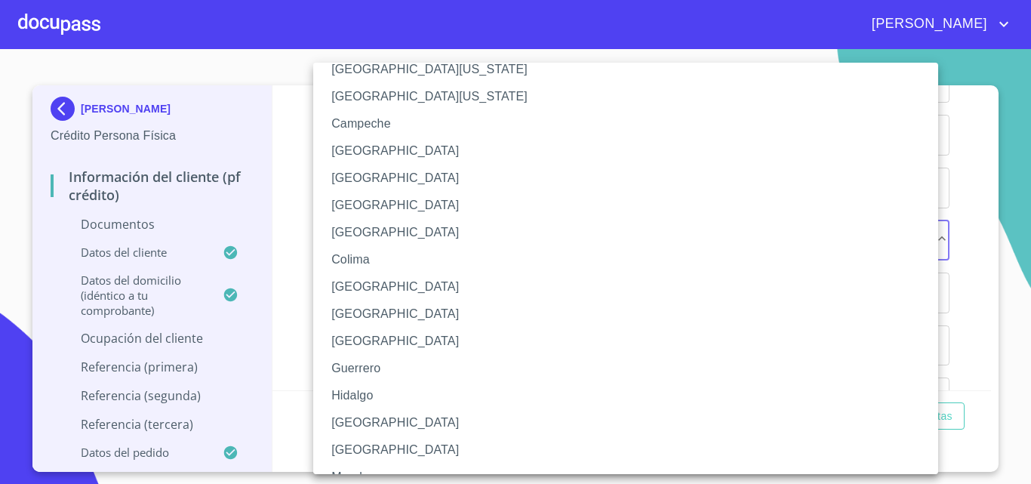
scroll to position [76, 0]
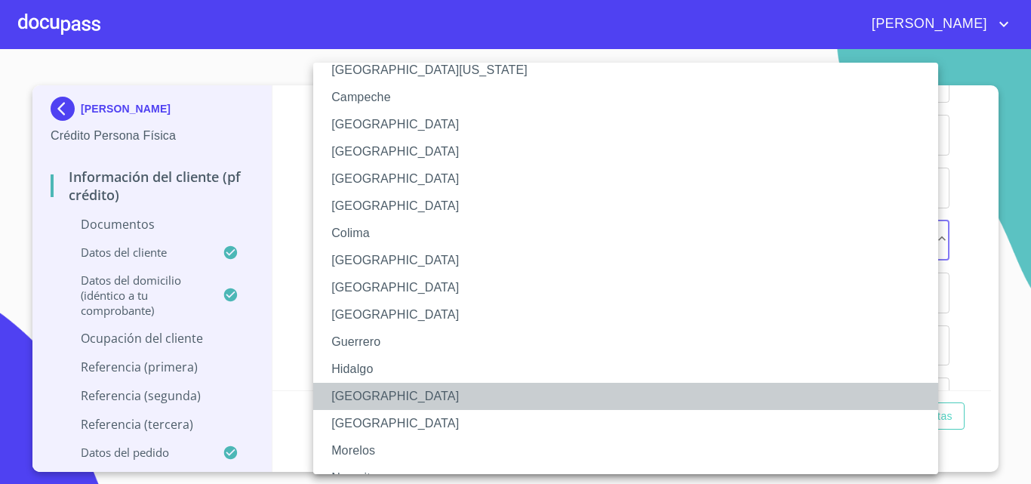
click at [365, 397] on li "[GEOGRAPHIC_DATA]" at bounding box center [631, 396] width 636 height 27
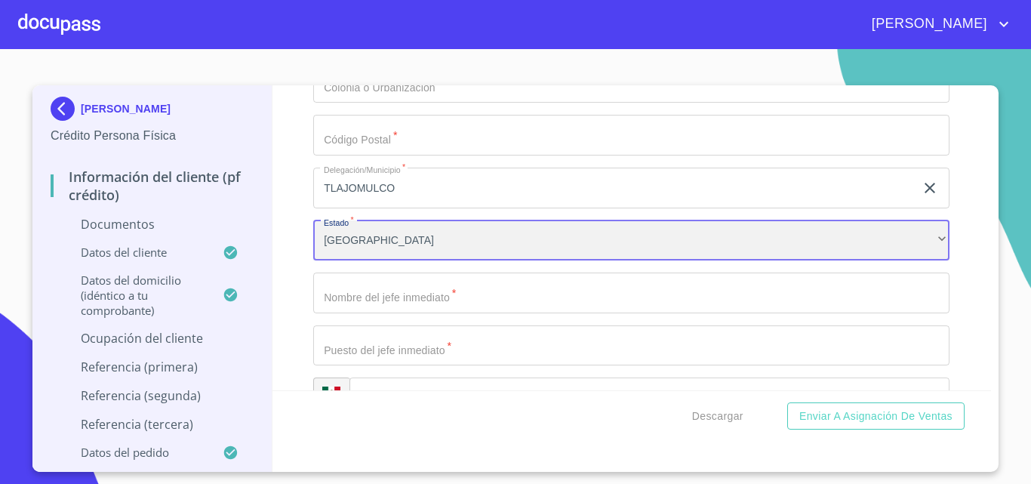
scroll to position [4221, 0]
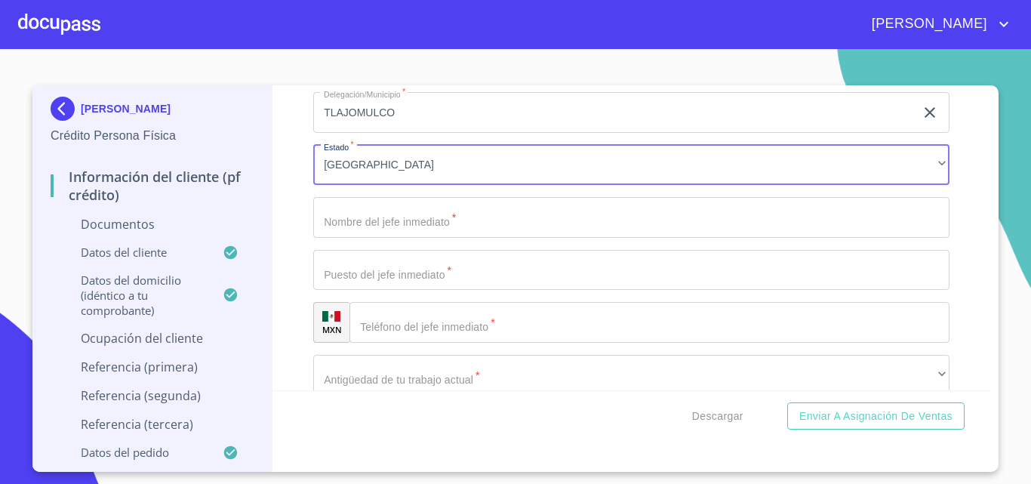
click at [386, 270] on input "Documento de identificación   *" at bounding box center [631, 270] width 636 height 41
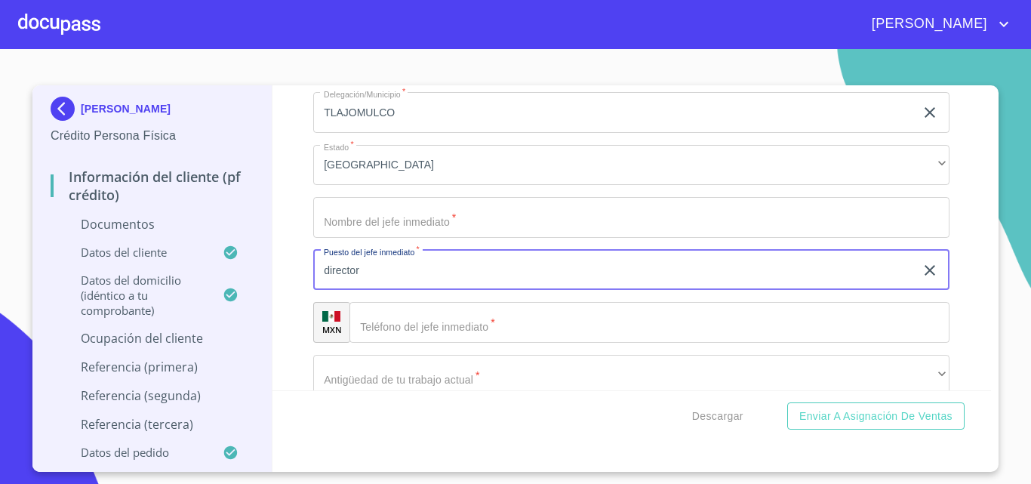
type input "director"
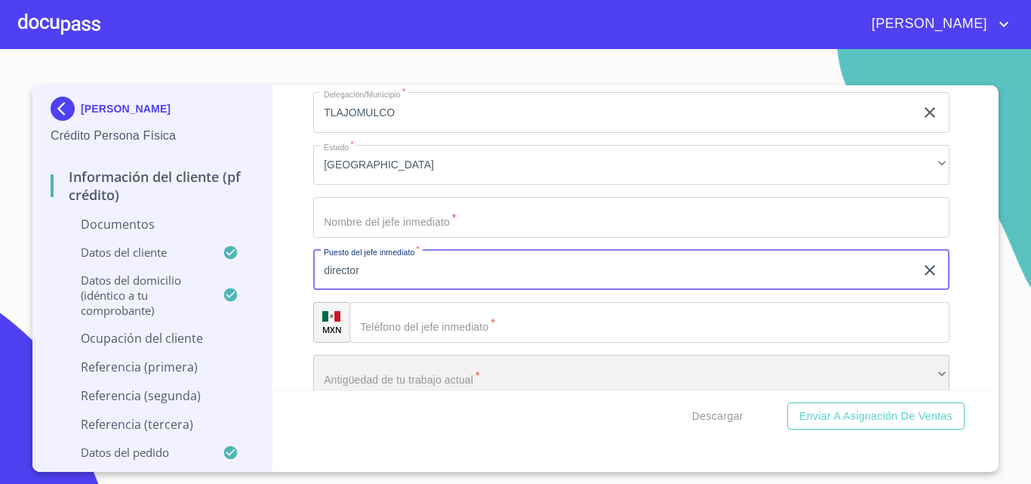
click at [382, 377] on div "​" at bounding box center [631, 375] width 636 height 41
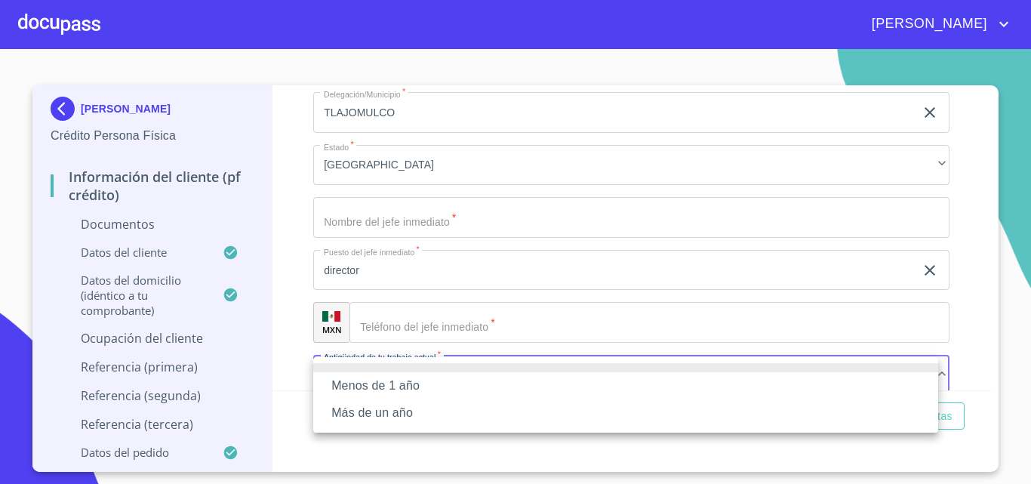
click at [385, 411] on li "Más de un año" at bounding box center [625, 412] width 625 height 27
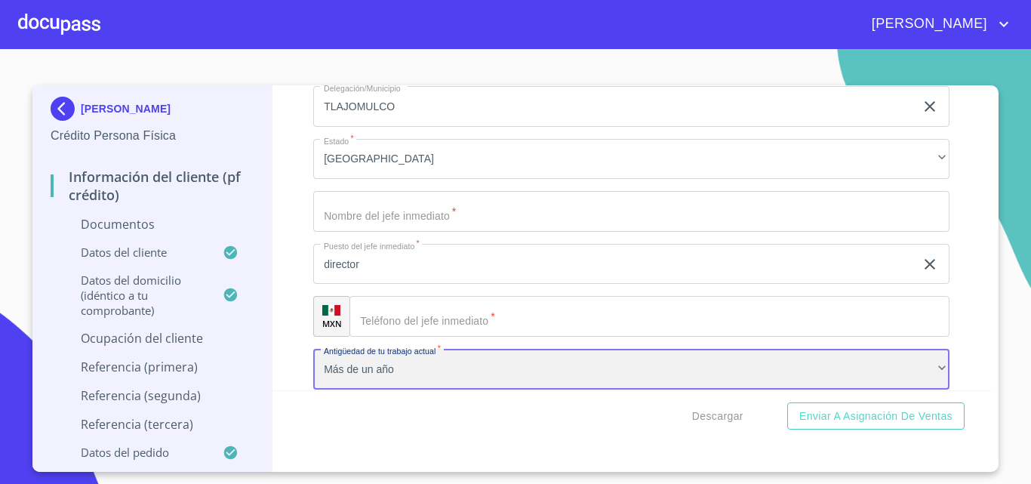
scroll to position [4454, 0]
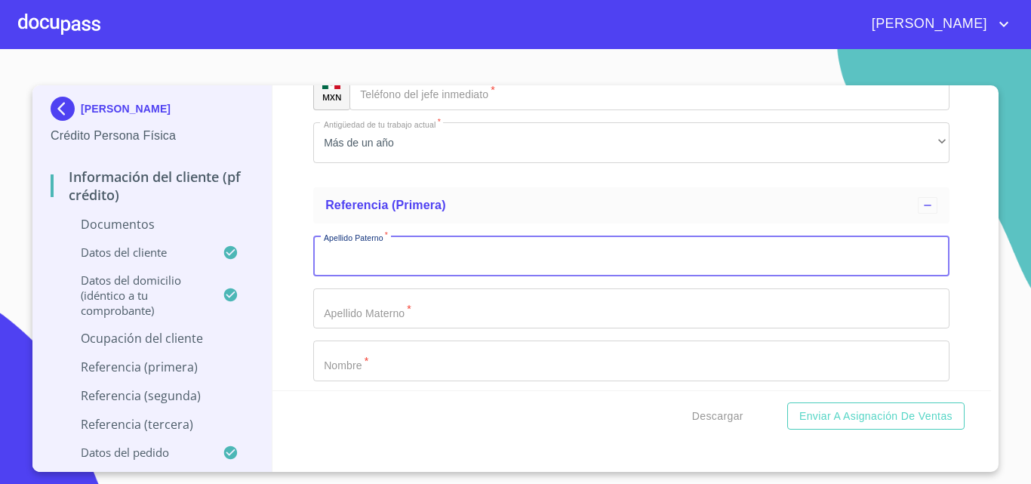
click at [390, 259] on input "Documento de identificación   *" at bounding box center [631, 256] width 636 height 41
type input "[PERSON_NAME]"
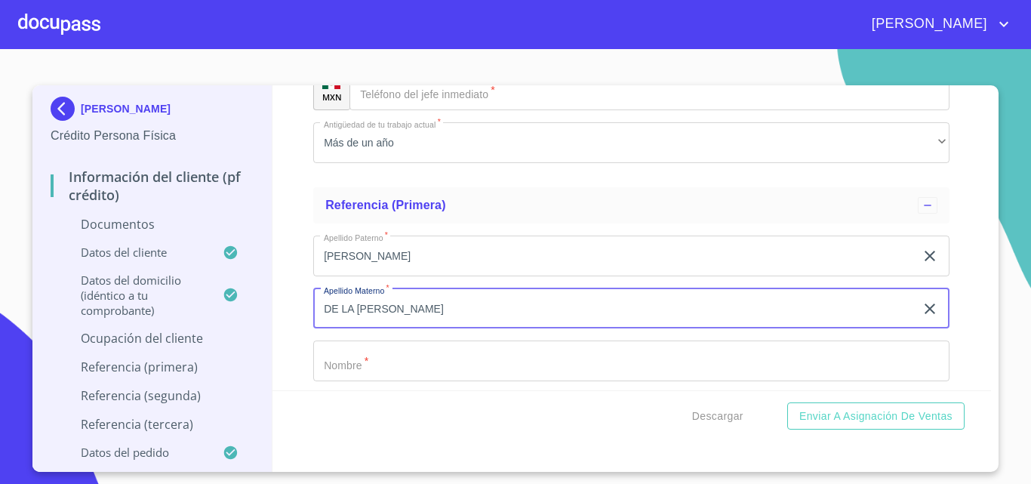
type input "DE LA [PERSON_NAME]"
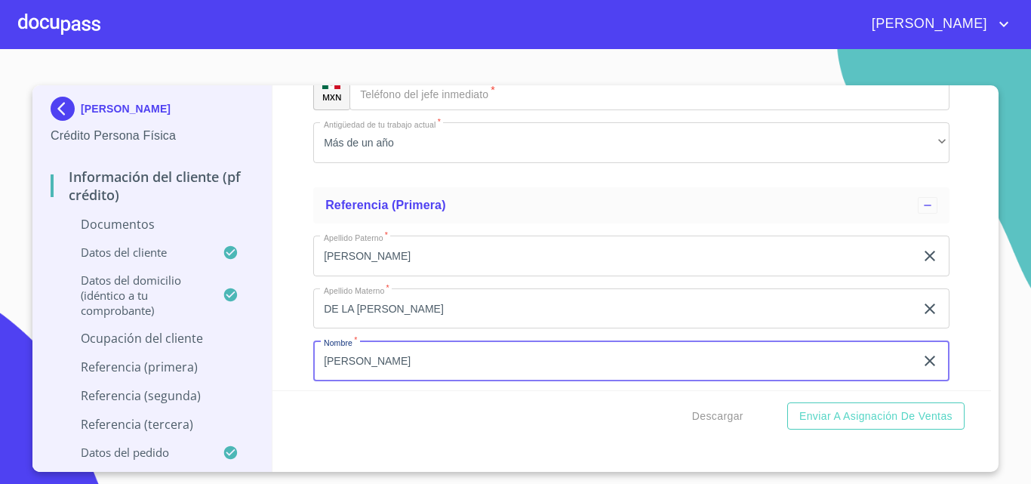
type input "[PERSON_NAME]"
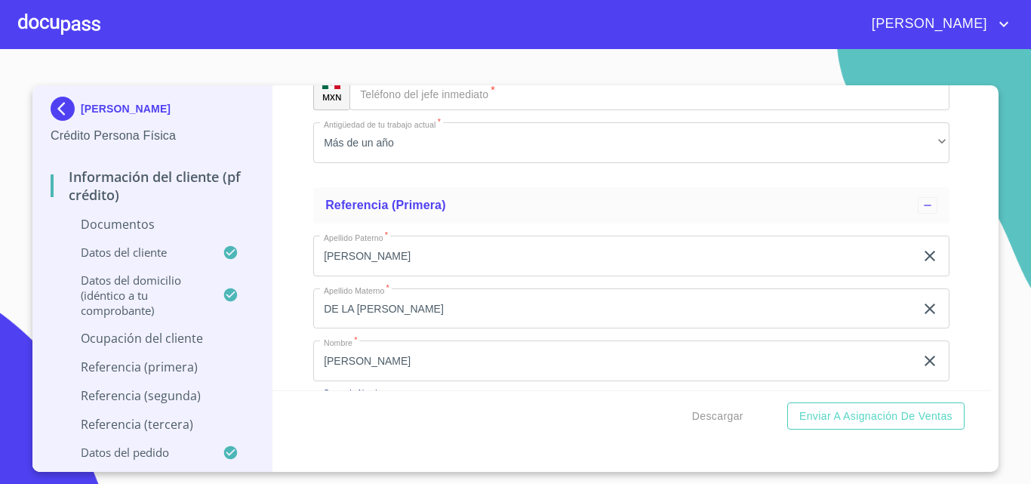
scroll to position [4630, 0]
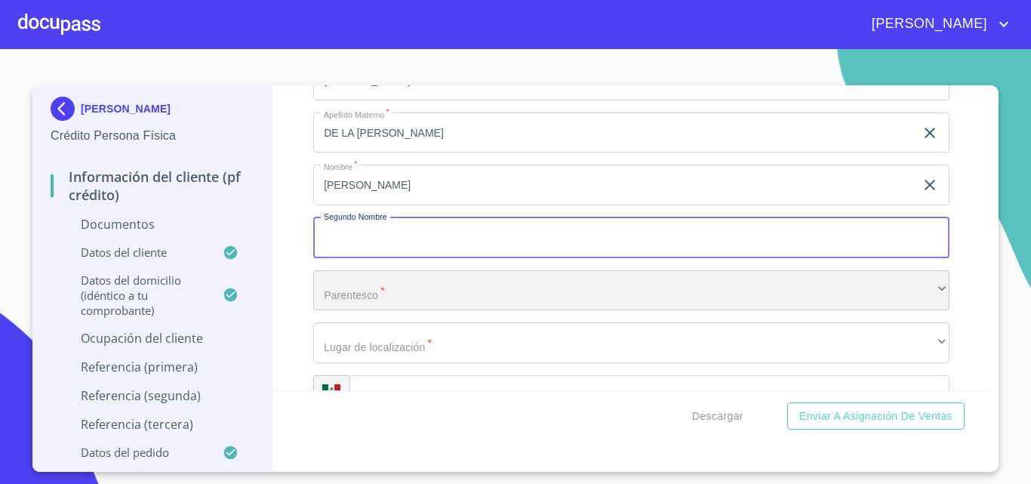
click at [370, 286] on div "​" at bounding box center [631, 290] width 636 height 41
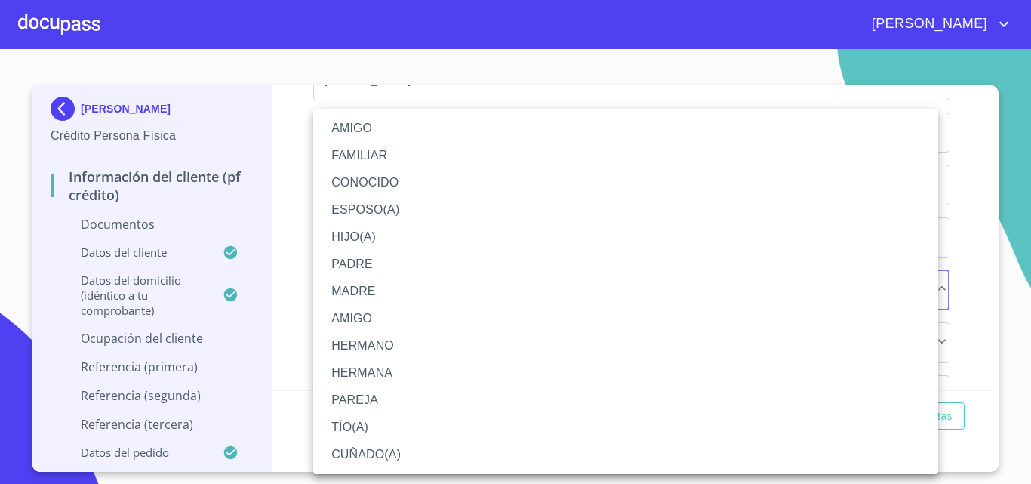
click at [362, 338] on li "HERMANO" at bounding box center [625, 345] width 625 height 27
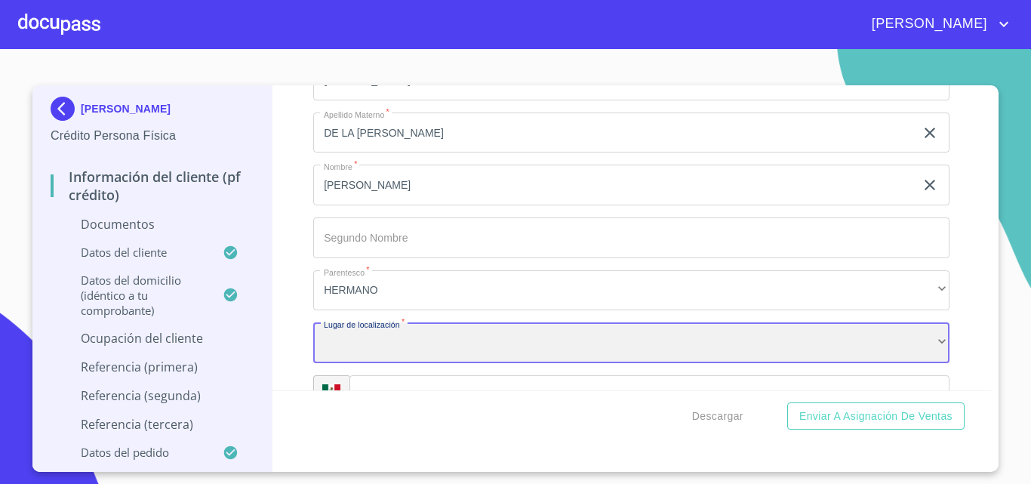
click at [374, 342] on div "​" at bounding box center [631, 342] width 636 height 41
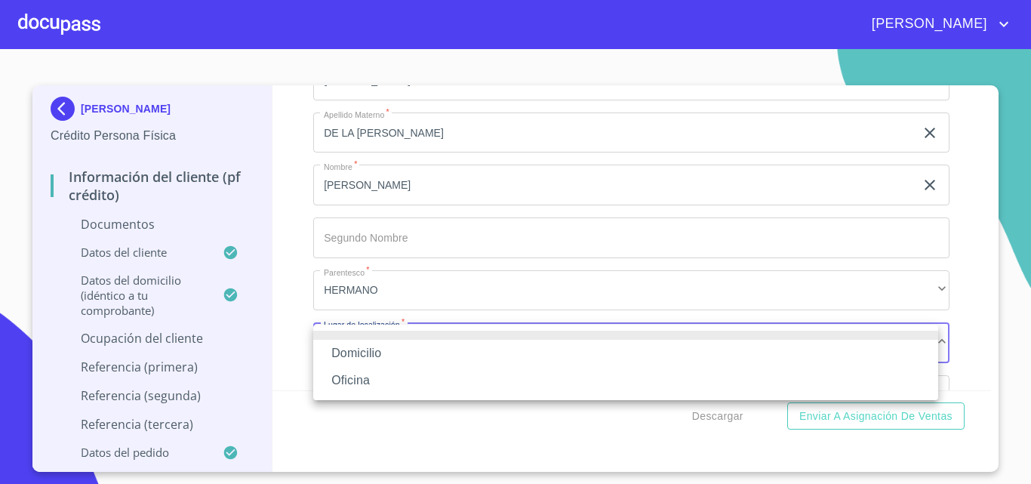
click at [369, 352] on li "Domicilio" at bounding box center [625, 353] width 625 height 27
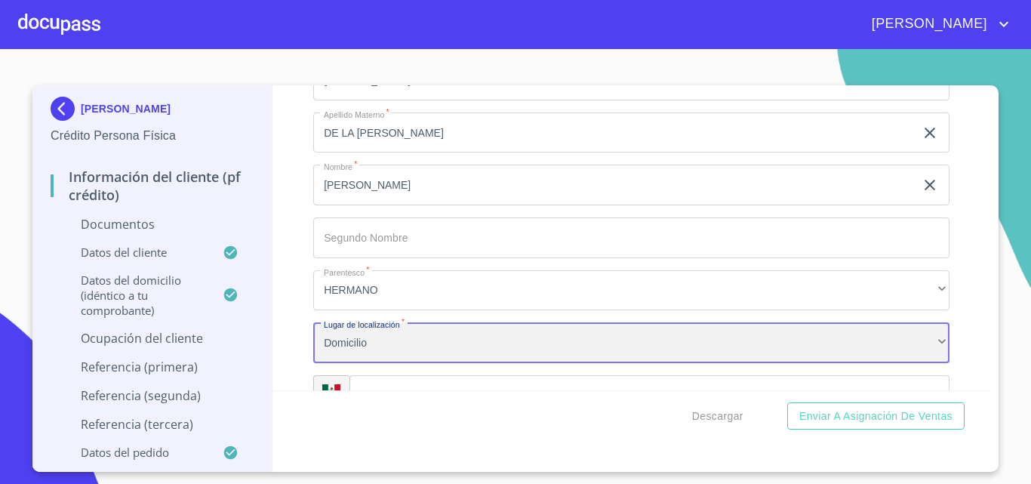
scroll to position [4781, 0]
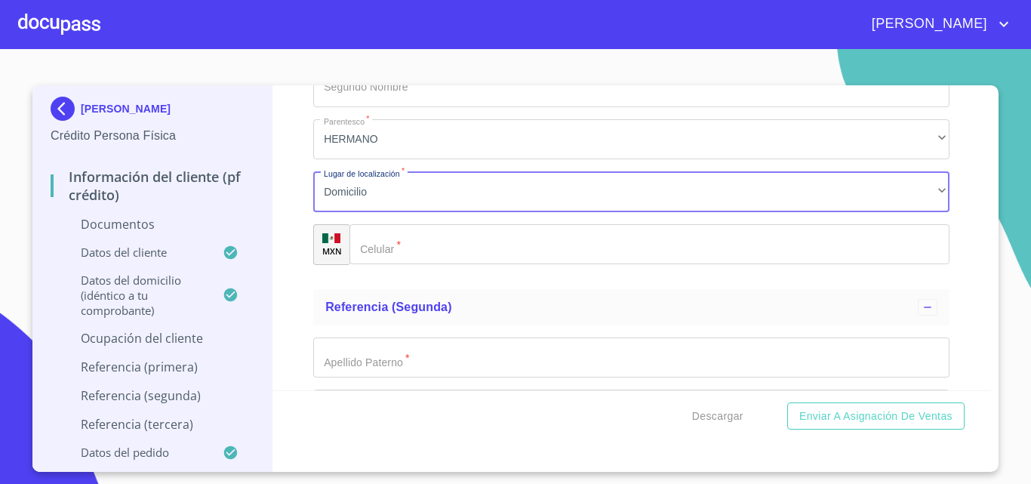
click at [423, 255] on input "Documento de identificación   *" at bounding box center [650, 244] width 600 height 41
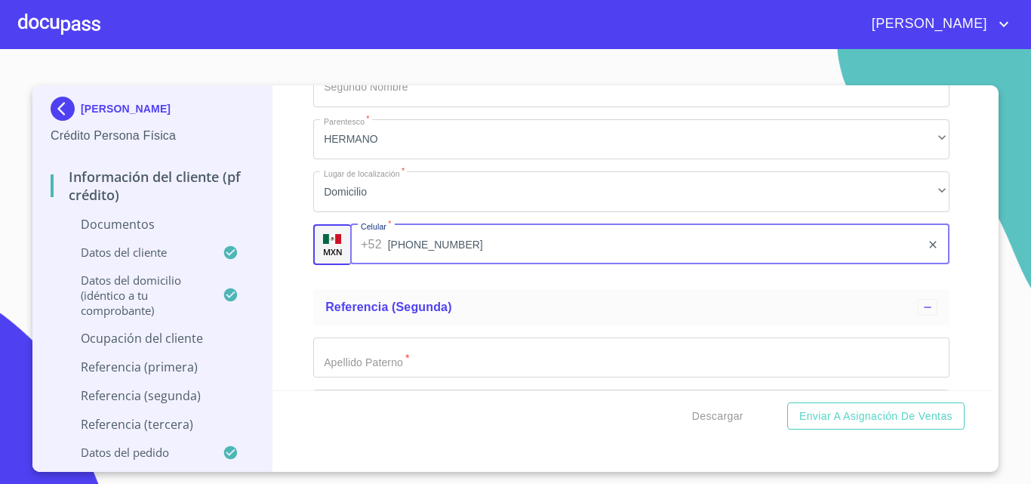
click at [396, 362] on input "Documento de identificación   *" at bounding box center [631, 357] width 636 height 41
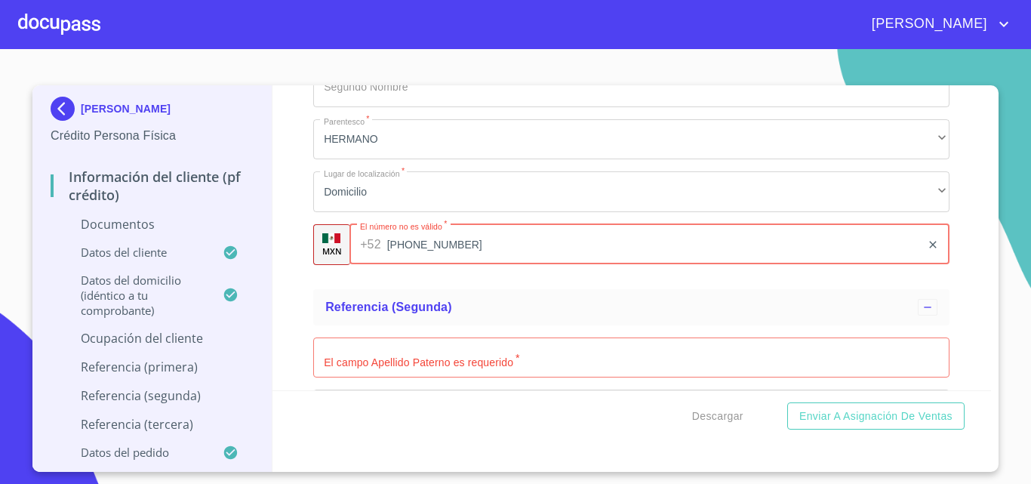
click at [476, 259] on input "[PHONE_NUMBER]" at bounding box center [654, 244] width 535 height 41
click at [418, 245] on input "[PHONE_NUMBER]" at bounding box center [654, 244] width 535 height 41
type input "[PHONE_NUMBER]"
click at [530, 356] on input "Documento de identificación   *" at bounding box center [631, 357] width 636 height 41
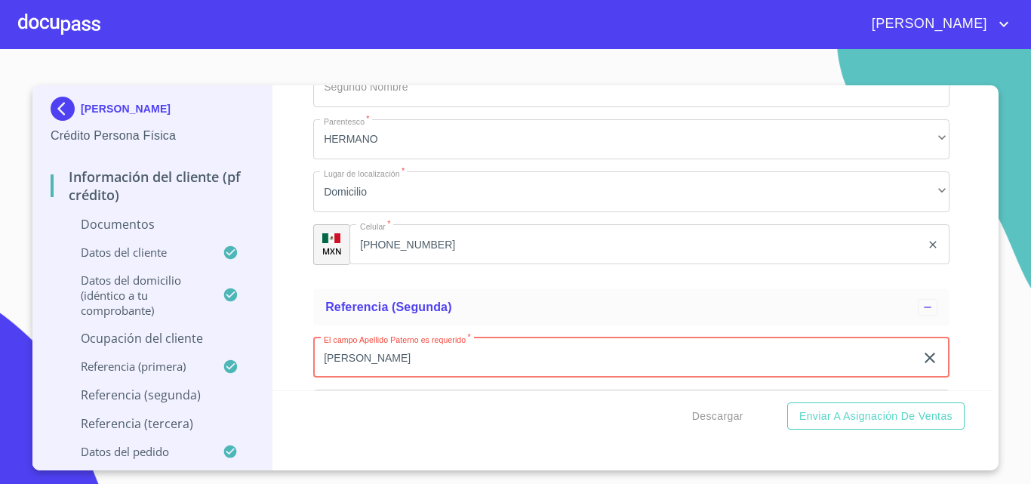
type input "[PERSON_NAME]"
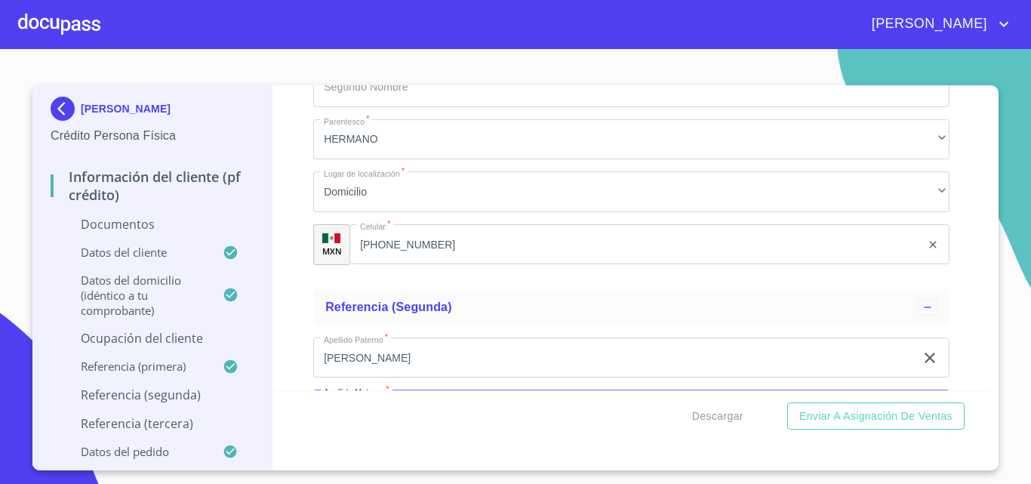
scroll to position [4822, 0]
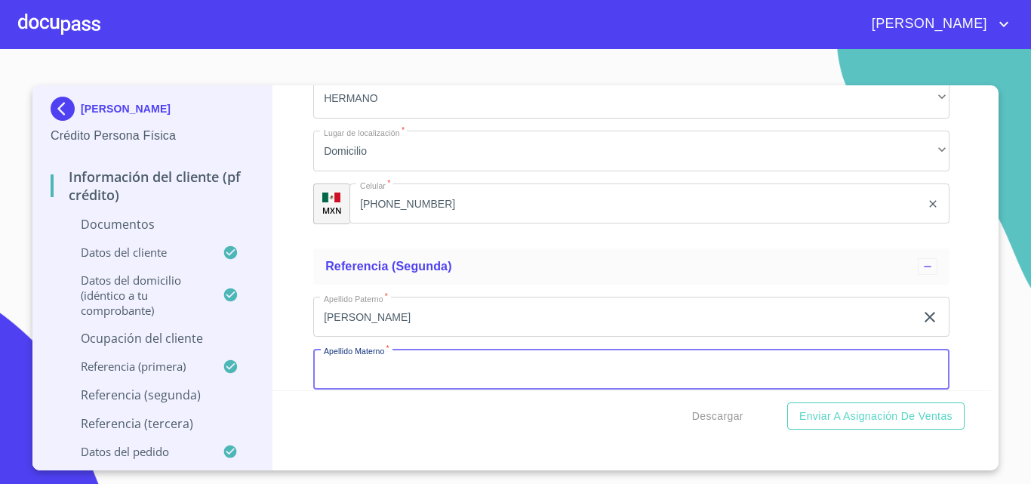
type input "S"
type input "DE LA [PERSON_NAME]"
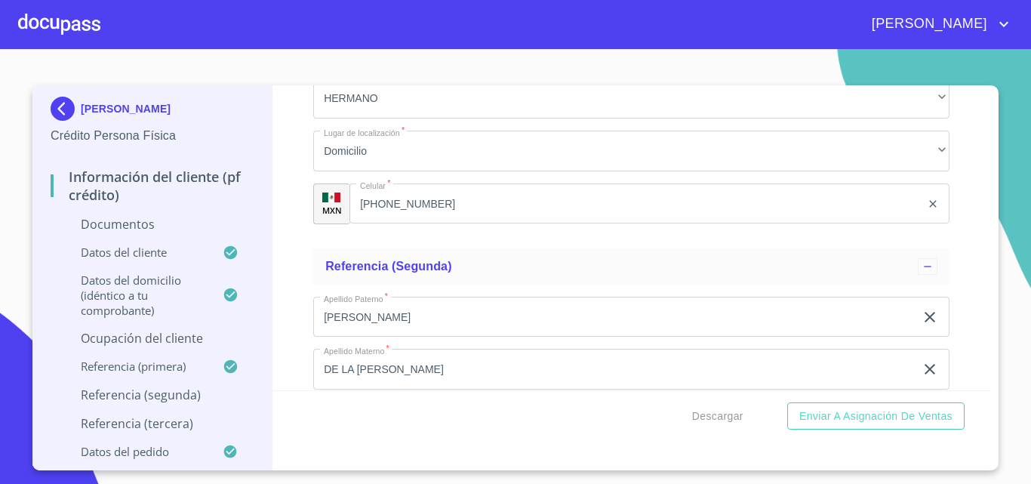
scroll to position [5006, 0]
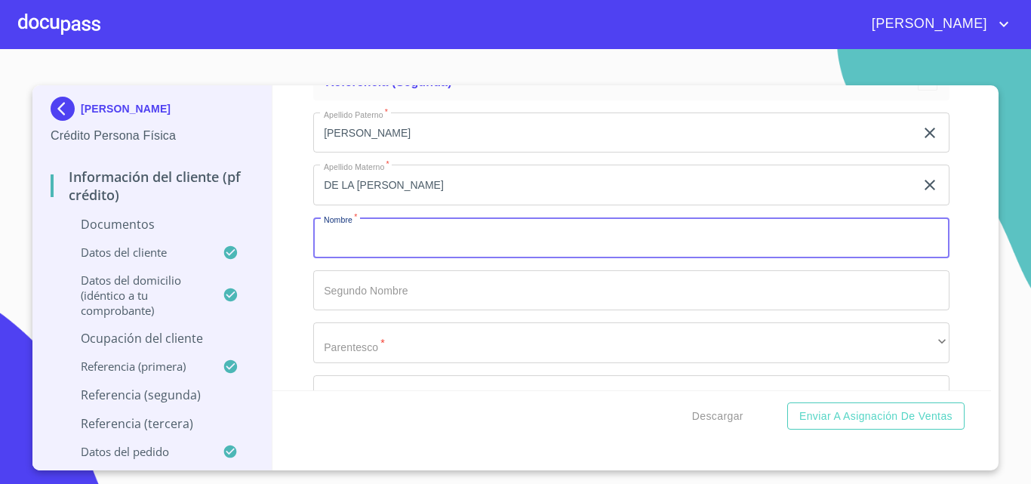
type input "A"
type input "[PERSON_NAME]"
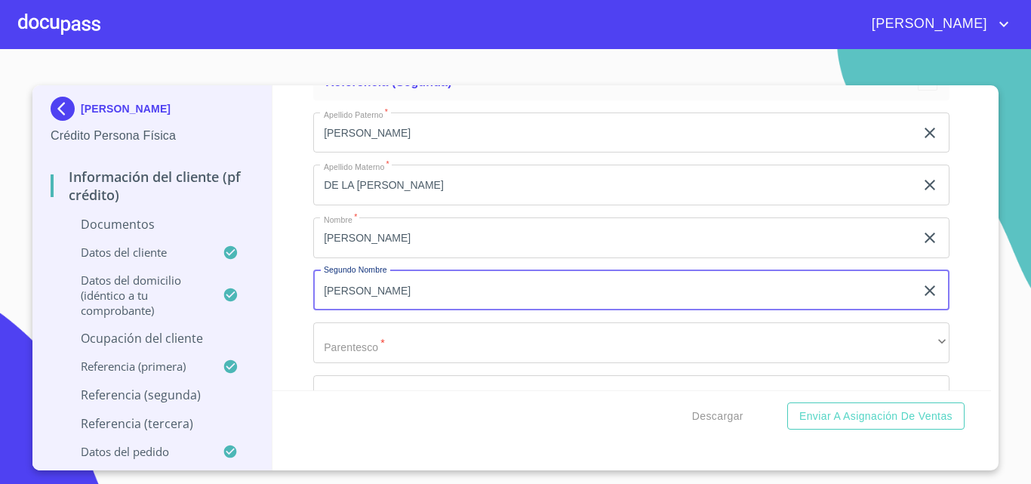
type input "[PERSON_NAME]"
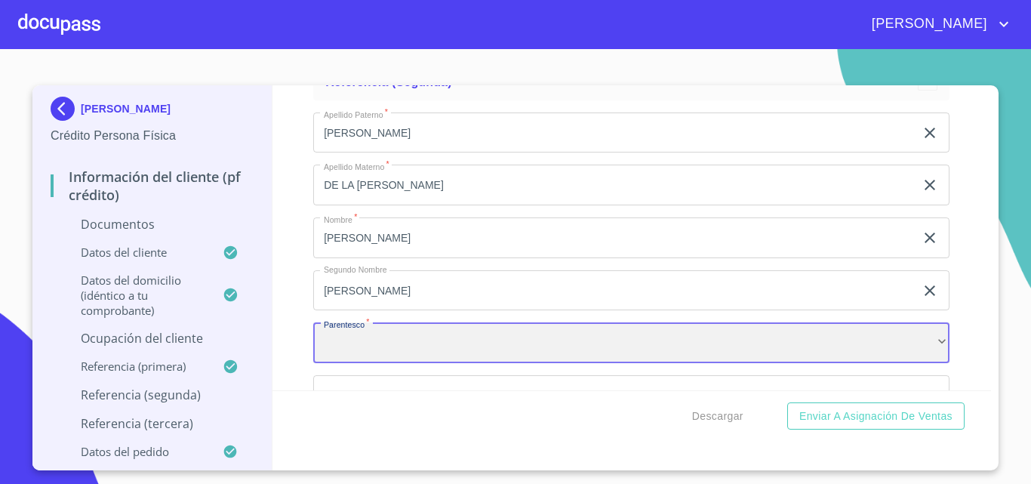
click at [408, 356] on div "​" at bounding box center [631, 342] width 636 height 41
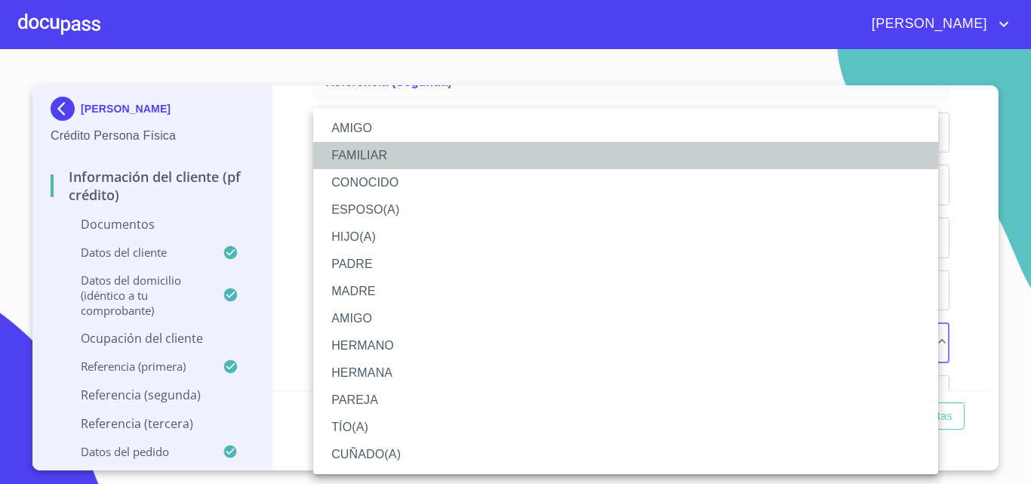
click at [371, 149] on li "FAMILIAR" at bounding box center [625, 155] width 625 height 27
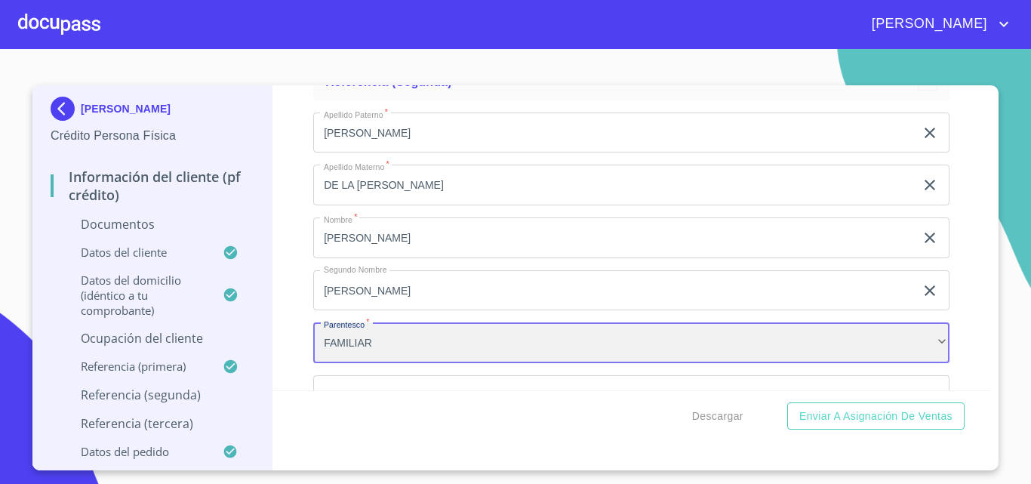
scroll to position [5157, 0]
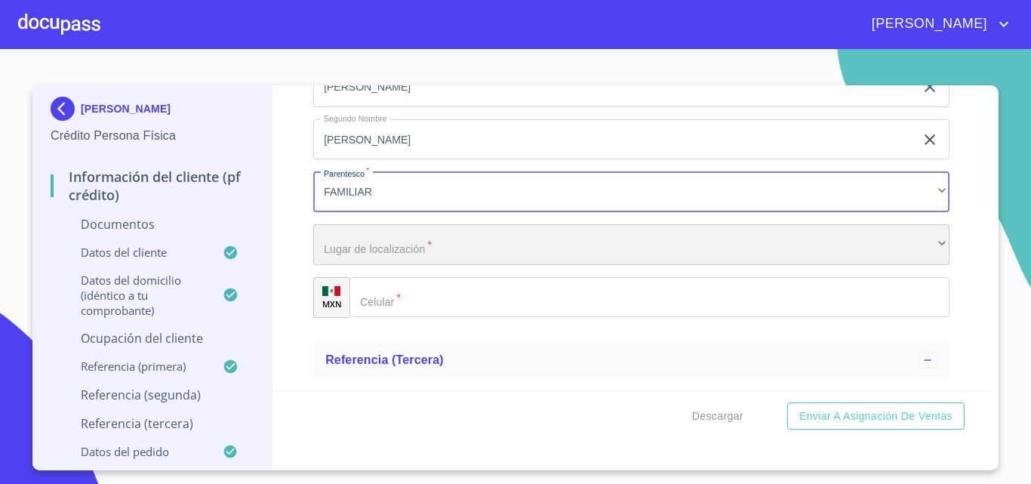
click at [404, 247] on div "​" at bounding box center [631, 244] width 636 height 41
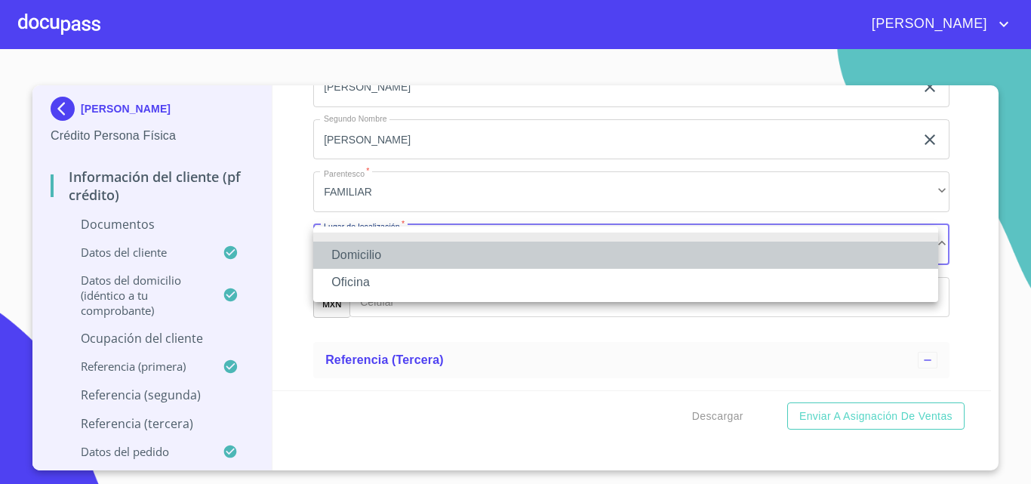
click at [364, 253] on li "Domicilio" at bounding box center [625, 255] width 625 height 27
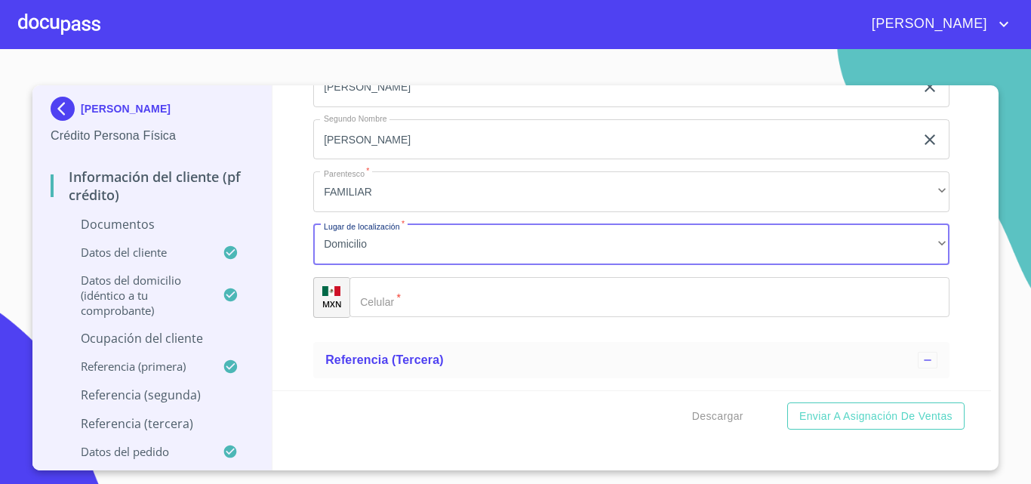
click at [395, 302] on input "Documento de identificación   *" at bounding box center [650, 297] width 600 height 41
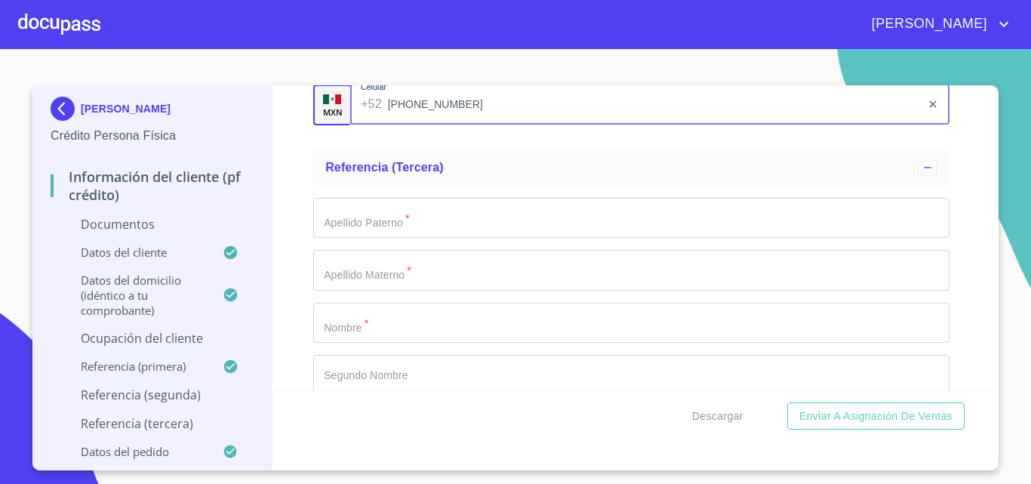
scroll to position [5383, 0]
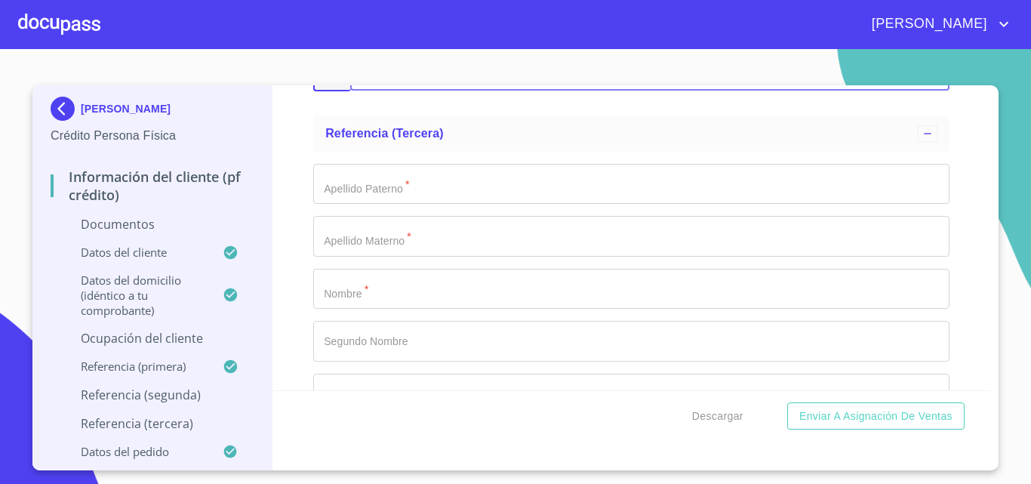
type input "[PHONE_NUMBER]"
click at [423, 191] on input "Documento de identificación   *" at bounding box center [631, 184] width 636 height 41
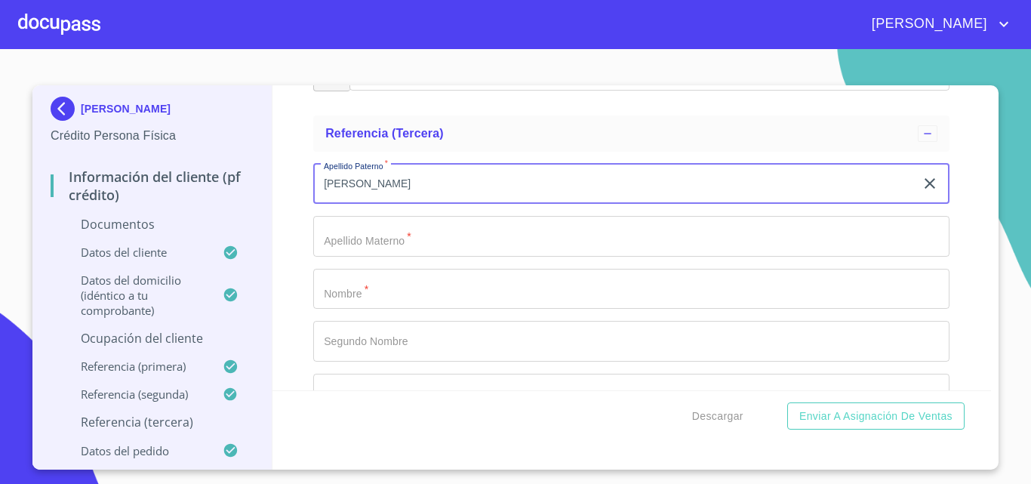
type input "[PERSON_NAME]"
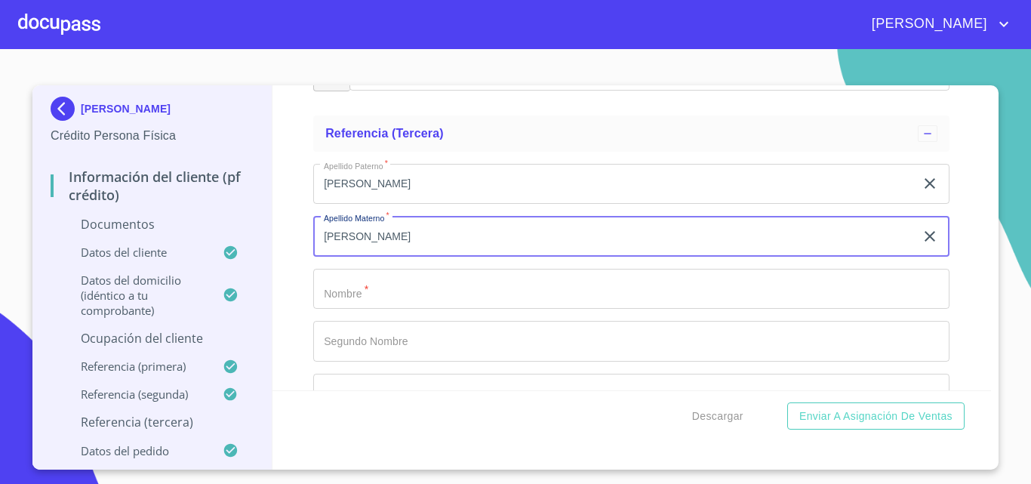
type input "[PERSON_NAME]"
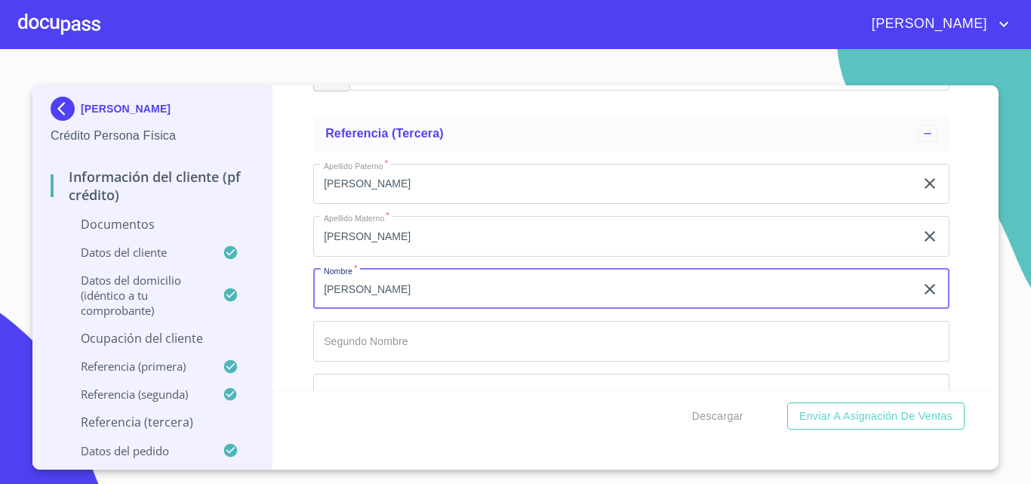
type input "[PERSON_NAME]"
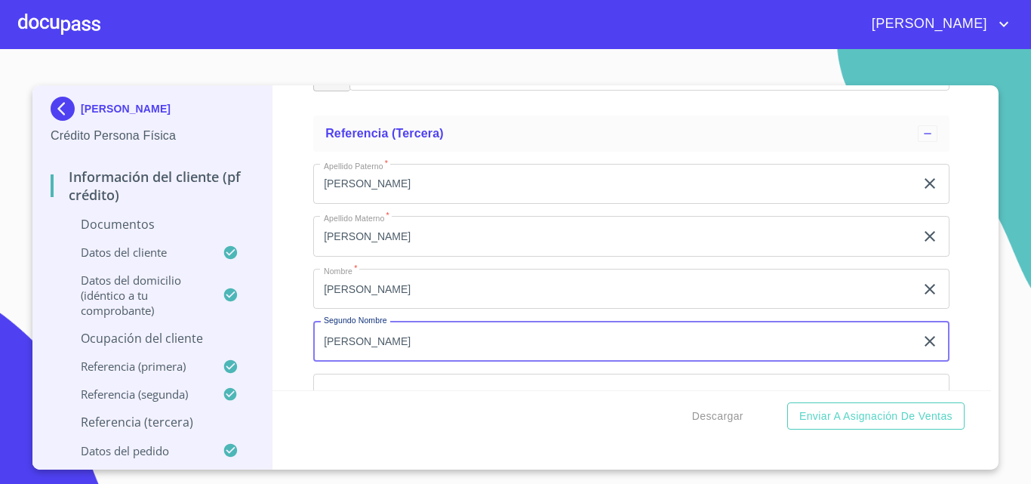
type input "[PERSON_NAME]"
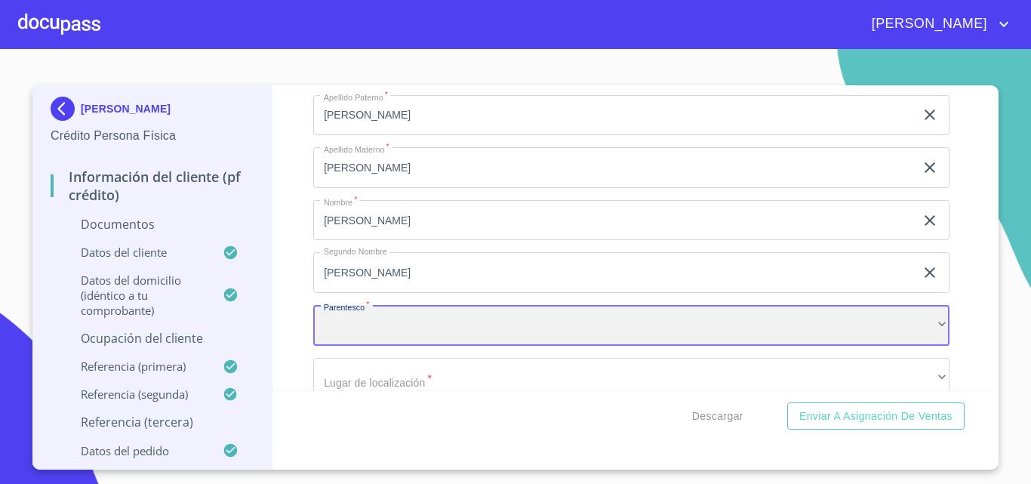
scroll to position [5483, 0]
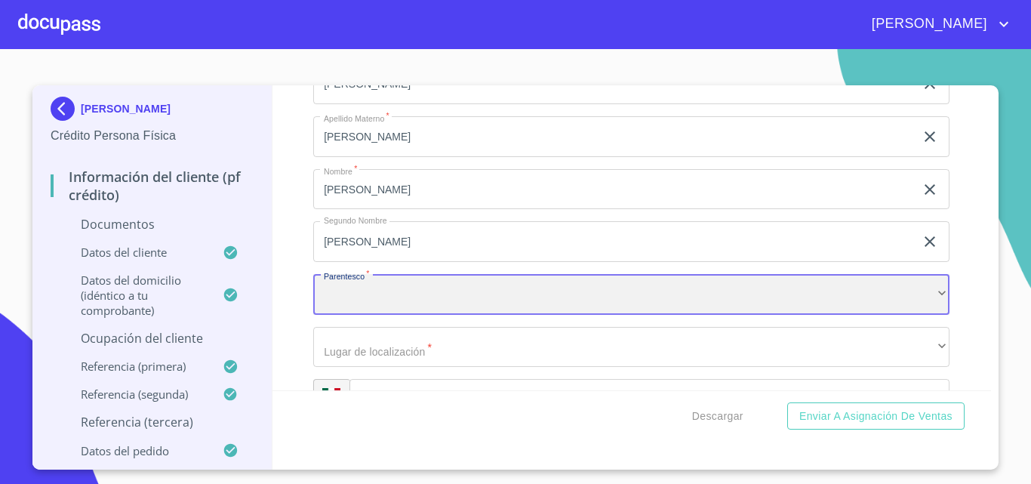
click at [352, 294] on div "​" at bounding box center [631, 294] width 636 height 41
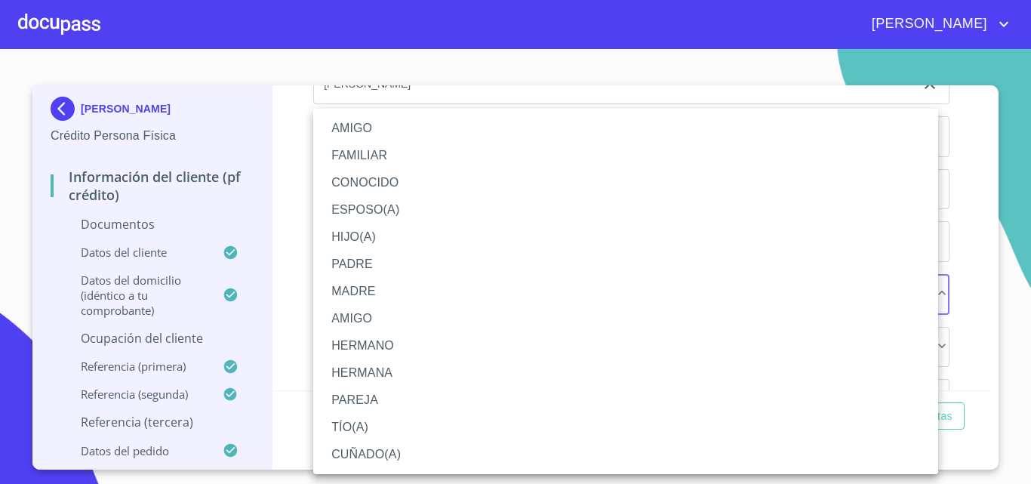
click at [349, 136] on li "AMIGO" at bounding box center [625, 128] width 625 height 27
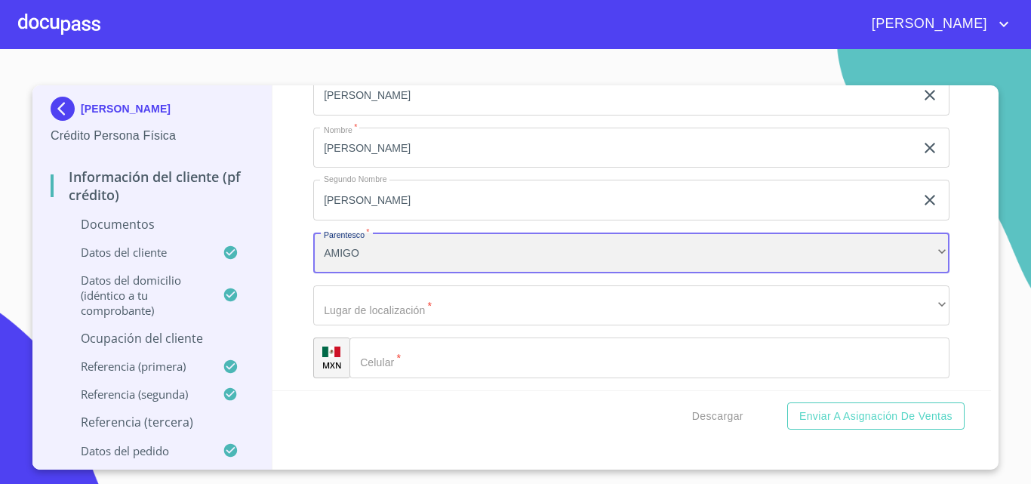
scroll to position [5558, 0]
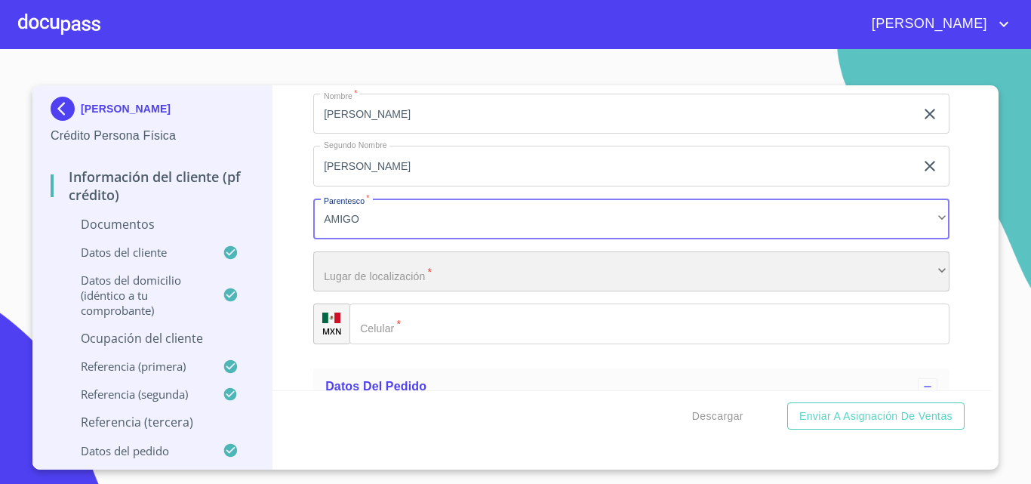
click at [393, 273] on div "​" at bounding box center [631, 271] width 636 height 41
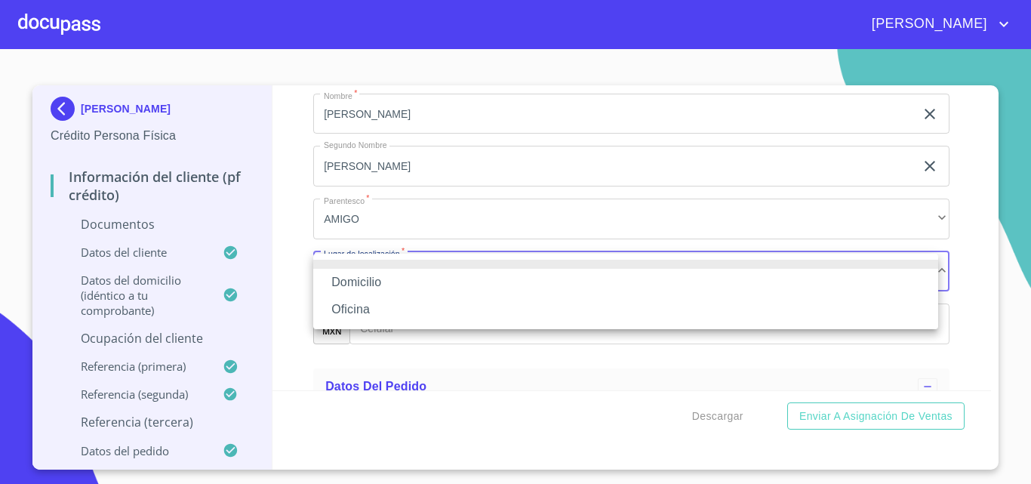
click at [362, 273] on li "Domicilio" at bounding box center [625, 282] width 625 height 27
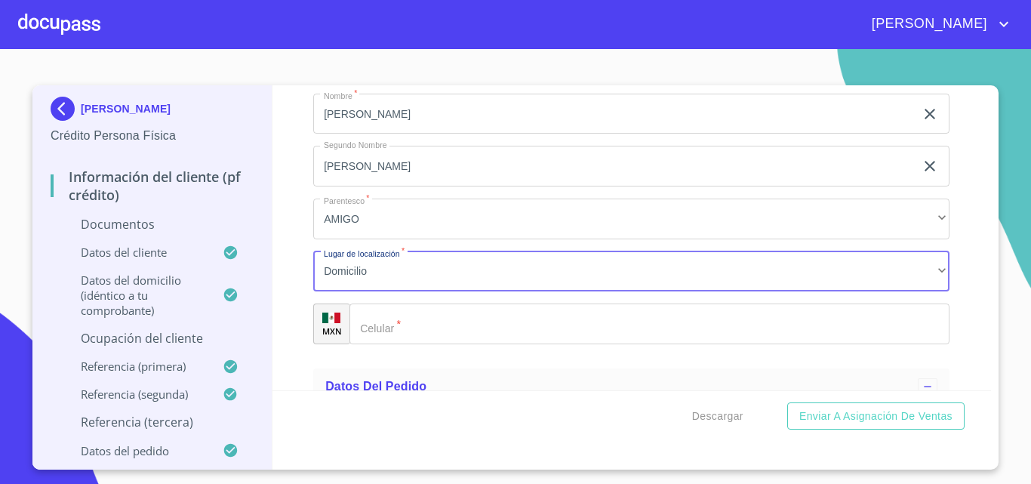
click at [384, 325] on div "​" at bounding box center [650, 324] width 600 height 41
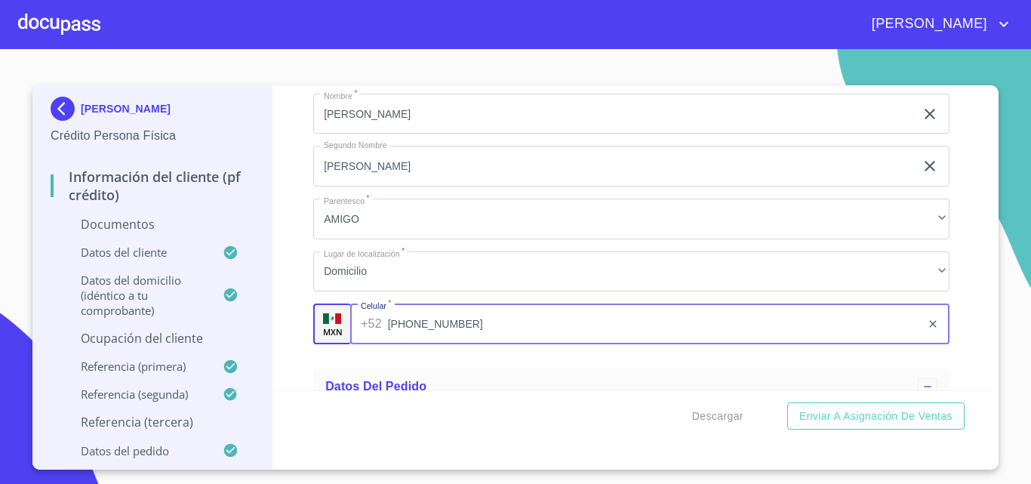
type input "[PHONE_NUMBER]"
click at [305, 248] on div "Información del cliente (PF crédito) Documentos Documento de identificación   *…" at bounding box center [633, 237] width 720 height 305
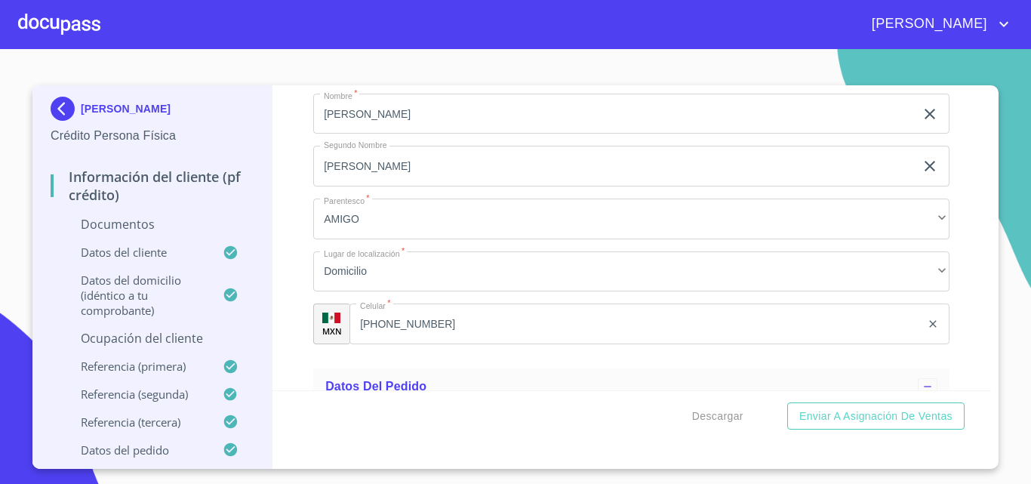
click at [299, 300] on div "Información del cliente (PF crédito) Documentos Documento de identificación   *…" at bounding box center [633, 237] width 720 height 305
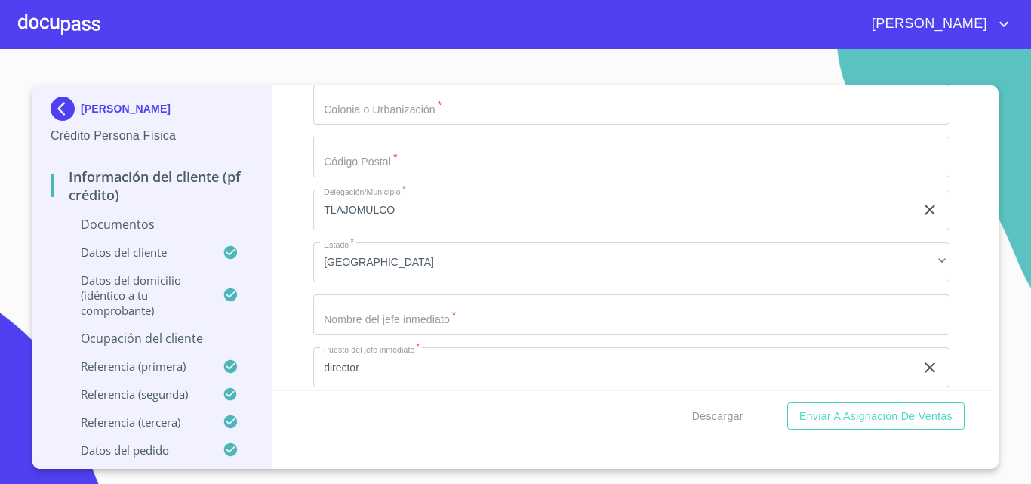
scroll to position [4199, 0]
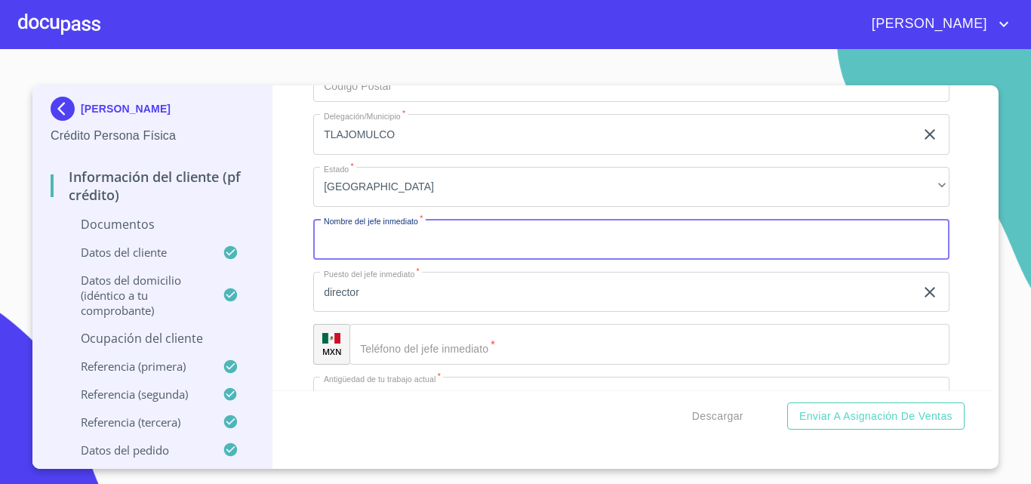
click at [396, 245] on input "Documento de identificación   *" at bounding box center [631, 239] width 636 height 41
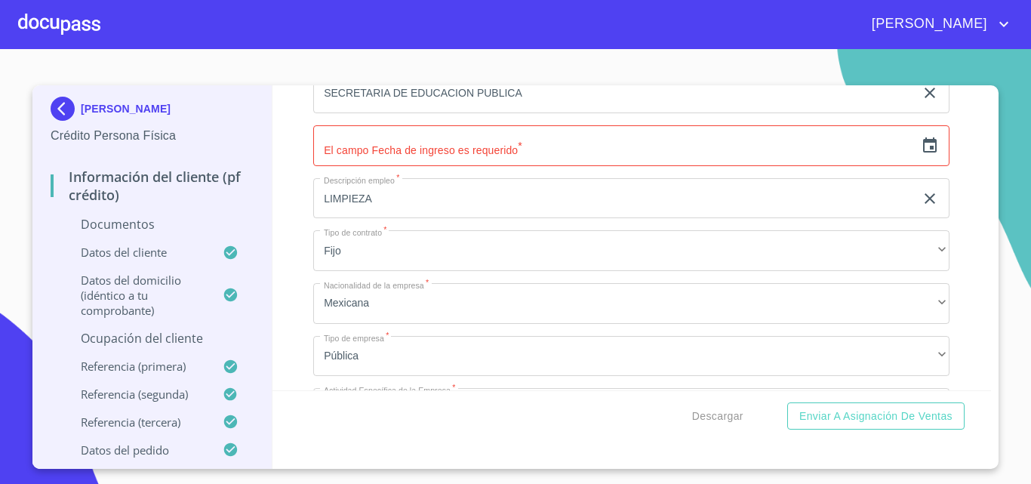
scroll to position [3520, 0]
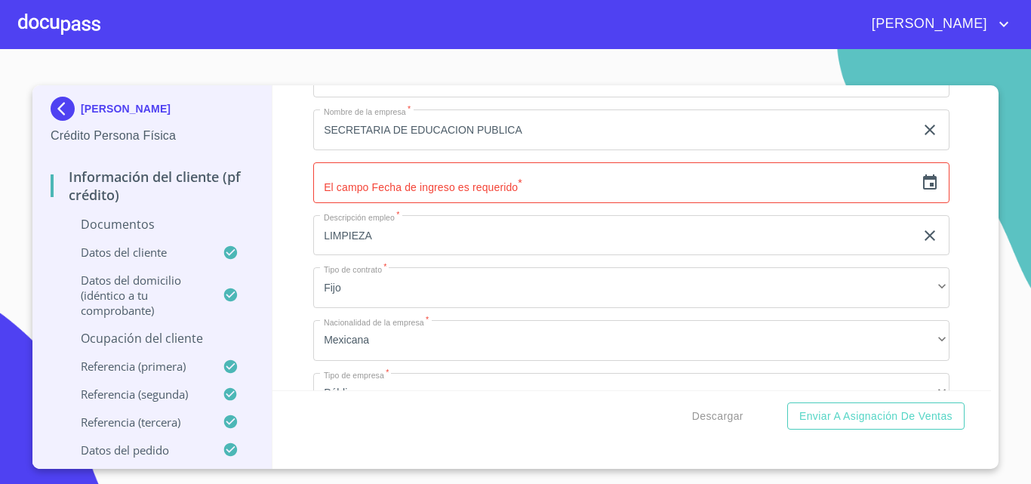
type input "[PERSON_NAME]"
click at [469, 196] on input "text" at bounding box center [614, 182] width 602 height 41
click at [921, 186] on icon "button" at bounding box center [930, 183] width 18 height 18
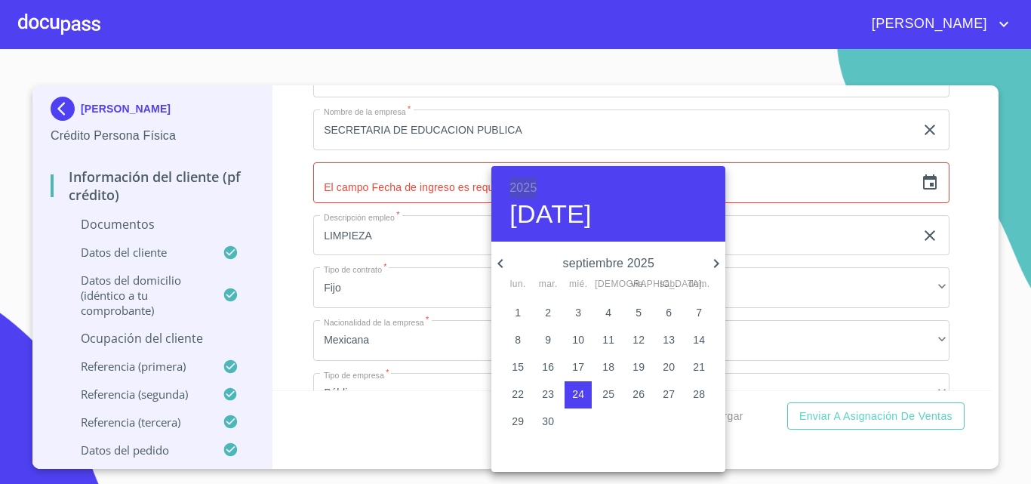
click at [522, 182] on h6 "2025" at bounding box center [523, 187] width 27 height 21
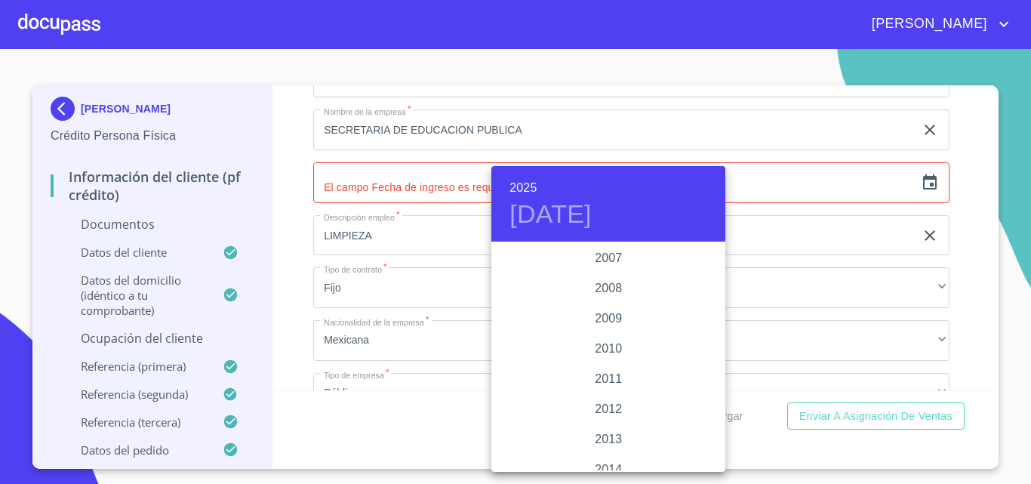
scroll to position [2476, 0]
click at [601, 340] on div "2010" at bounding box center [609, 349] width 234 height 30
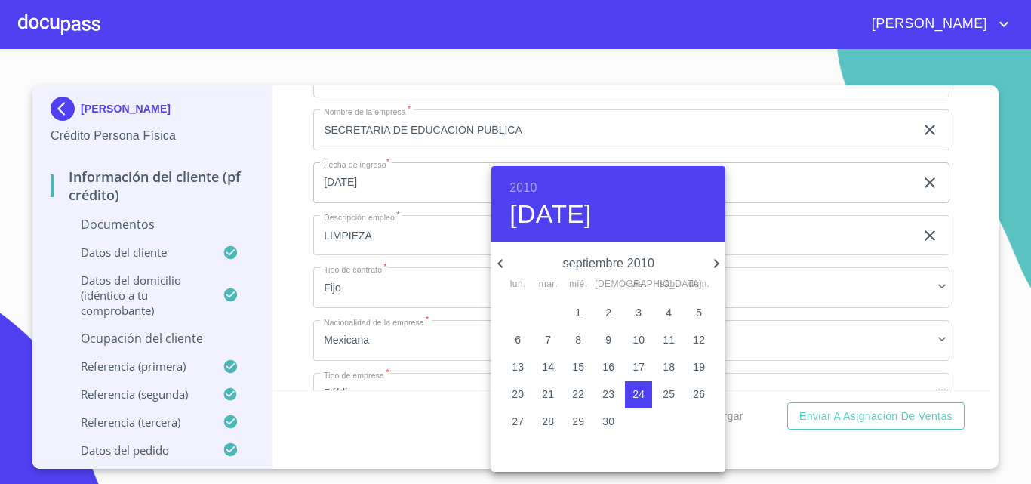
click at [504, 272] on icon "button" at bounding box center [501, 263] width 18 height 18
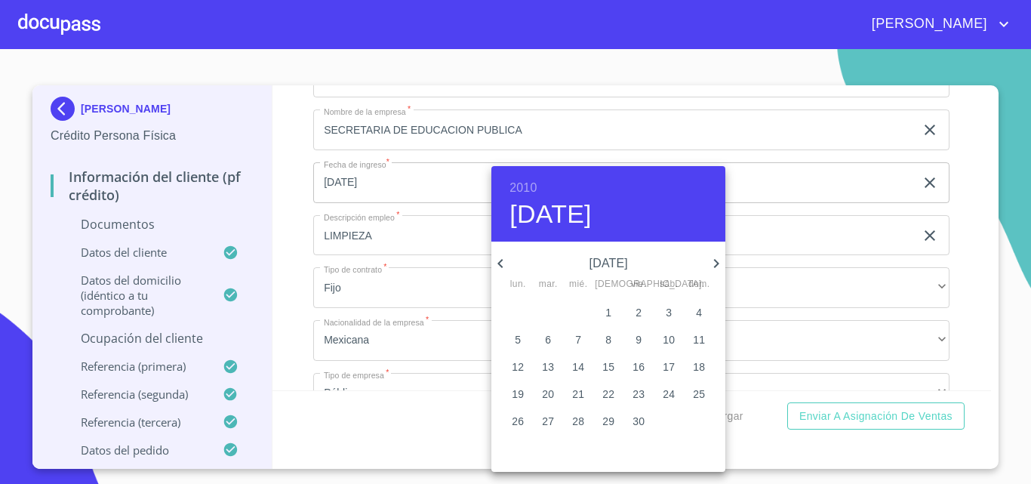
click at [504, 272] on icon "button" at bounding box center [501, 263] width 18 height 18
click at [709, 258] on icon "button" at bounding box center [716, 263] width 18 height 18
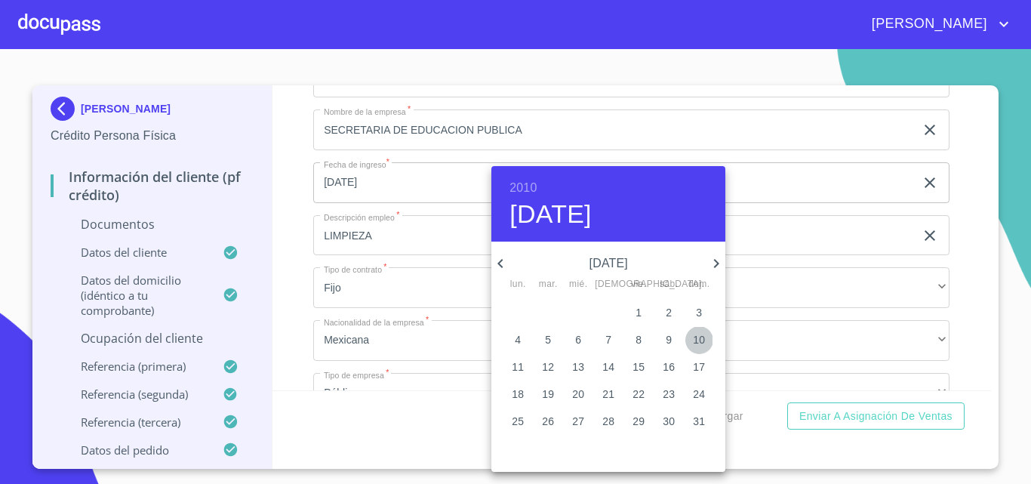
click at [700, 344] on p "10" at bounding box center [699, 339] width 12 height 15
type input "10 de ene. de 2010"
click at [693, 341] on p "10" at bounding box center [699, 339] width 12 height 15
click at [387, 297] on div at bounding box center [515, 242] width 1031 height 484
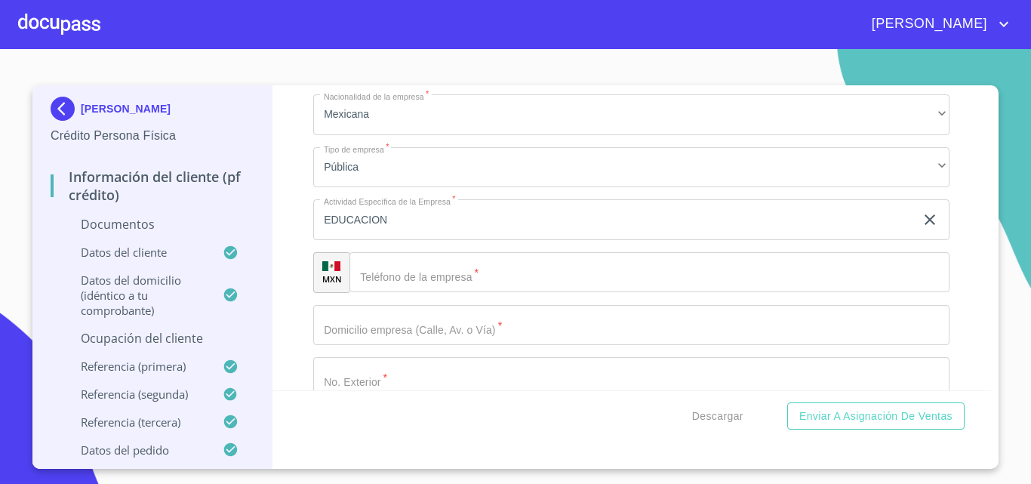
scroll to position [3746, 0]
click at [466, 276] on input "Documento de identificación   *" at bounding box center [650, 271] width 600 height 41
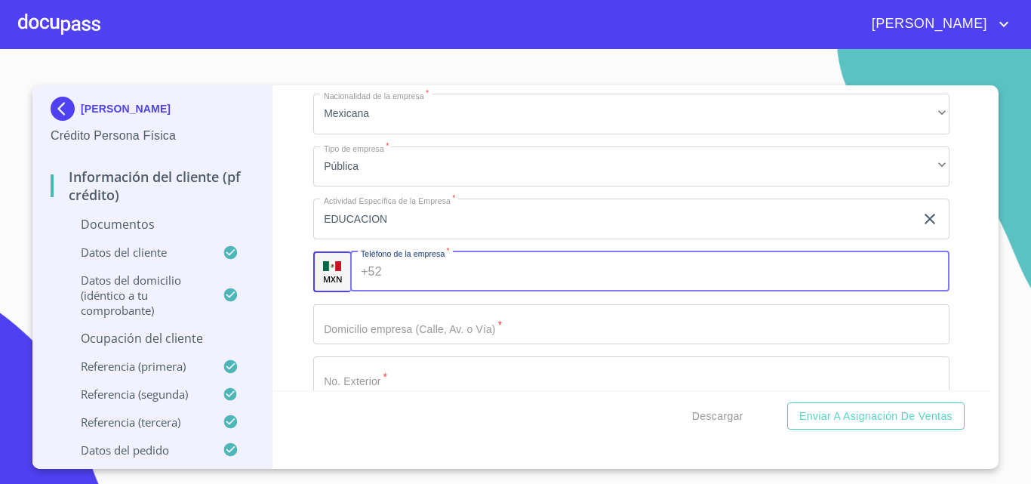
click at [409, 325] on input "Documento de identificación   *" at bounding box center [631, 324] width 636 height 41
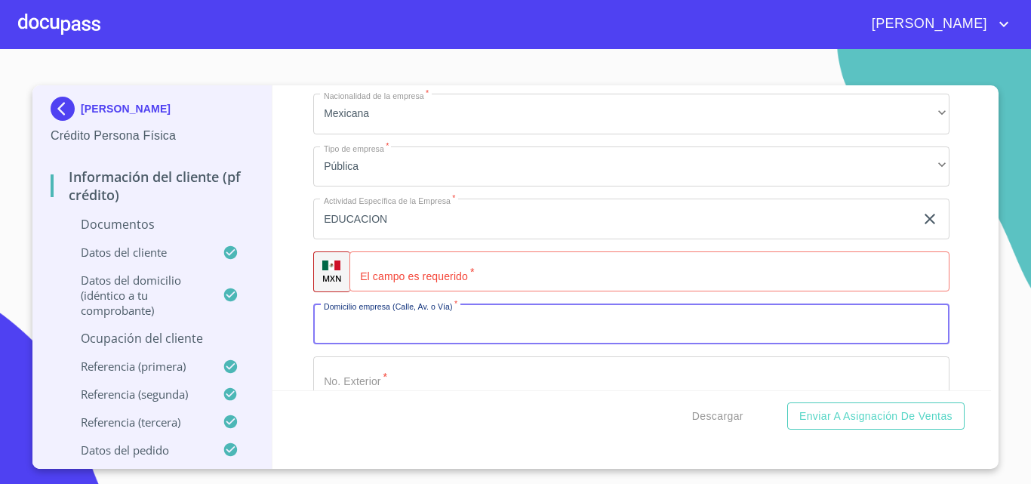
scroll to position [3822, 0]
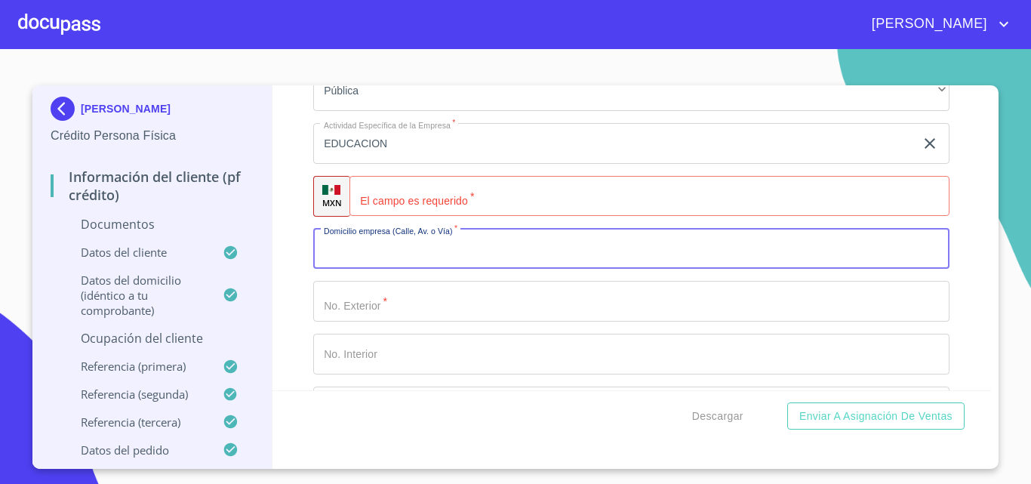
click at [381, 260] on input "Documento de identificación   *" at bounding box center [631, 249] width 636 height 41
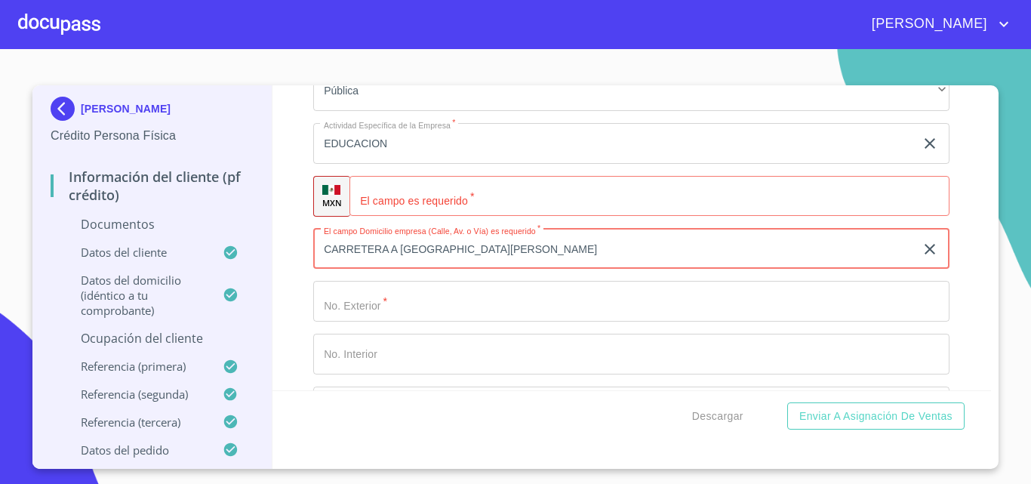
type input "CARRETERA A [GEOGRAPHIC_DATA][PERSON_NAME]"
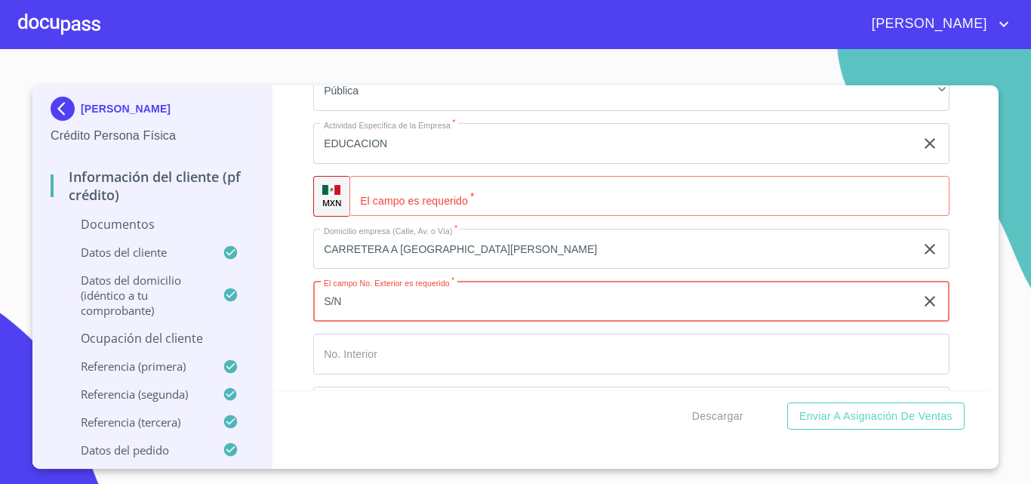
type input "S/N"
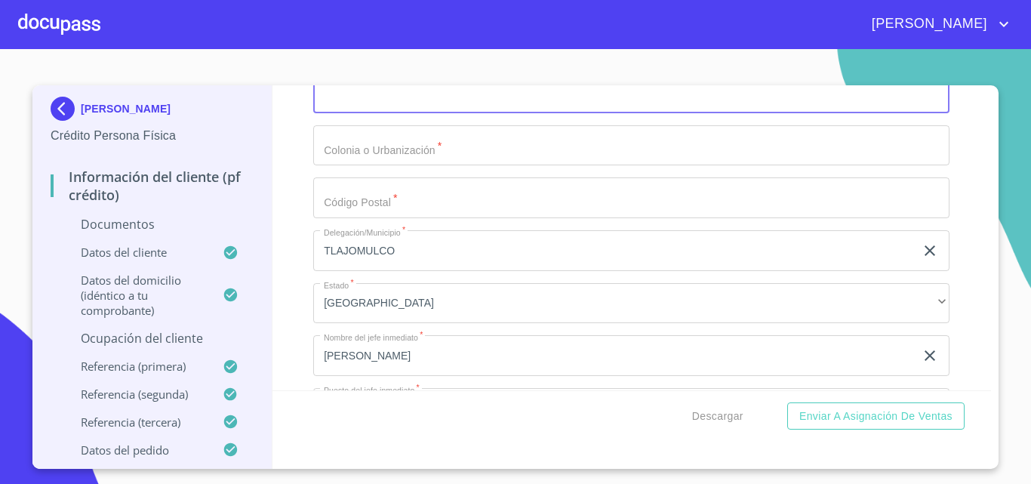
scroll to position [4048, 0]
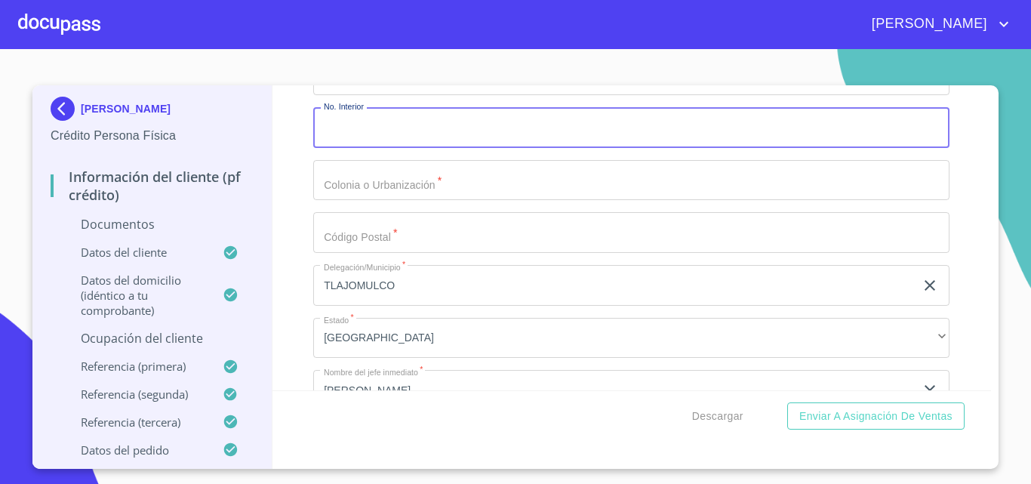
click at [385, 184] on input "Documento de identificación   *" at bounding box center [631, 180] width 636 height 41
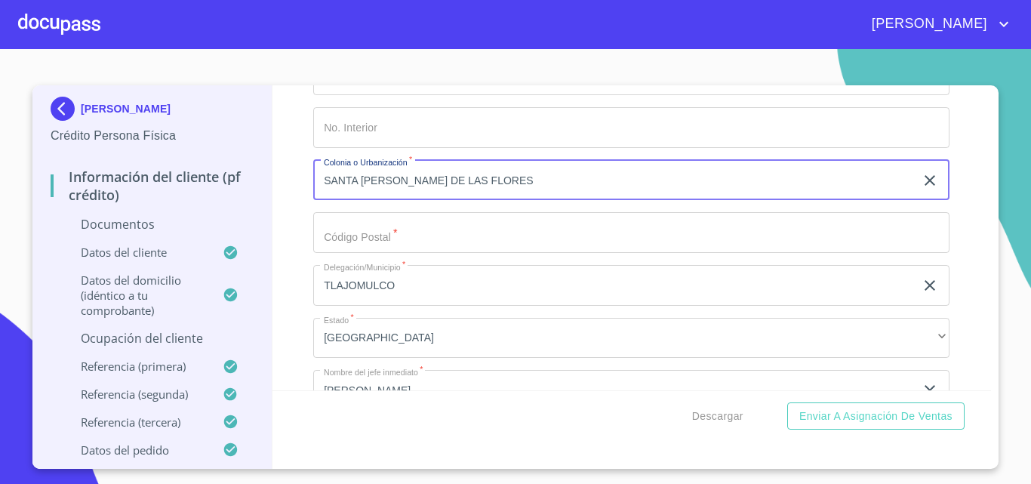
type input "SANTA [PERSON_NAME] DE LAS FLORES"
click at [421, 236] on input "Documento de identificación   *" at bounding box center [631, 232] width 636 height 41
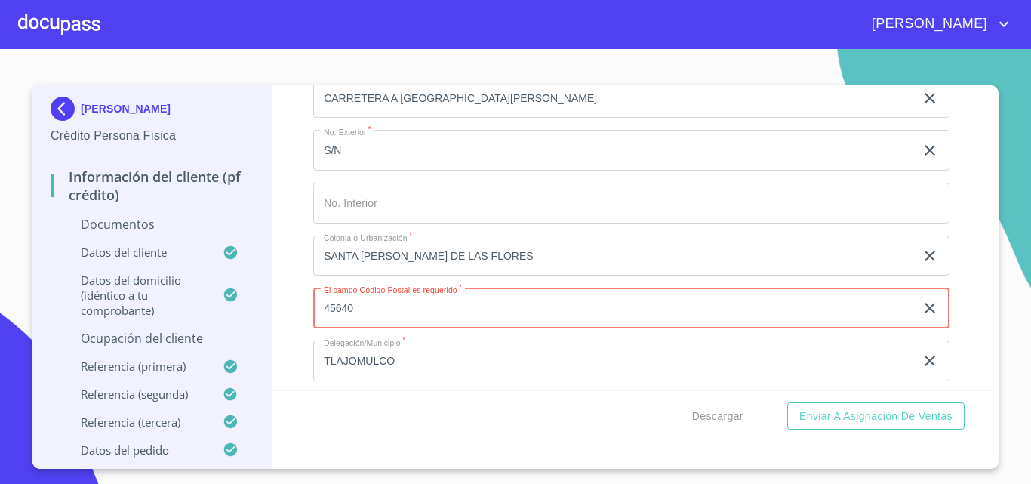
scroll to position [3897, 0]
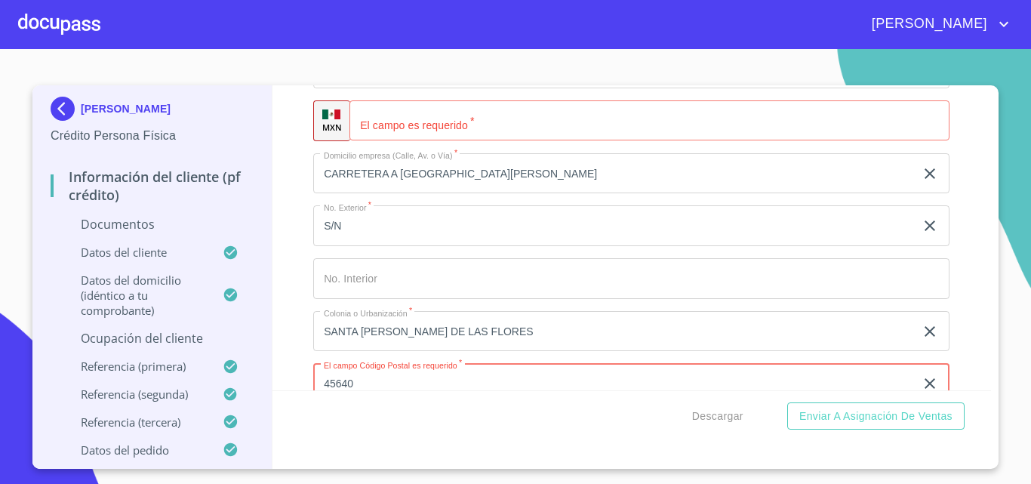
type input "45640"
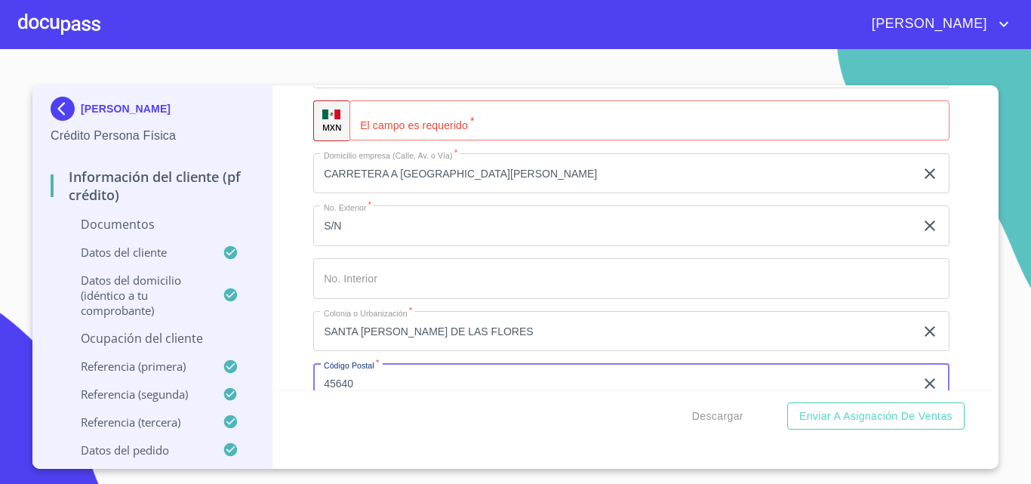
click at [412, 131] on input "Documento de identificación   *" at bounding box center [650, 120] width 600 height 41
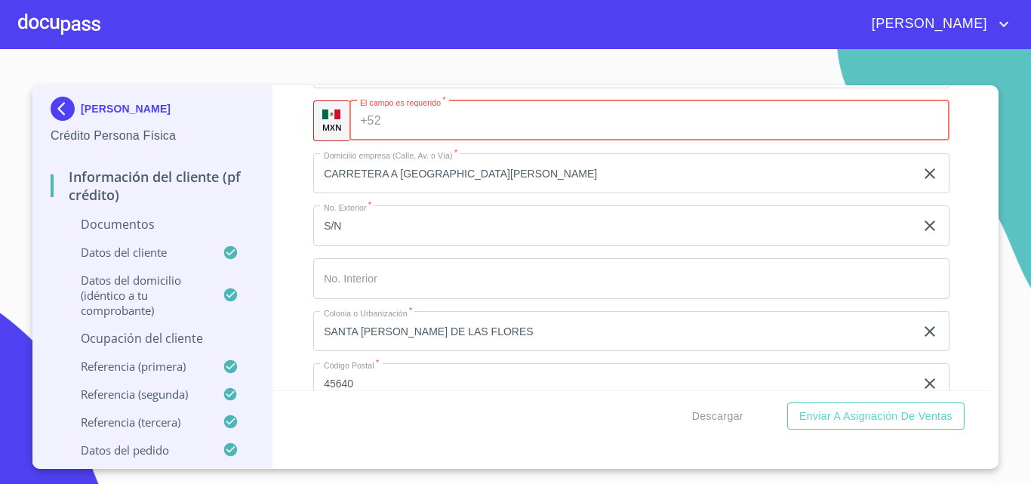
paste input "(65)8569"
click at [508, 131] on input "(65)8569" at bounding box center [654, 120] width 535 height 41
type input "6"
type input "[PHONE_NUMBER]"
click at [283, 195] on div "Información del cliente (PF crédito) Documentos Documento de identificación   *…" at bounding box center [633, 237] width 720 height 305
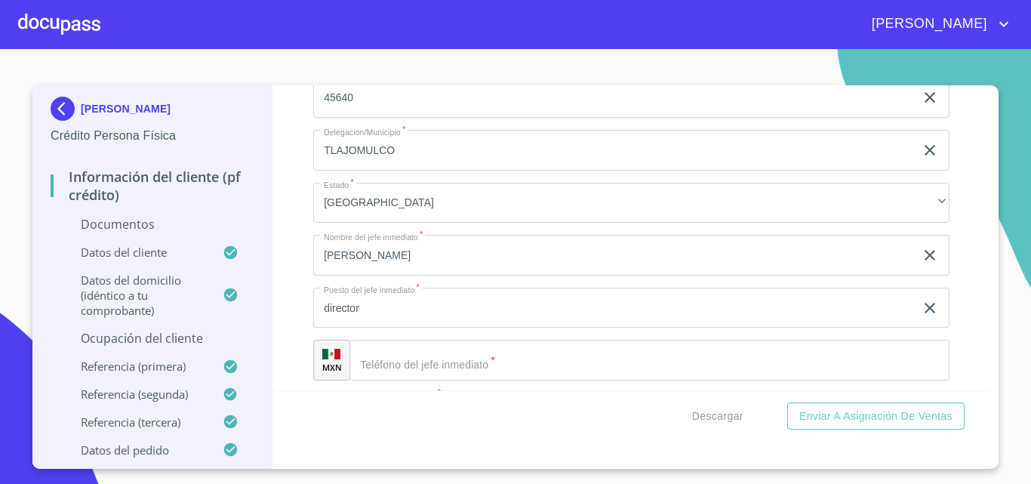
scroll to position [4301, 0]
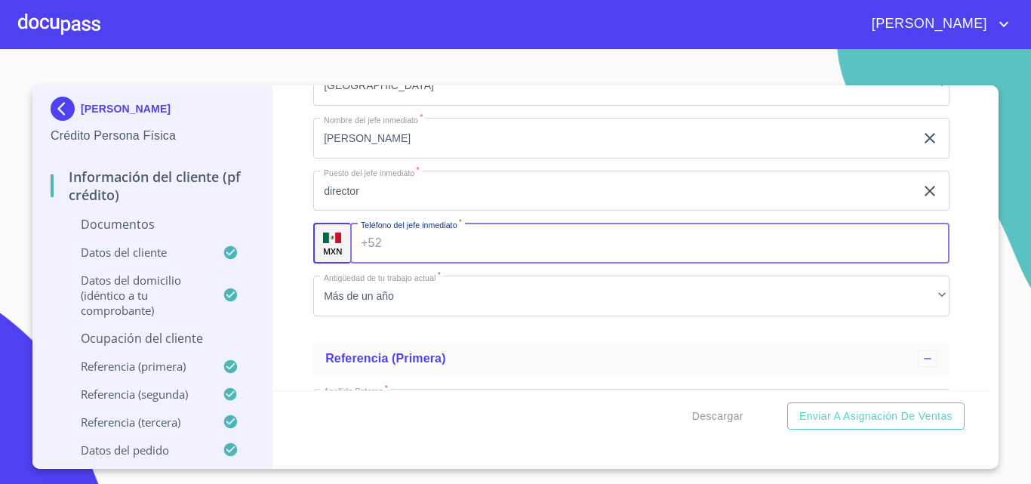
click at [389, 246] on input "Documento de identificación   *" at bounding box center [669, 243] width 562 height 41
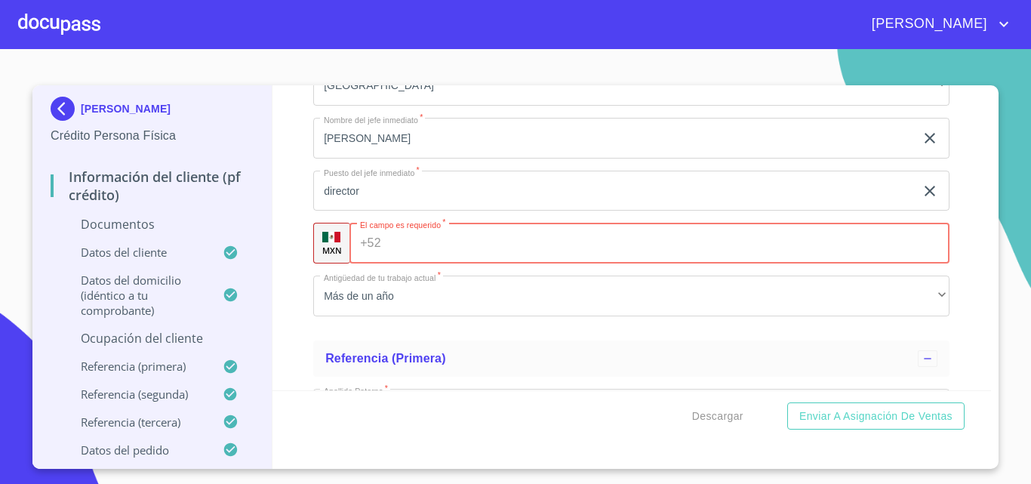
click at [399, 245] on input "Documento de identificación   *" at bounding box center [668, 243] width 563 height 41
paste input "[PHONE_NUMBER]"
click at [787, 402] on button "Enviar a Asignación de Ventas" at bounding box center [875, 416] width 177 height 28
type input "3"
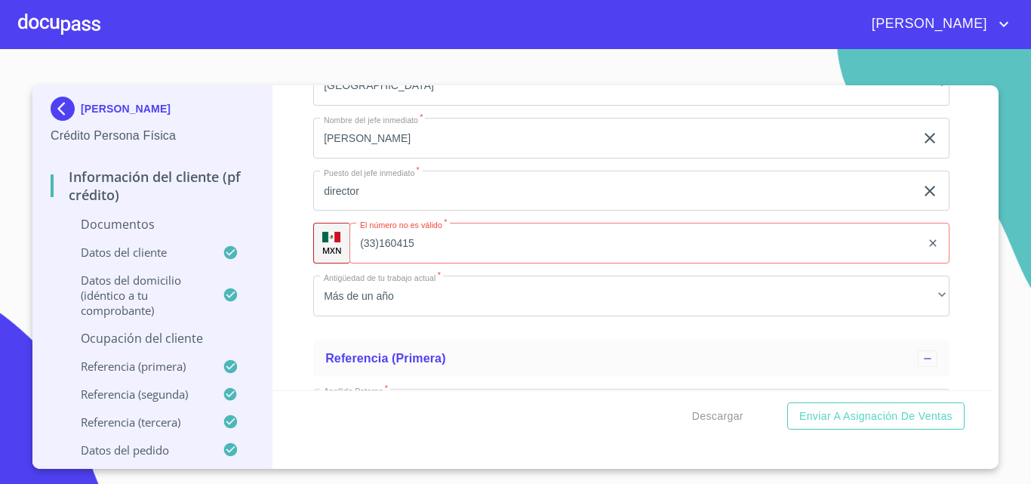
click at [302, 334] on div "Información del cliente (PF crédito) Documentos Documento de identificación   *…" at bounding box center [633, 237] width 720 height 305
click at [392, 243] on input "(33)160415" at bounding box center [654, 243] width 535 height 41
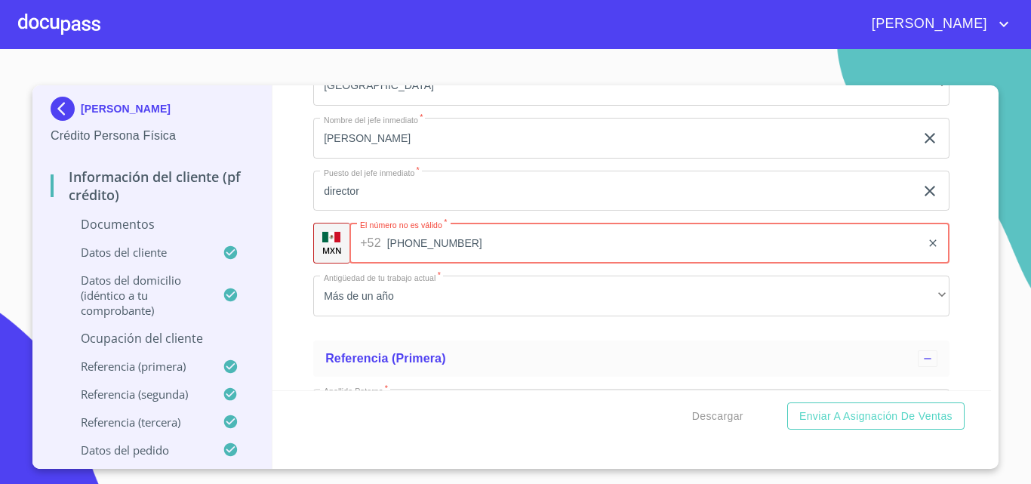
type input "[PHONE_NUMBER]"
click at [310, 313] on div "Información del cliente (PF crédito) Documentos Documento de identificación   *…" at bounding box center [633, 237] width 720 height 305
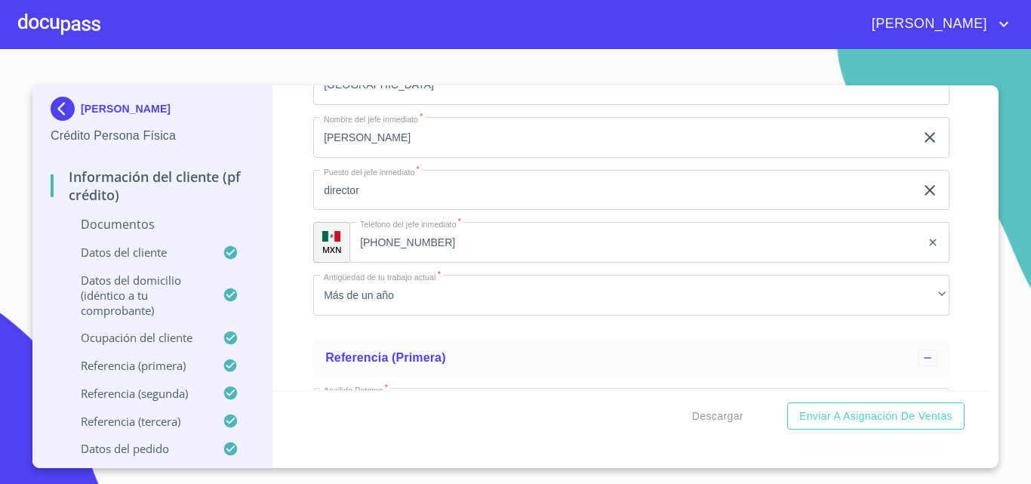
scroll to position [4226, 0]
